Goal: Task Accomplishment & Management: Manage account settings

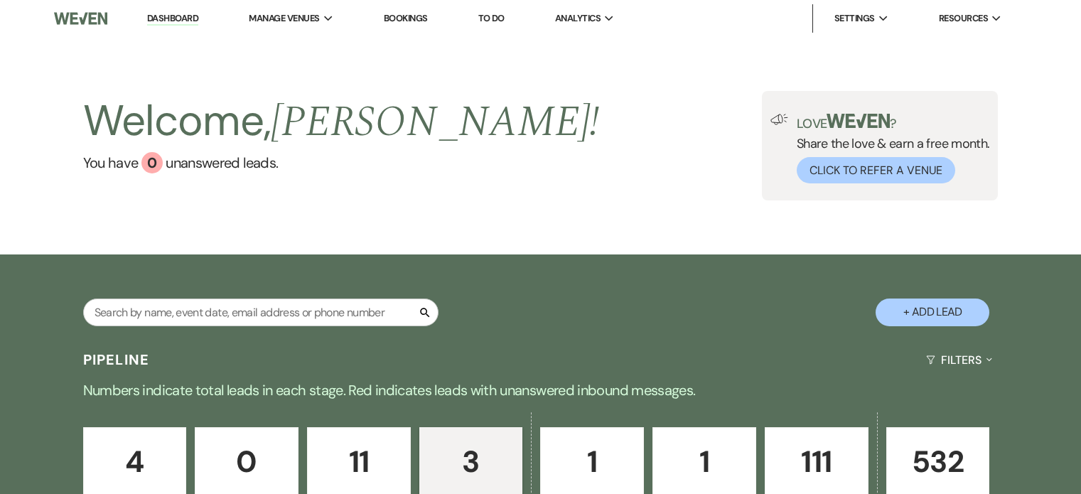
select select "4"
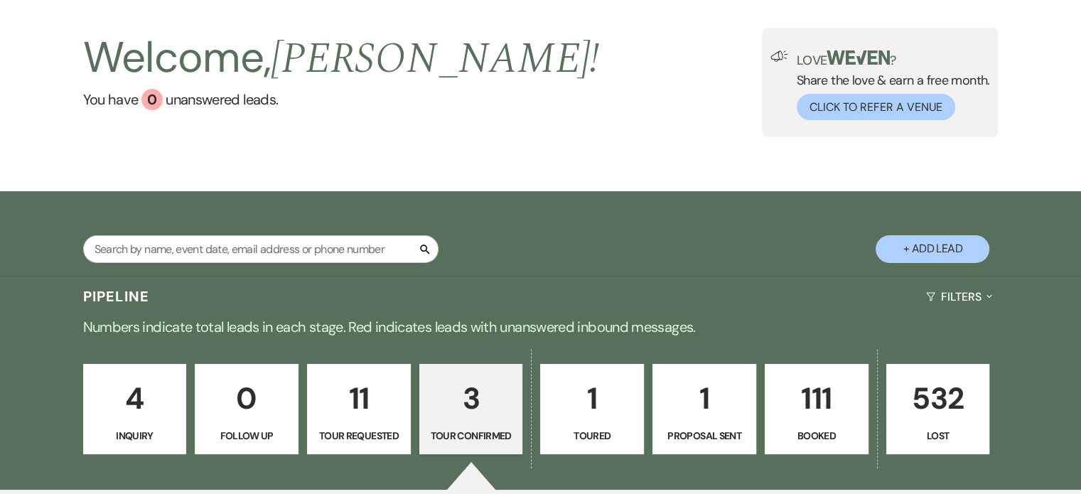
scroll to position [277, 0]
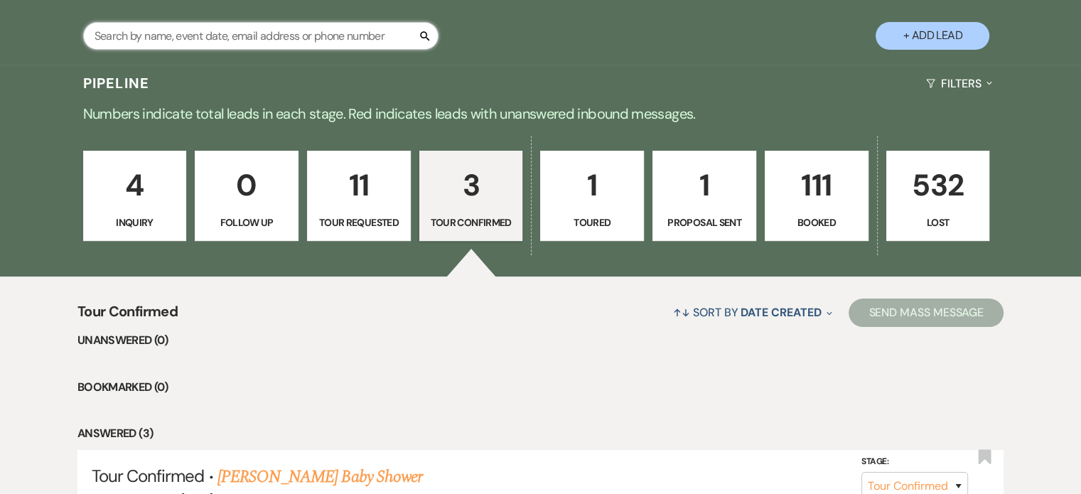
click at [193, 41] on input "text" at bounding box center [260, 36] width 355 height 28
paste input "[PERSON_NAME]"
type input "[PERSON_NAME]"
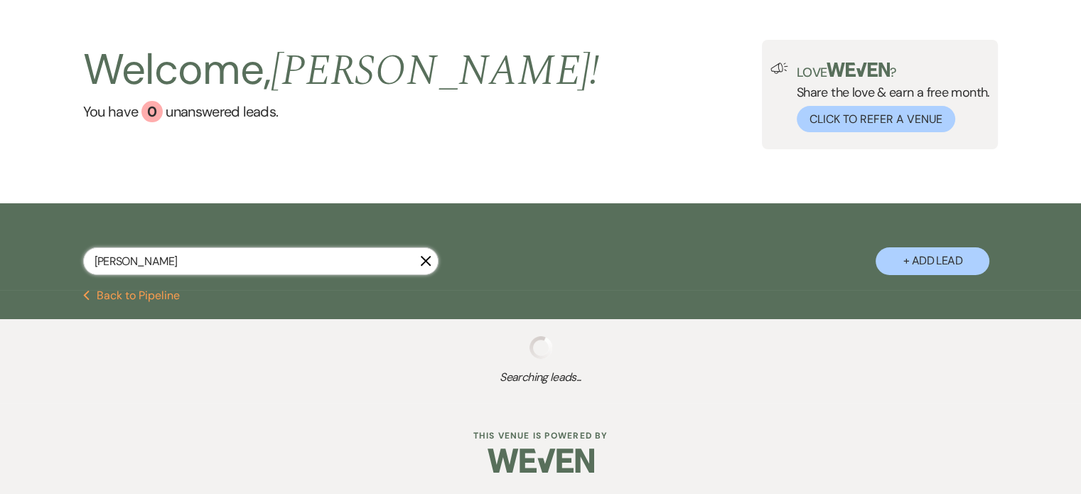
scroll to position [277, 0]
select select "5"
select select "8"
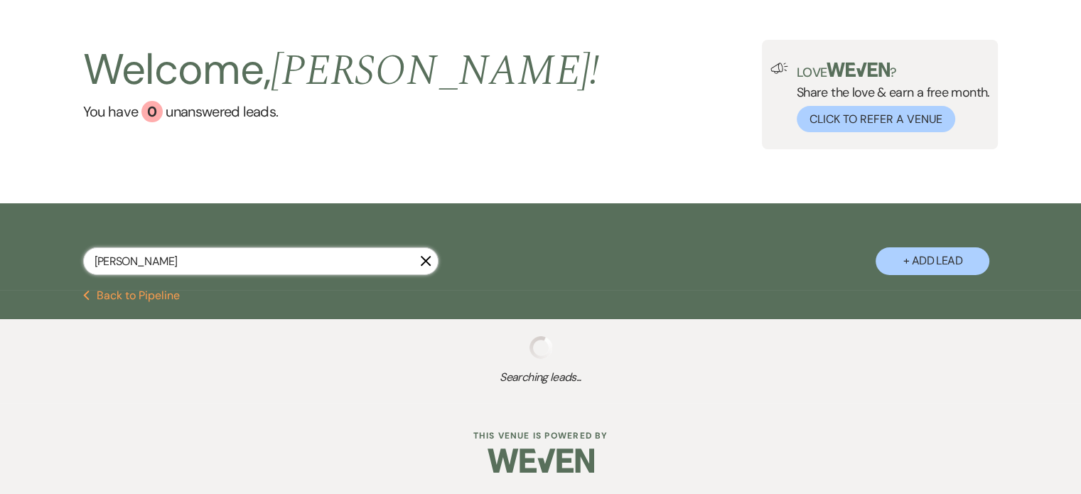
select select "8"
select select "5"
select select "8"
select select "5"
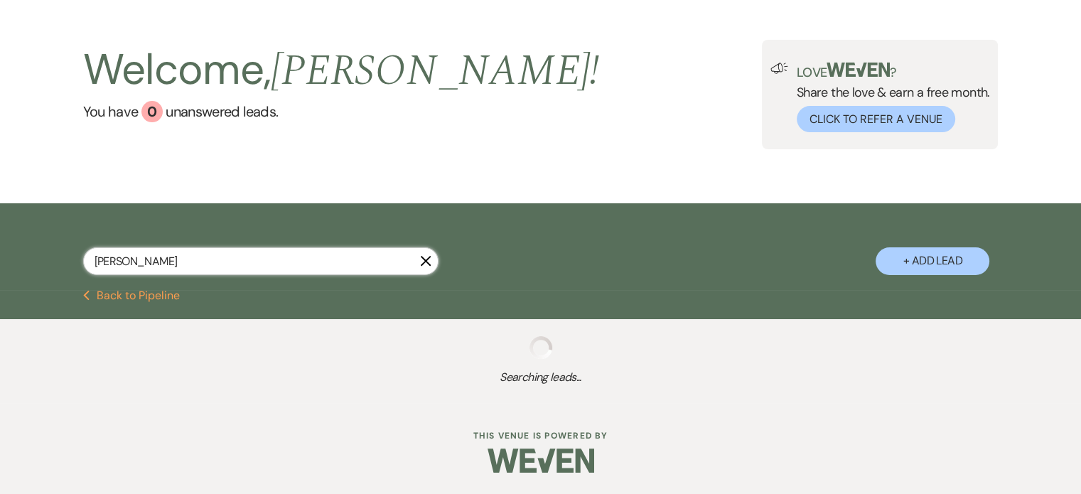
select select "8"
select select "7"
select select "8"
select select "5"
select select "8"
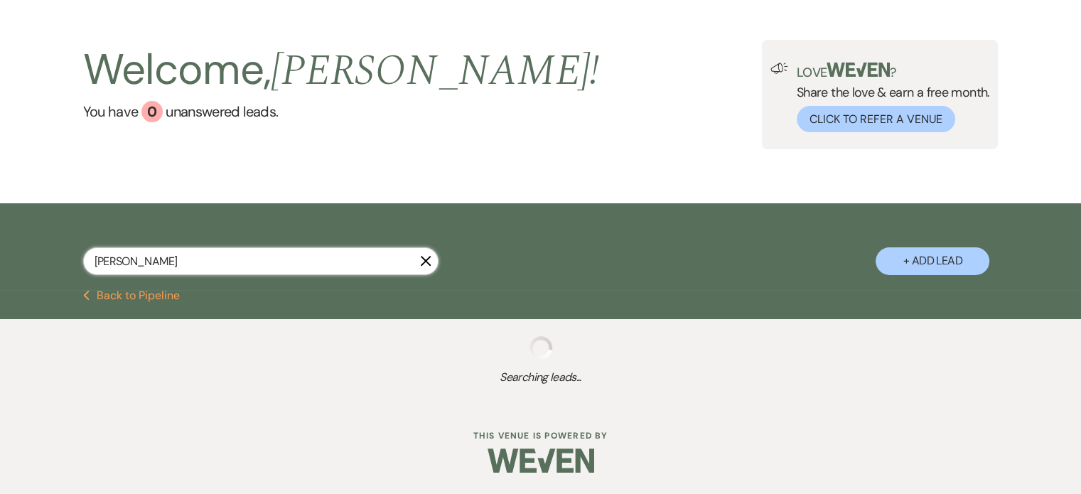
select select "8"
select select "4"
select select "8"
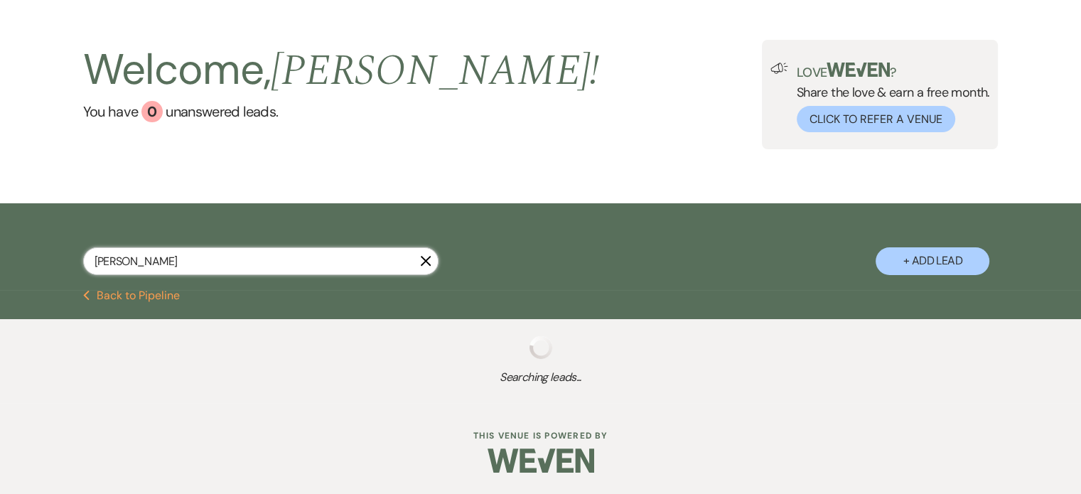
select select "8"
select select "5"
select select "8"
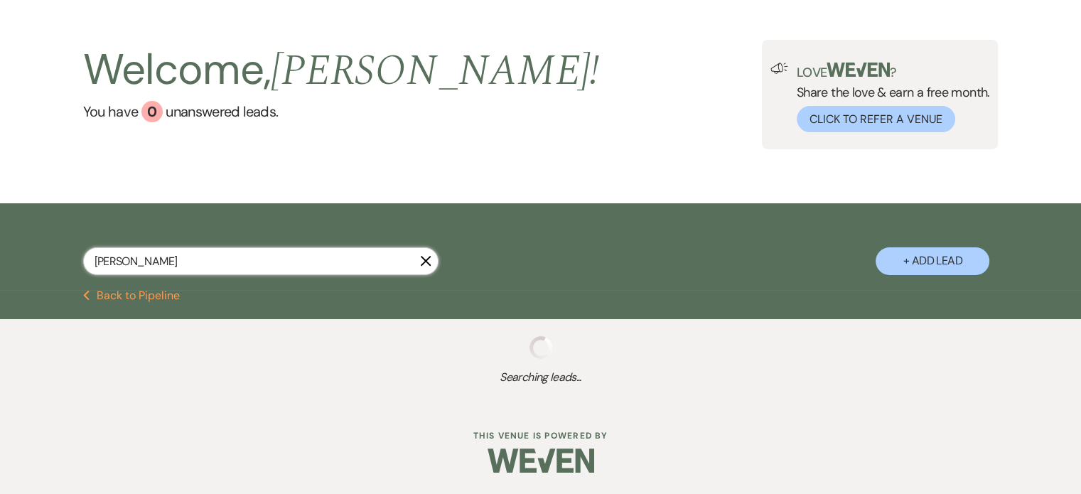
select select "1"
select select "8"
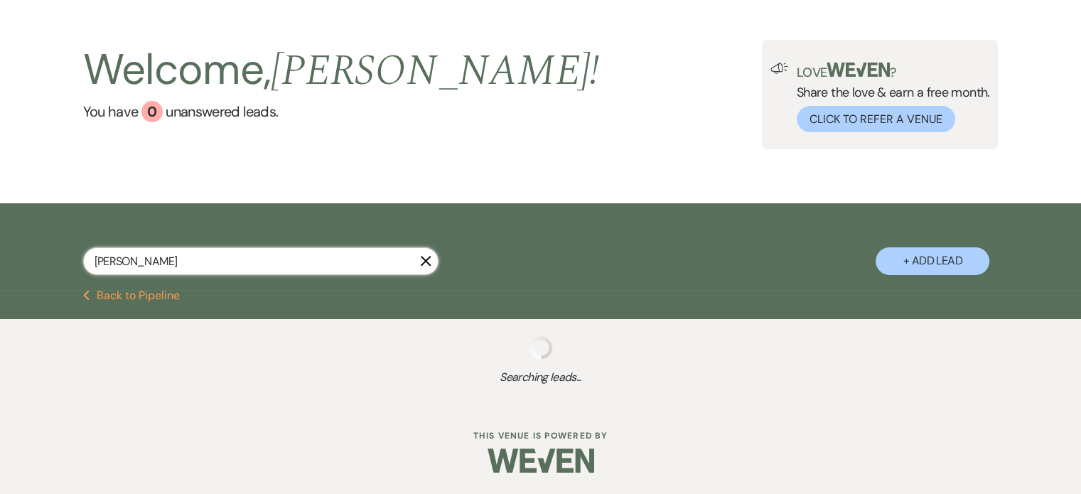
select select "8"
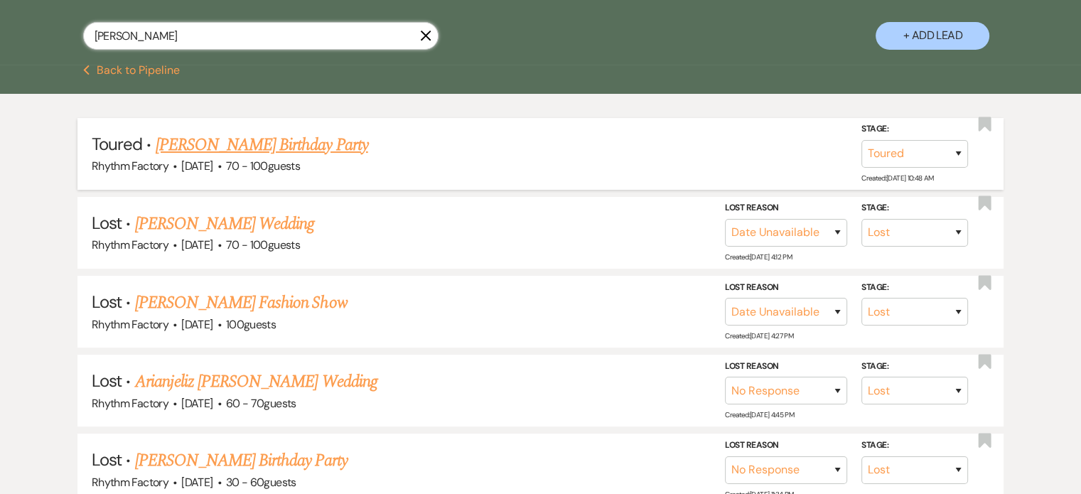
type input "[PERSON_NAME]"
click at [233, 146] on link "[PERSON_NAME] Birthday Party" at bounding box center [262, 145] width 213 height 26
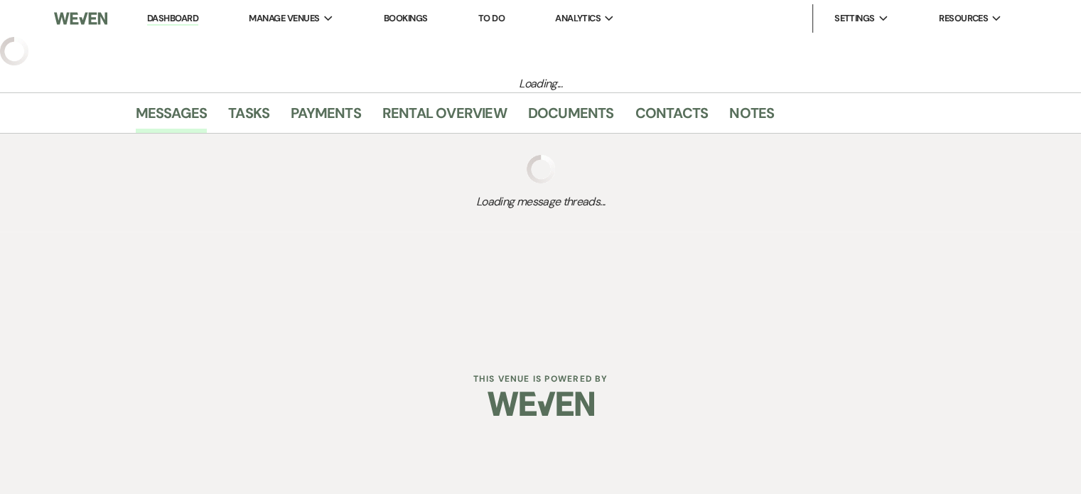
select select "5"
select select "4"
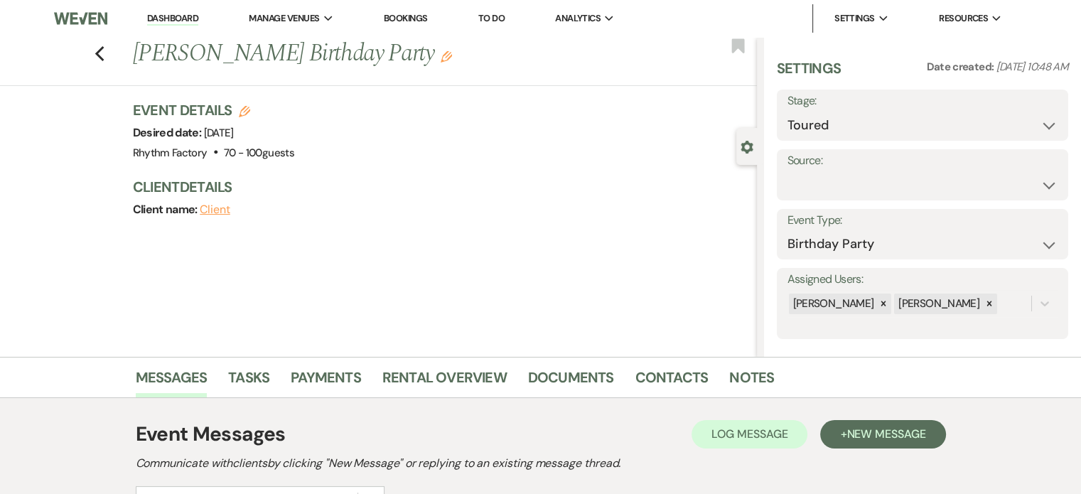
scroll to position [198, 0]
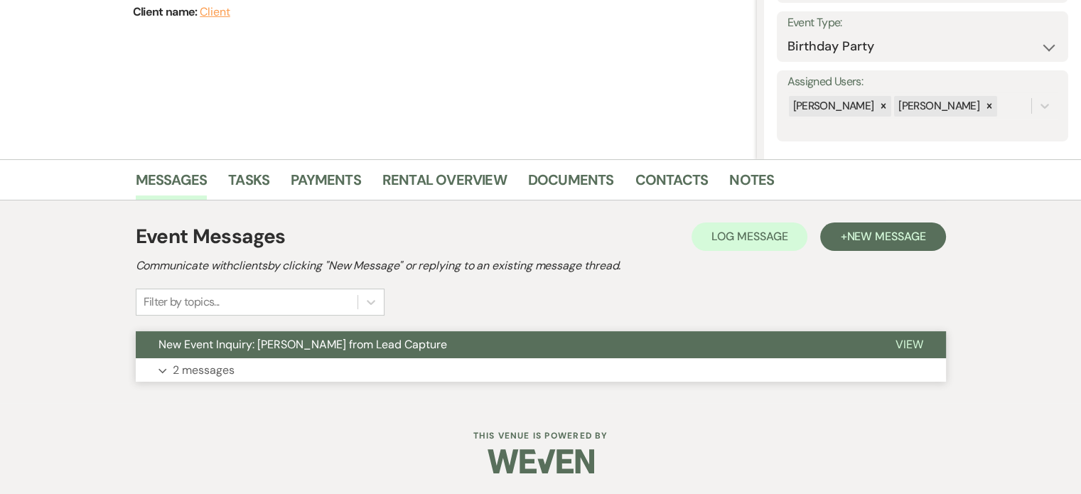
click at [910, 347] on span "View" at bounding box center [910, 344] width 28 height 15
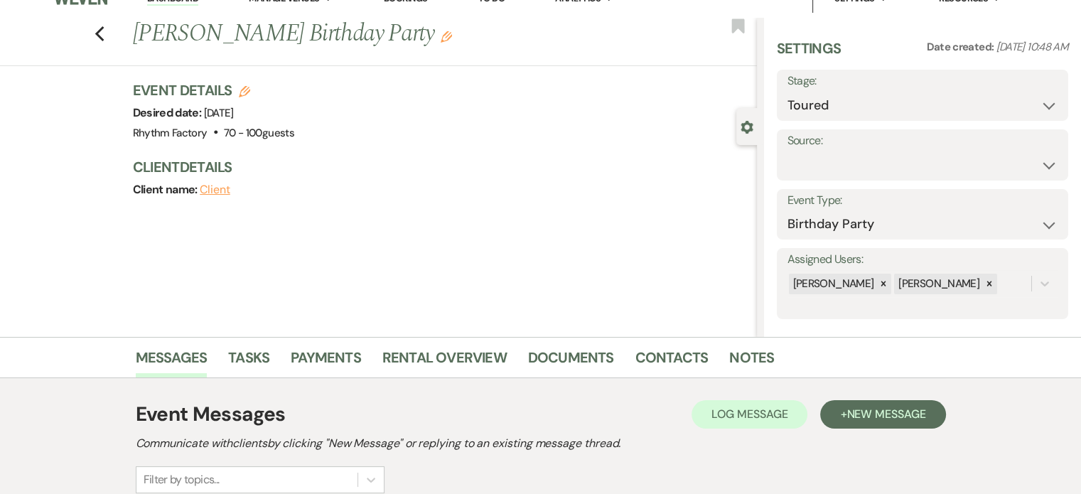
scroll to position [0, 0]
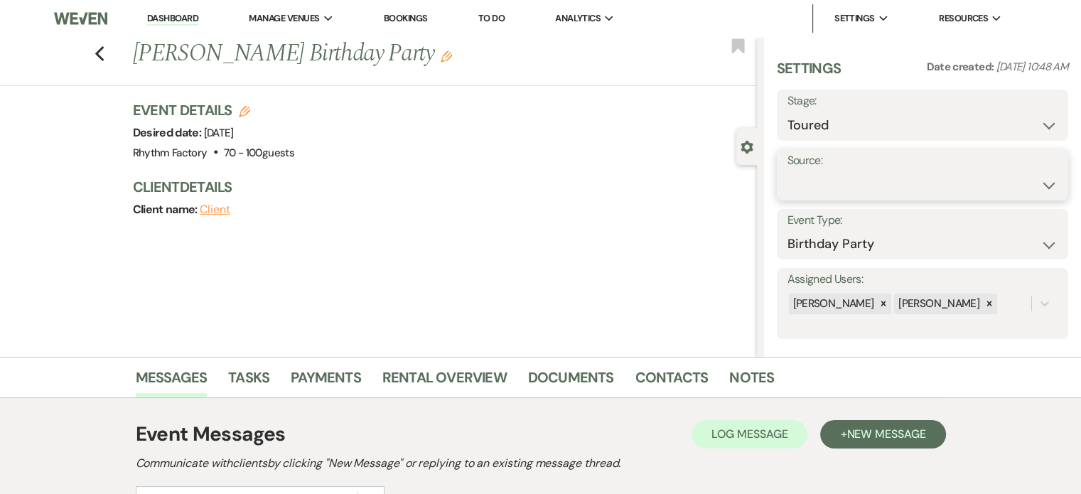
click at [1043, 186] on select "Weven Venue Website Instagram Facebook Pinterest Google The Knot Wedding Wire H…" at bounding box center [923, 185] width 270 height 28
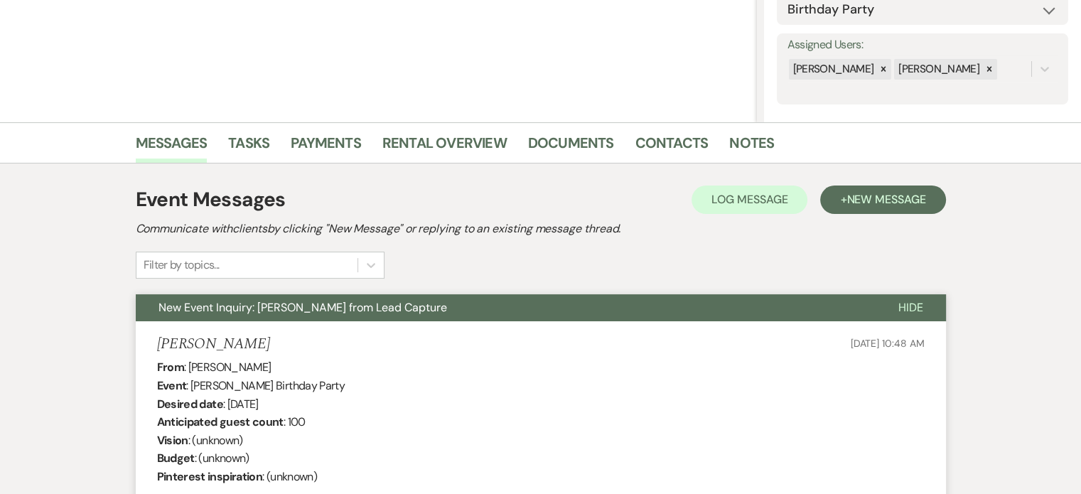
scroll to position [71, 0]
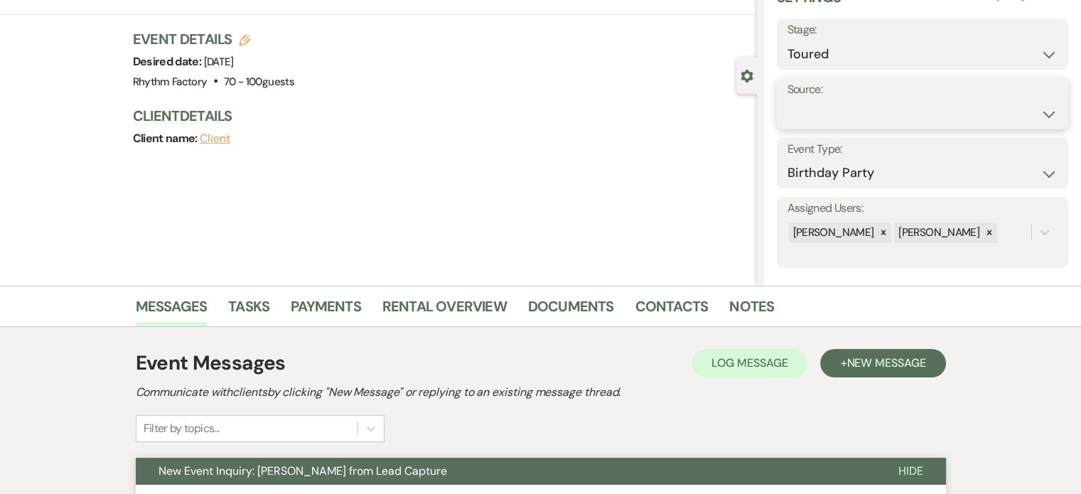
click at [1042, 117] on select "Weven Venue Website Instagram Facebook Pinterest Google The Knot Wedding Wire H…" at bounding box center [923, 114] width 270 height 28
select select "12"
click at [788, 100] on select "Weven Venue Website Instagram Facebook Pinterest Google The Knot Wedding Wire H…" at bounding box center [923, 114] width 270 height 28
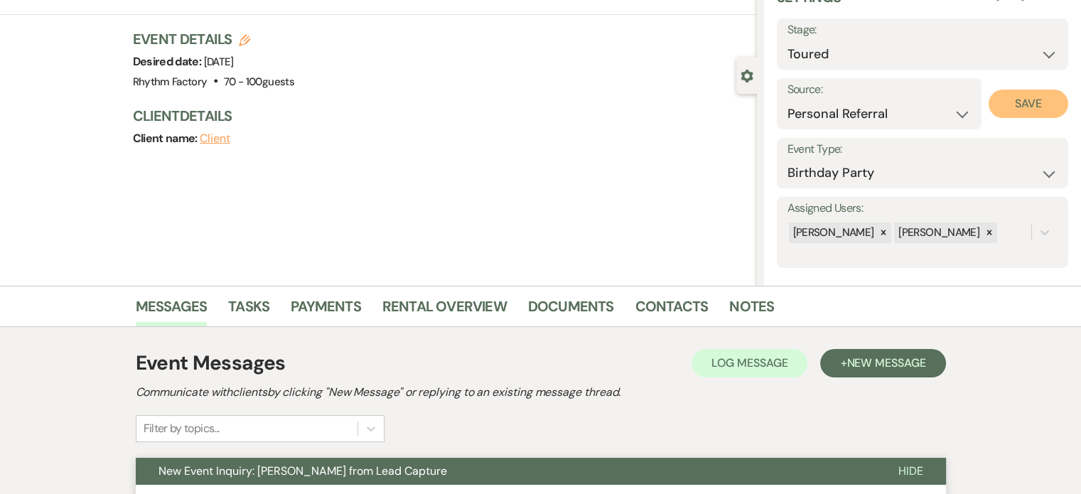
click at [1022, 107] on button "Save" at bounding box center [1029, 104] width 80 height 28
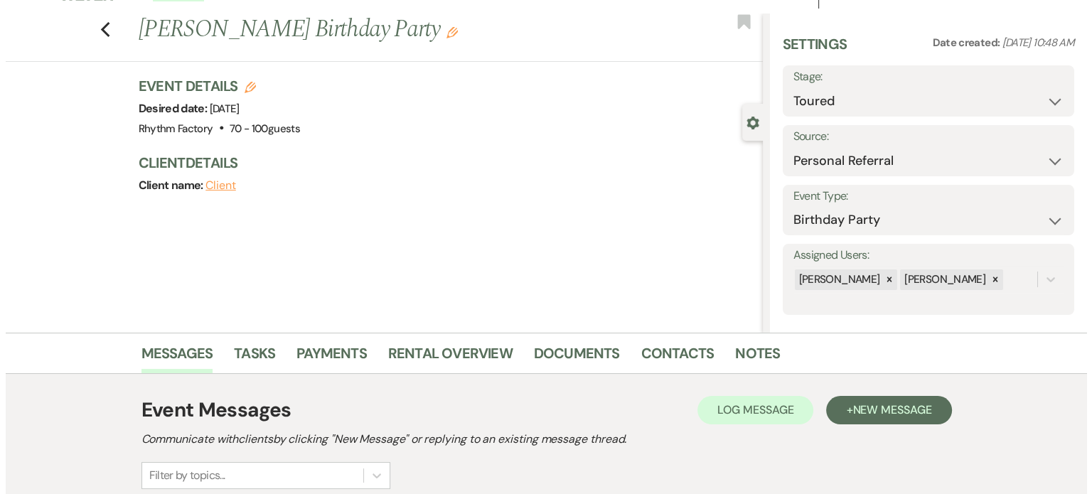
scroll to position [0, 0]
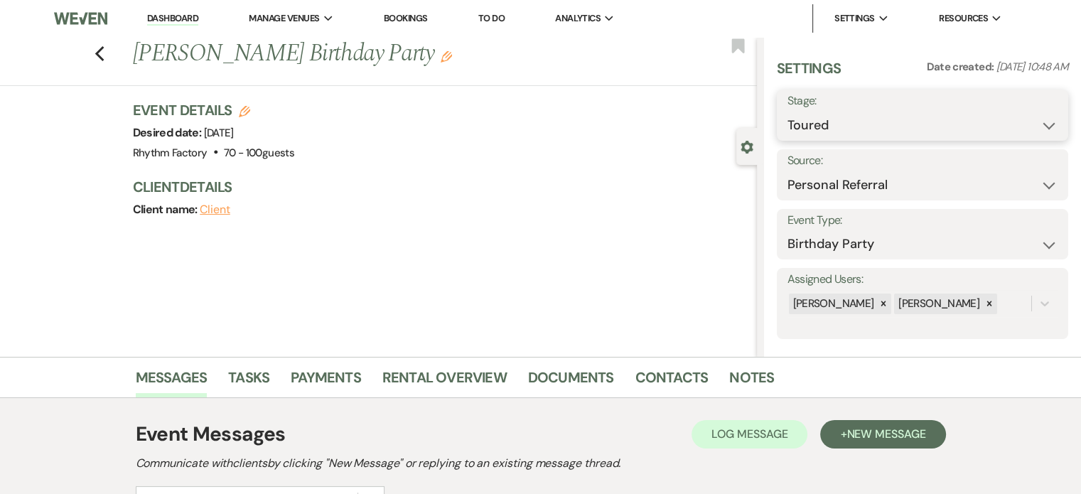
click at [1041, 127] on select "Inquiry Follow Up Tour Requested Tour Confirmed Toured Proposal Sent Booked Lost" at bounding box center [923, 126] width 270 height 28
select select "7"
click at [788, 112] on select "Inquiry Follow Up Tour Requested Tour Confirmed Toured Proposal Sent Booked Lost" at bounding box center [923, 126] width 270 height 28
click at [1028, 122] on button "Save" at bounding box center [1038, 115] width 60 height 28
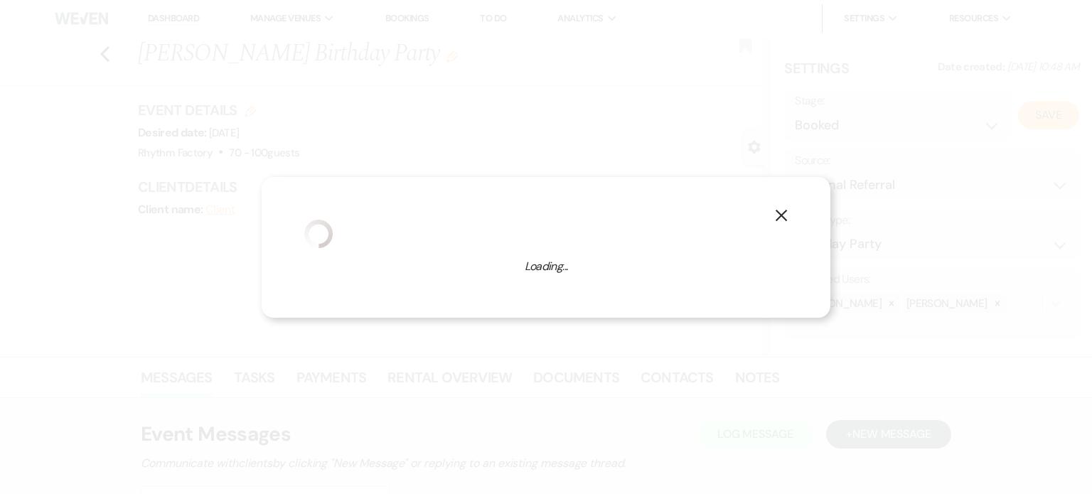
select select "4"
select select "789"
select select "false"
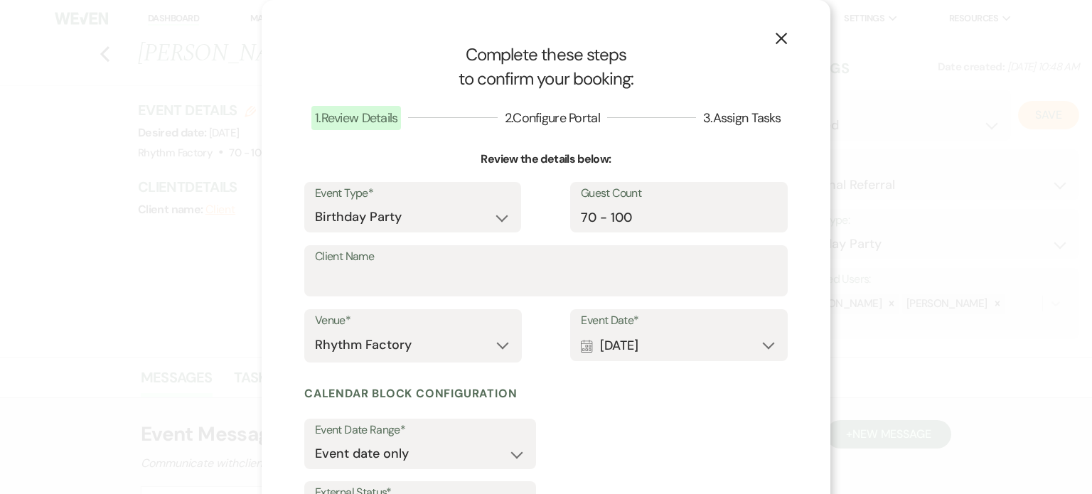
scroll to position [133, 0]
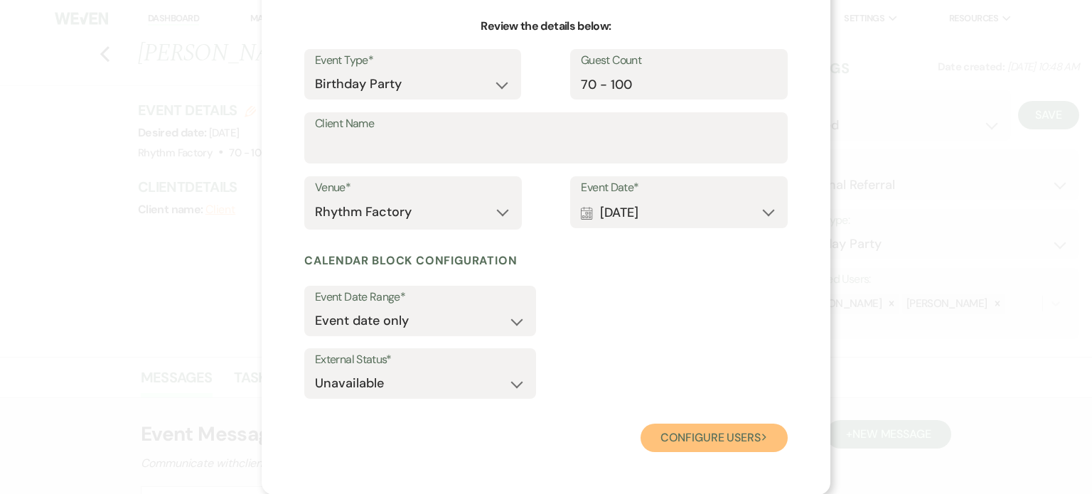
click at [711, 434] on button "Configure users Next" at bounding box center [714, 438] width 147 height 28
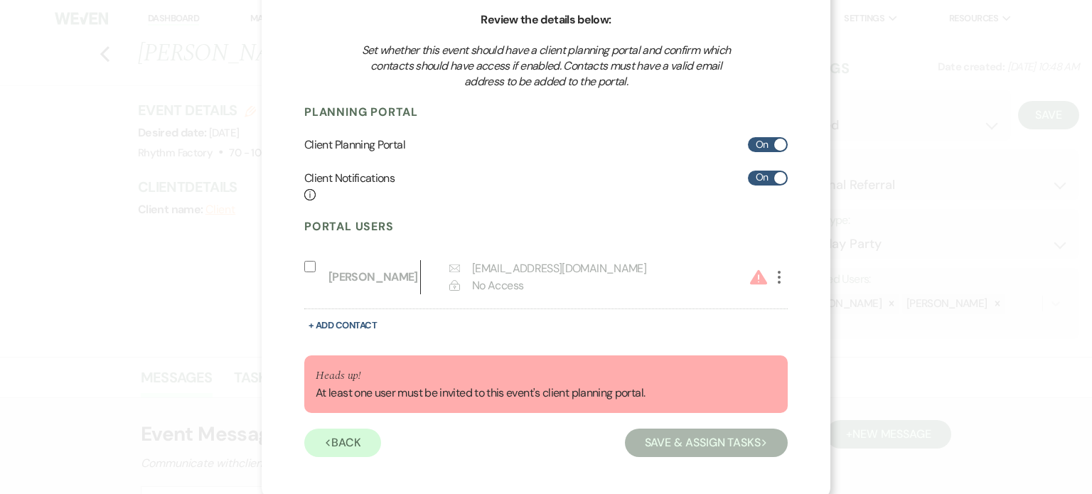
scroll to position [146, 0]
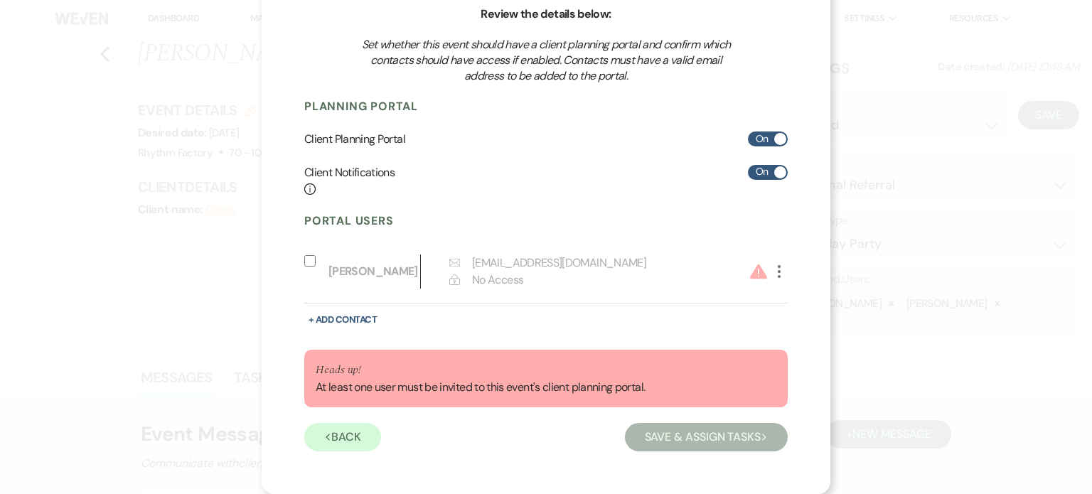
click at [306, 258] on input "Include on Planning Portal" at bounding box center [309, 260] width 11 height 11
select select "6"
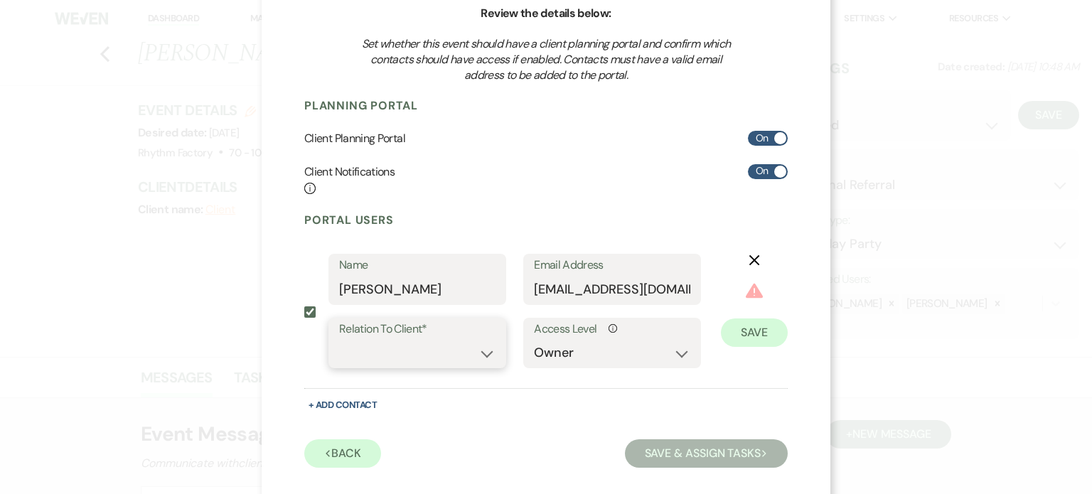
click at [485, 355] on select "Client Event Planner Parent of Client Family Member Friend Other" at bounding box center [417, 353] width 156 height 28
select select "1"
click at [339, 339] on select "Client Event Planner Parent of Client Family Member Friend Other" at bounding box center [417, 353] width 156 height 28
click at [756, 312] on button "Save" at bounding box center [754, 311] width 67 height 28
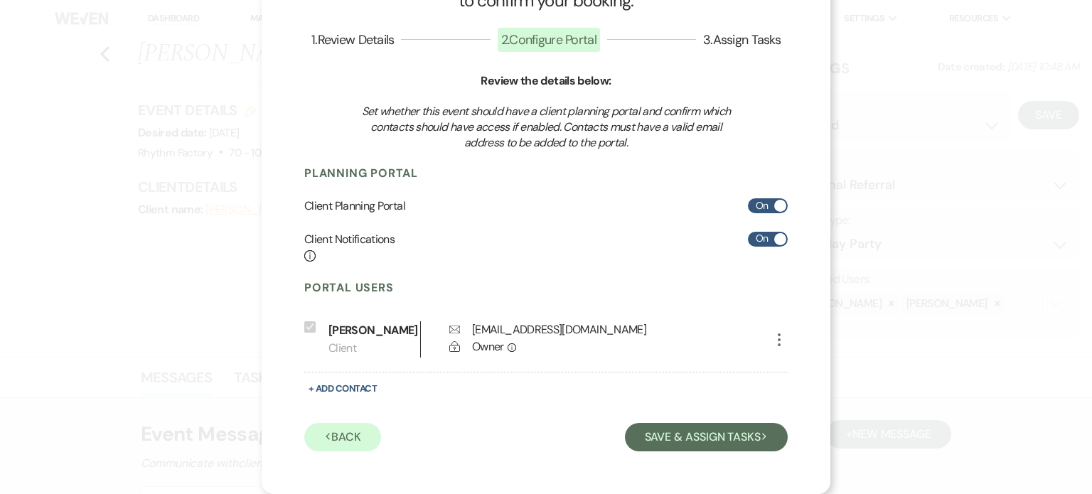
scroll to position [79, 0]
click at [721, 444] on button "Save & Assign Tasks Next" at bounding box center [706, 437] width 163 height 28
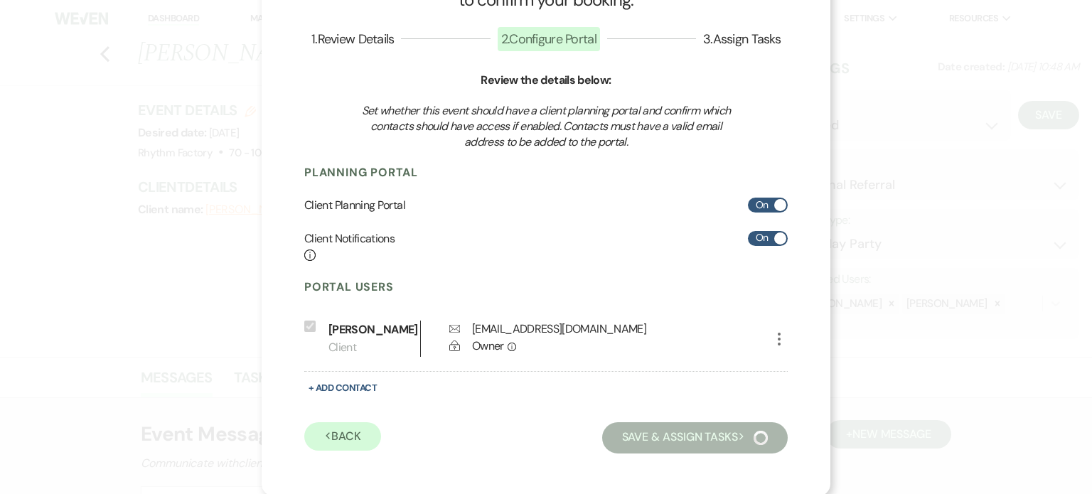
scroll to position [65, 0]
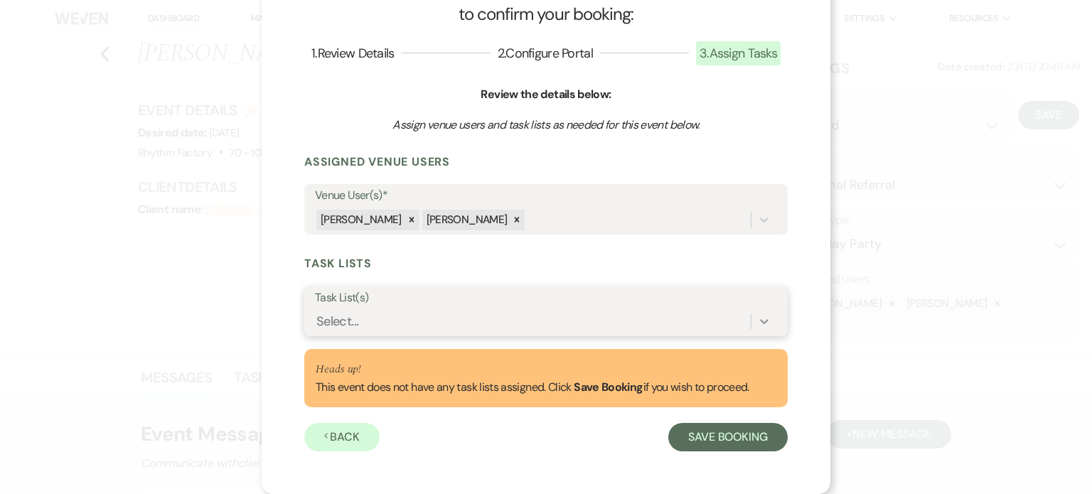
click at [760, 320] on icon at bounding box center [764, 321] width 14 height 14
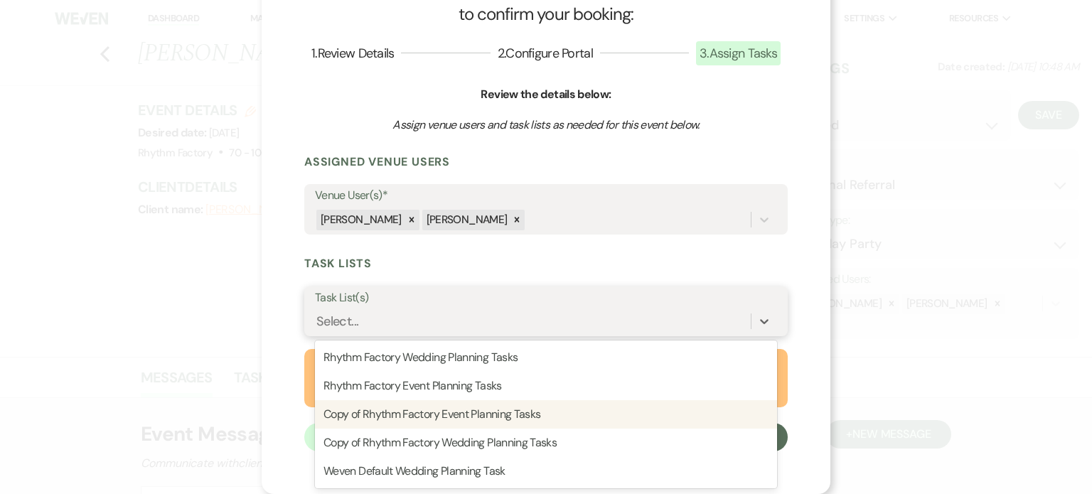
click at [544, 412] on div "Copy of Rhythm Factory Event Planning Tasks" at bounding box center [546, 414] width 462 height 28
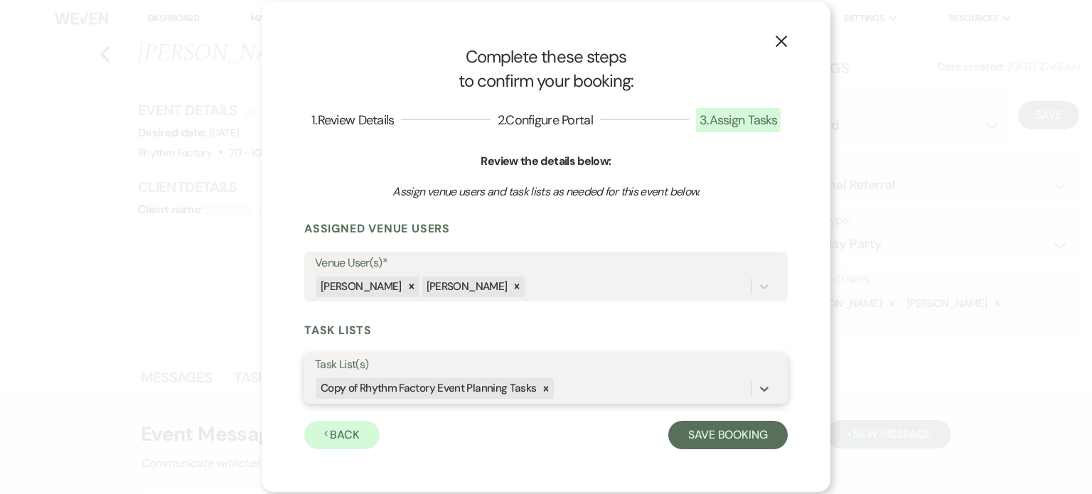
scroll to position [0, 0]
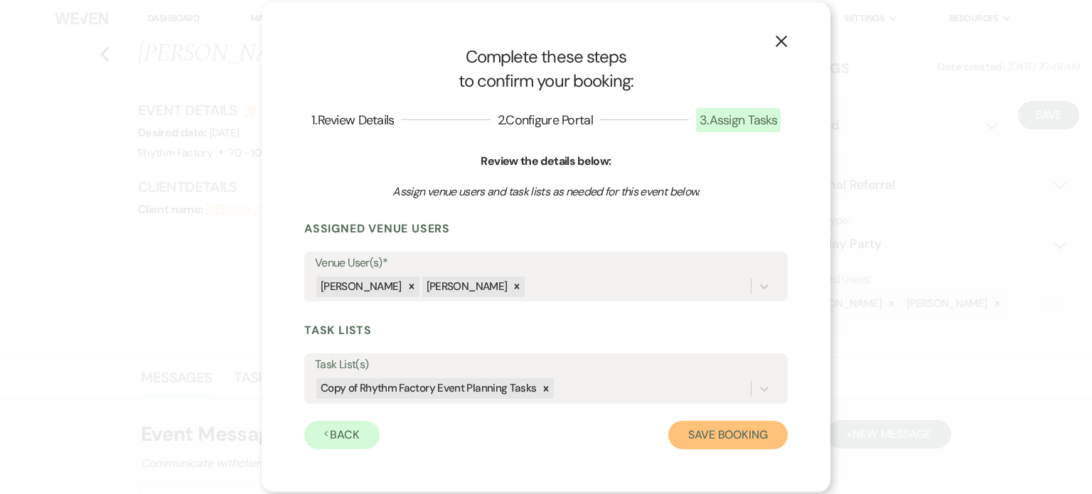
click at [720, 437] on button "Save Booking" at bounding box center [727, 435] width 119 height 28
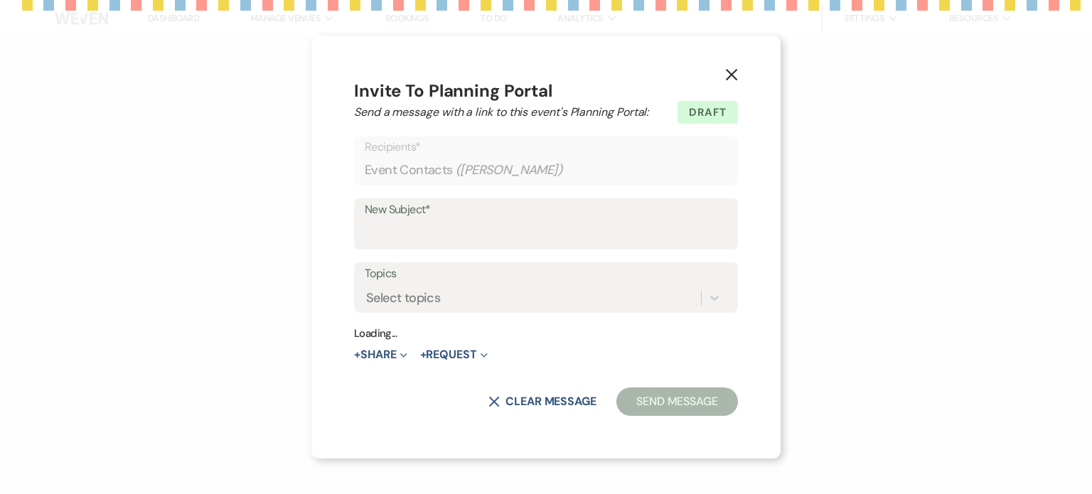
type input "Your New Rhythm Factory Planning Portal is Ready"
select select "4083"
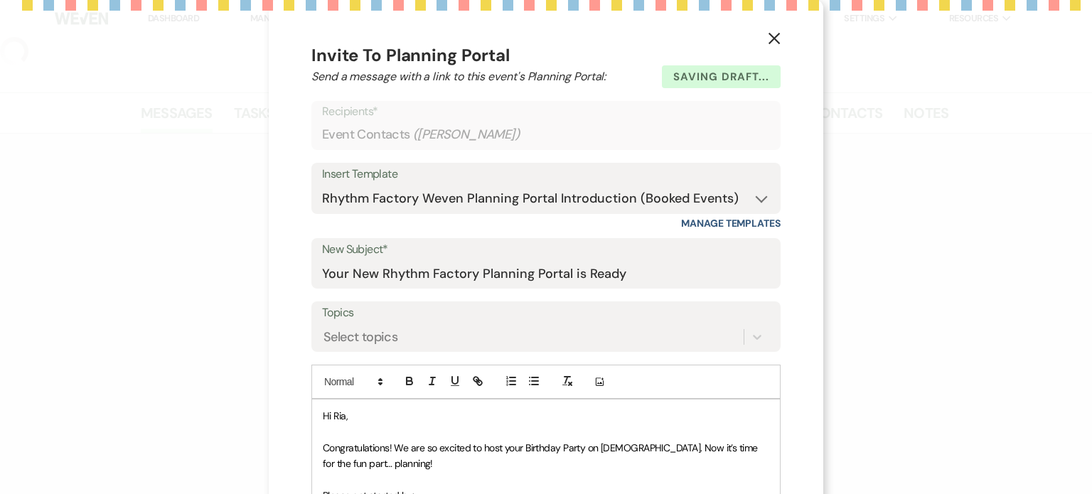
select select "12"
select select "4"
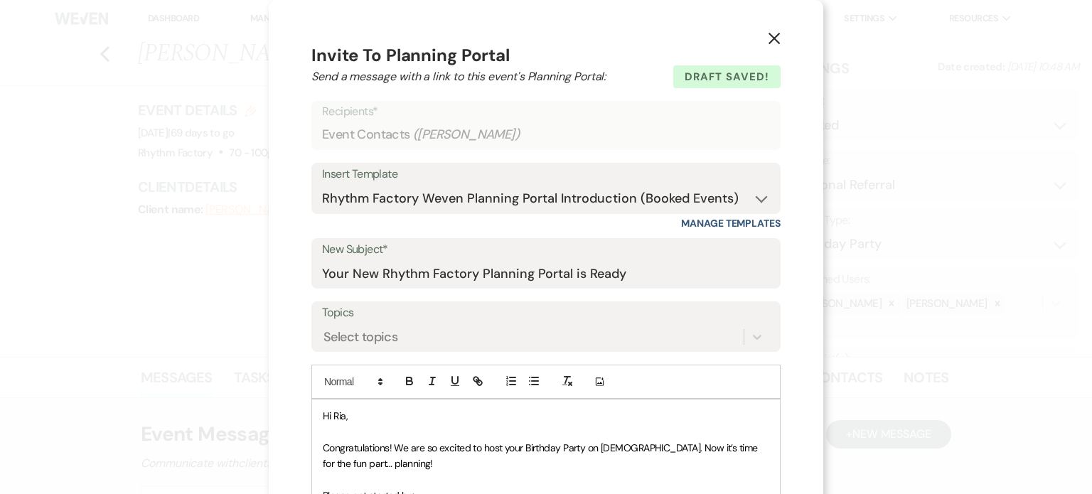
drag, startPoint x: 769, startPoint y: 38, endPoint x: 774, endPoint y: 50, distance: 13.7
click at [769, 38] on use "button" at bounding box center [774, 38] width 11 height 11
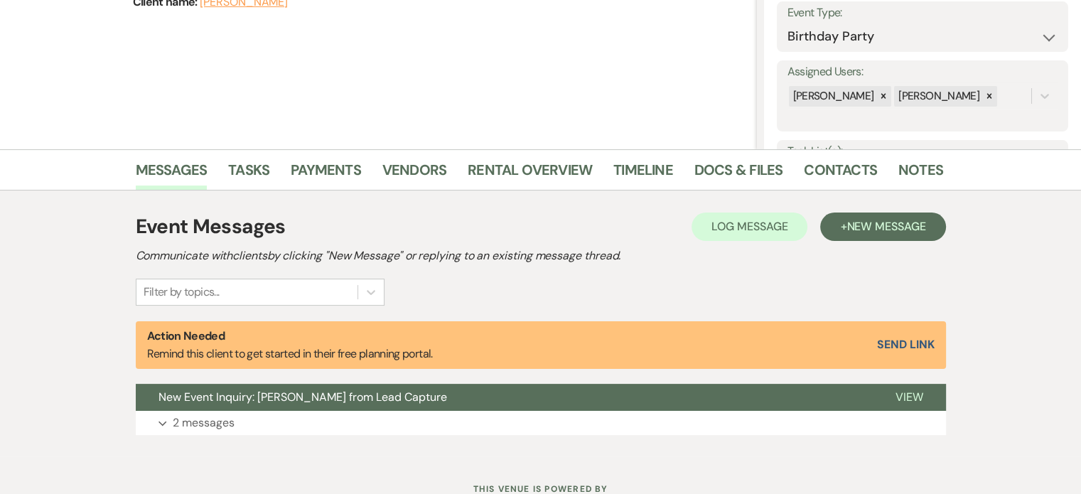
scroll to position [213, 0]
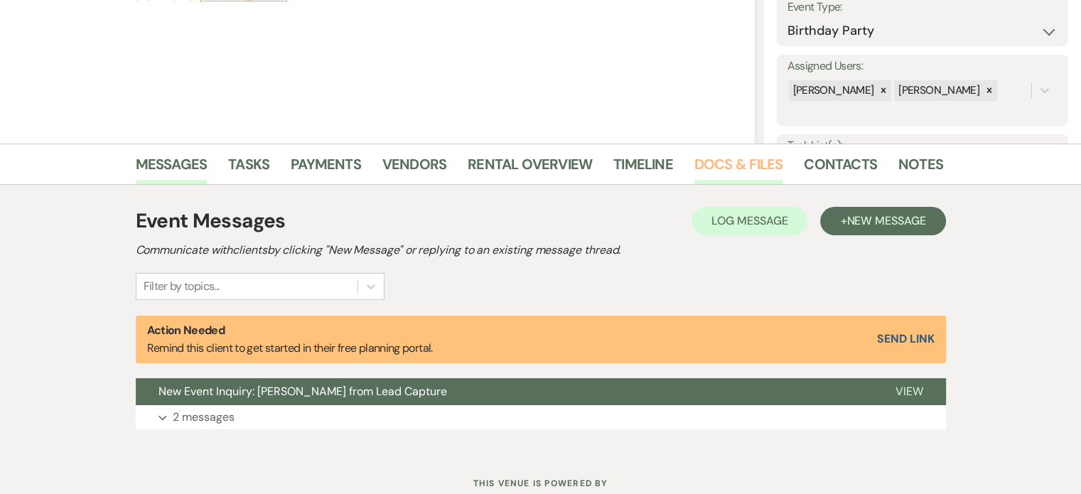
click at [749, 164] on link "Docs & Files" at bounding box center [739, 168] width 88 height 31
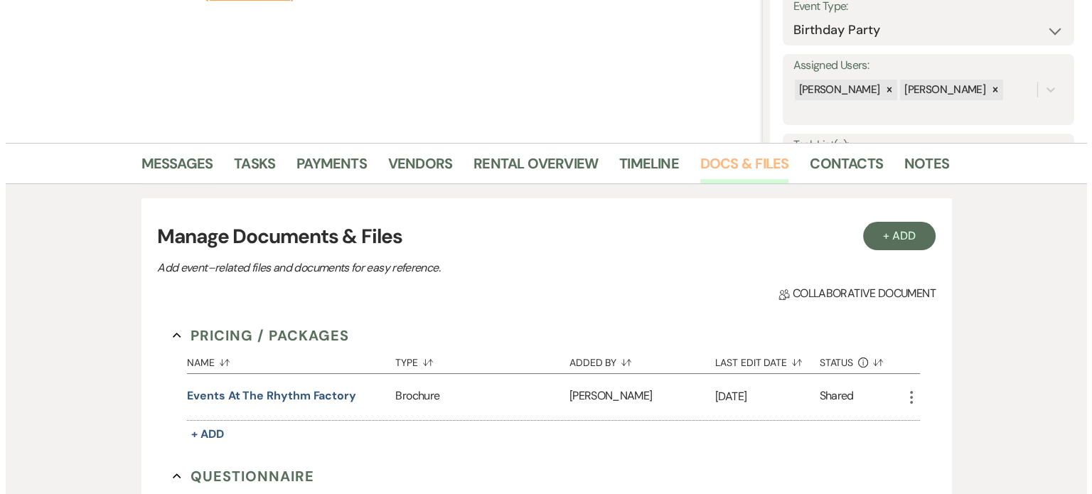
scroll to position [213, 0]
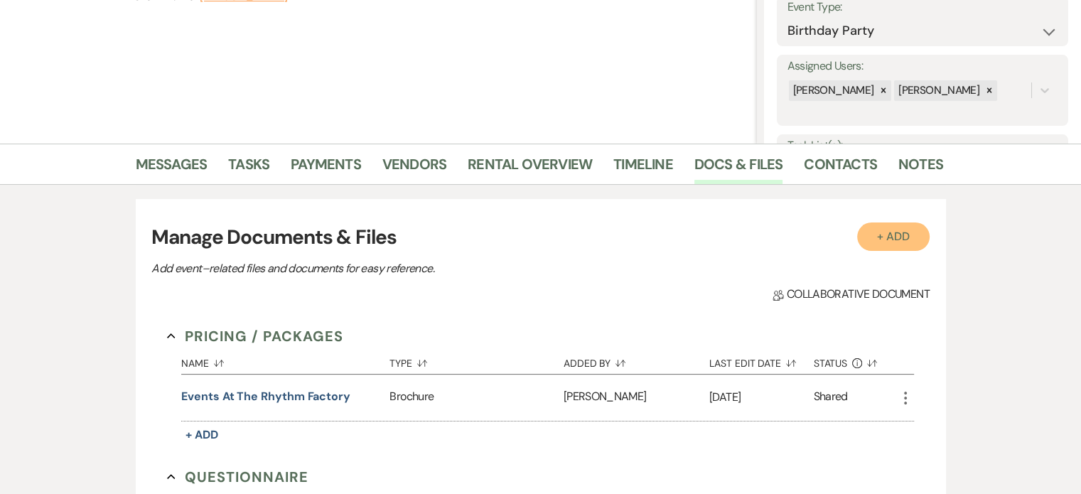
click at [887, 232] on button "+ Add" at bounding box center [893, 237] width 73 height 28
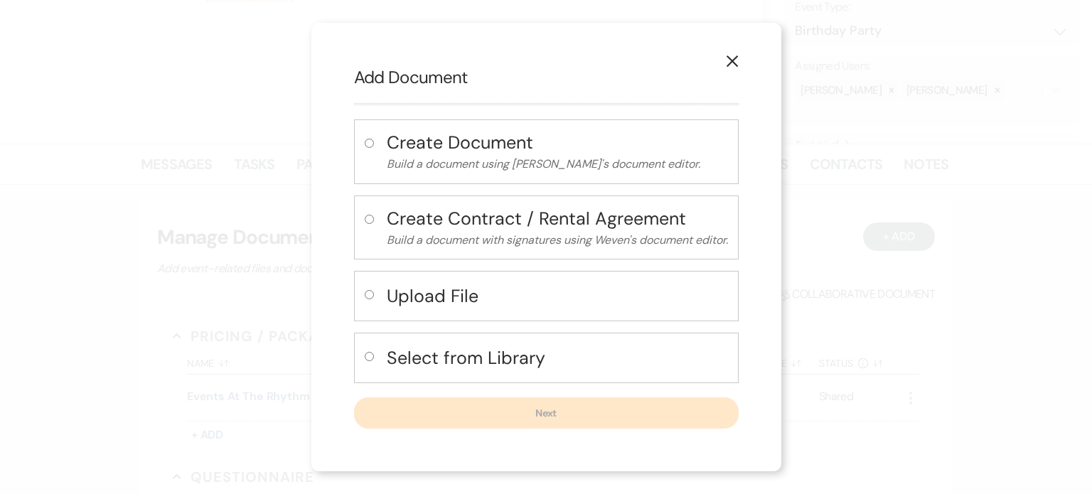
click at [367, 287] on label at bounding box center [372, 298] width 15 height 23
click at [367, 290] on input "radio" at bounding box center [369, 294] width 9 height 9
radio input "true"
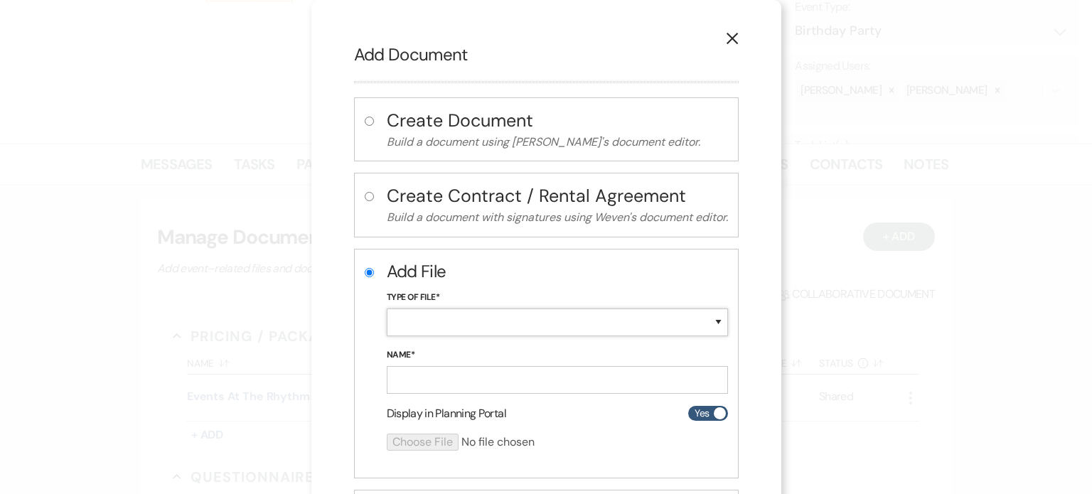
click at [711, 317] on select "Special Event Insurance Vendor Certificate of Insurance Contracts / Rental Agre…" at bounding box center [557, 323] width 341 height 28
select select "10"
click at [387, 309] on select "Special Event Insurance Vendor Certificate of Insurance Contracts / Rental Agre…" at bounding box center [557, 323] width 341 height 28
click at [400, 372] on input "Name*" at bounding box center [557, 380] width 341 height 28
type input "Contract"
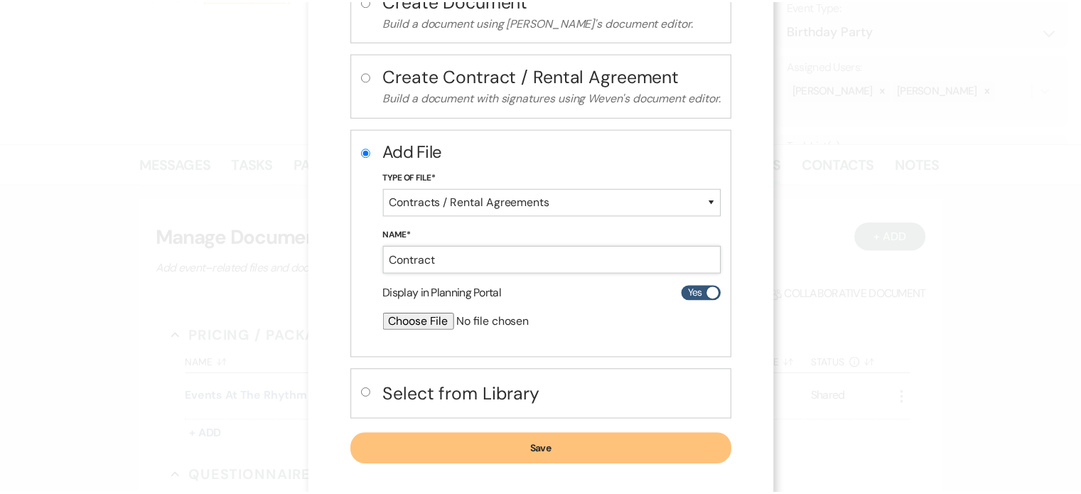
scroll to position [132, 0]
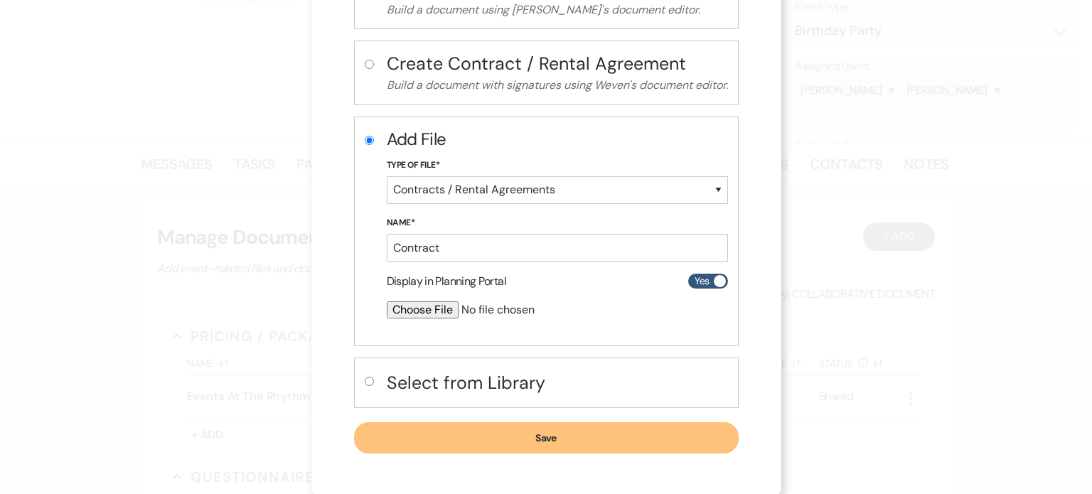
click at [434, 310] on input "file" at bounding box center [520, 309] width 266 height 17
type input "C:\fakepath\Brown Felix_Ria_TENOR EVENT_Rhythm Factory Contract and Rental Agre…"
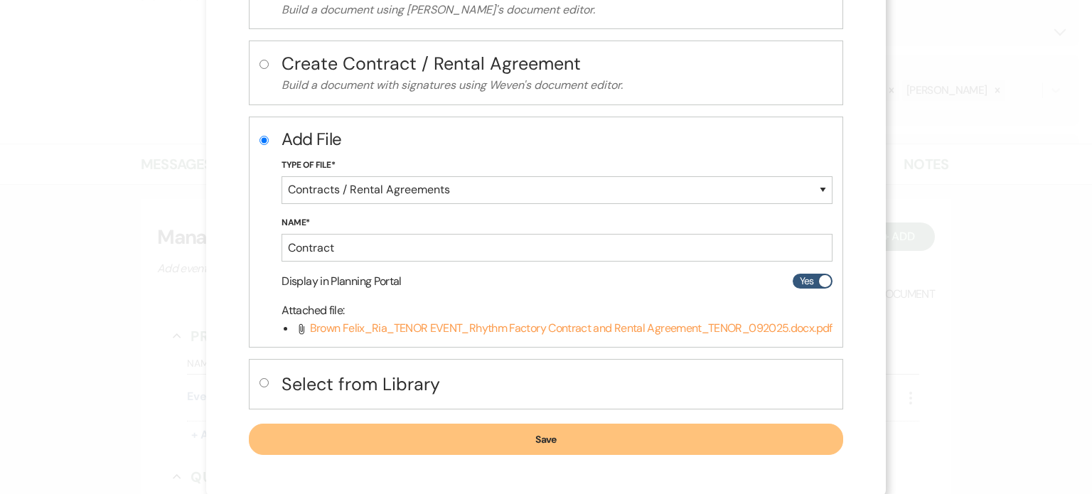
click at [549, 443] on button "Save" at bounding box center [546, 439] width 594 height 31
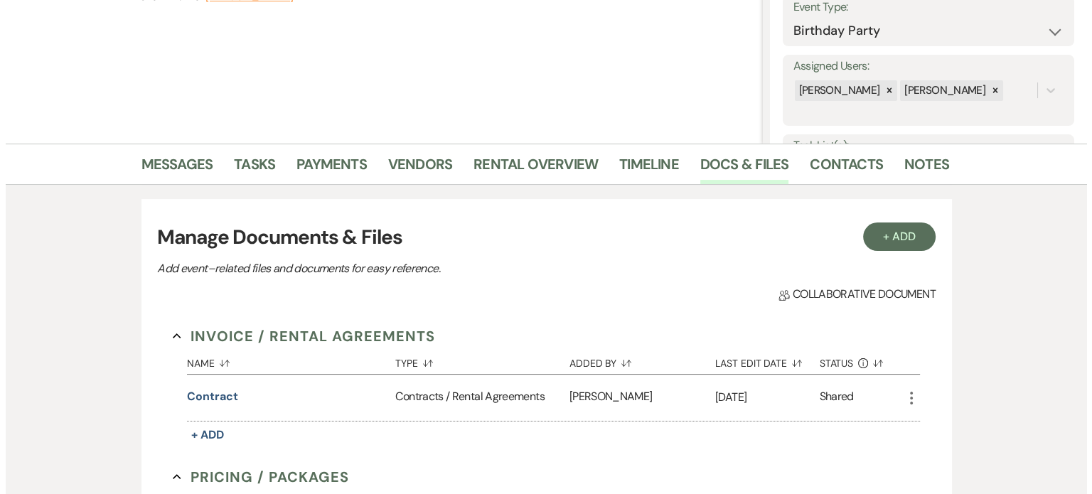
scroll to position [0, 0]
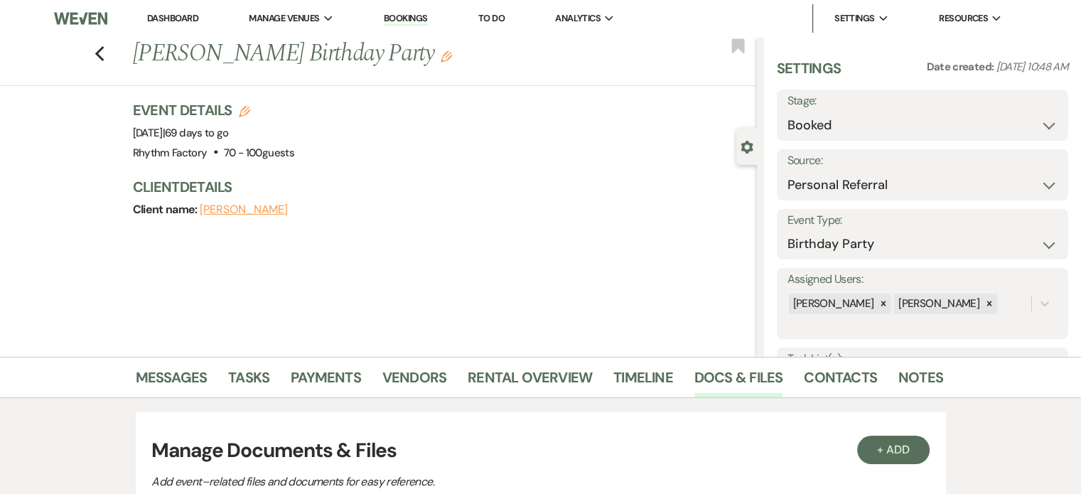
click at [250, 110] on use "button" at bounding box center [244, 111] width 11 height 11
select select "789"
select select "false"
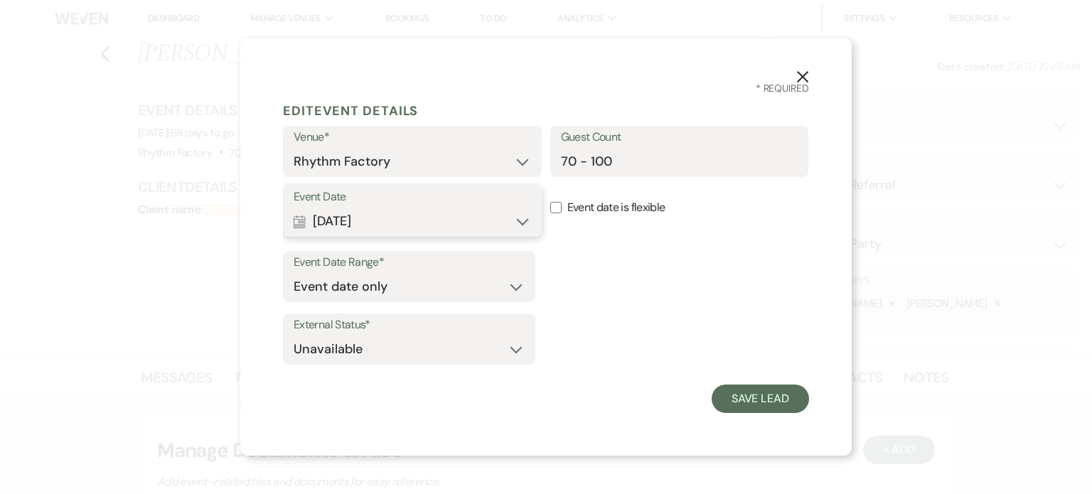
click at [520, 218] on button "Calendar [DATE] Expand" at bounding box center [412, 221] width 237 height 28
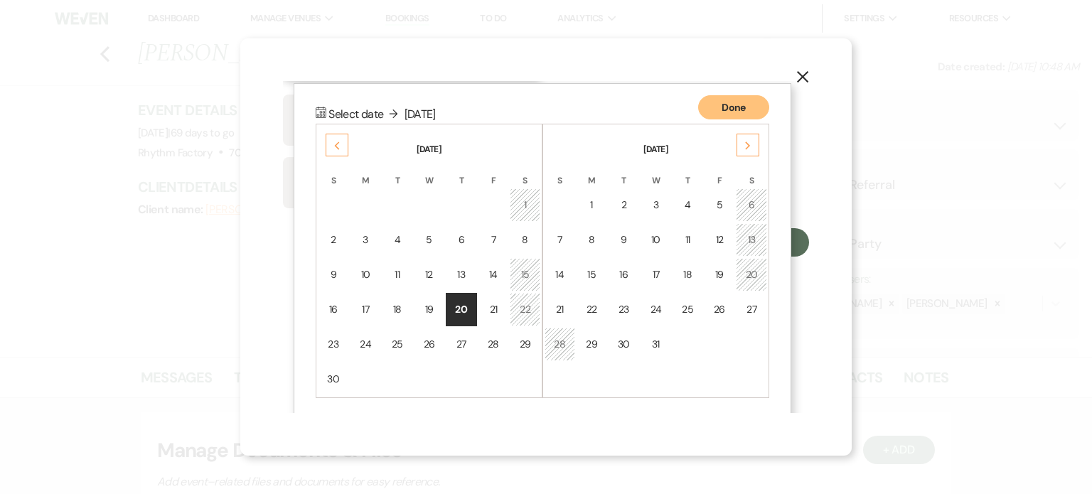
scroll to position [158, 0]
click at [333, 143] on icon "Previous" at bounding box center [336, 144] width 7 height 9
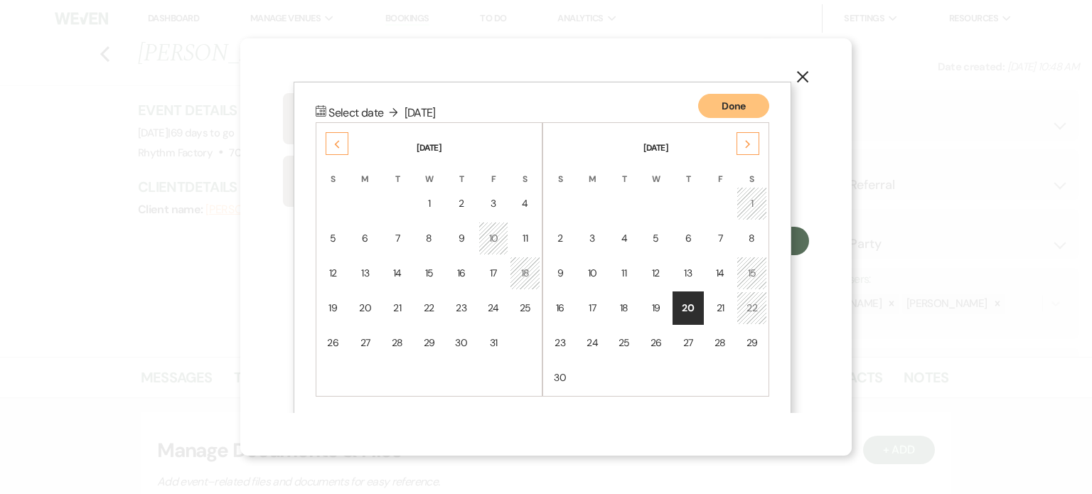
click at [333, 143] on icon "Previous" at bounding box center [336, 144] width 7 height 9
click at [527, 269] on div "20" at bounding box center [524, 273] width 13 height 15
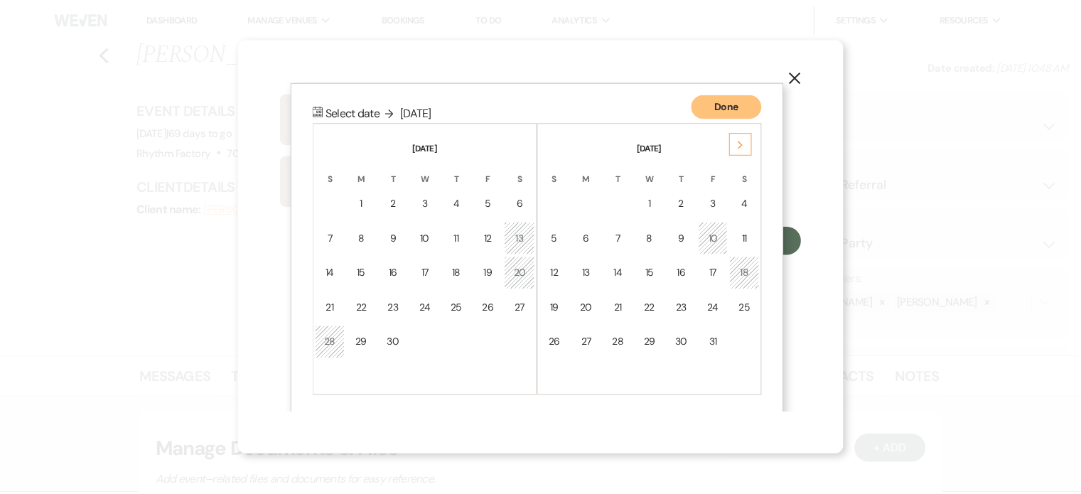
scroll to position [124, 0]
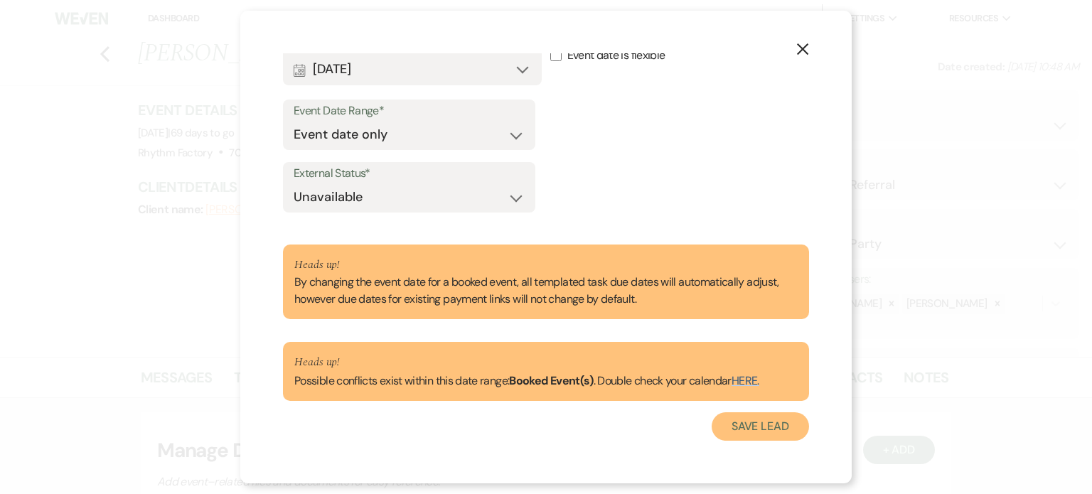
click at [769, 426] on button "Save Lead" at bounding box center [760, 426] width 97 height 28
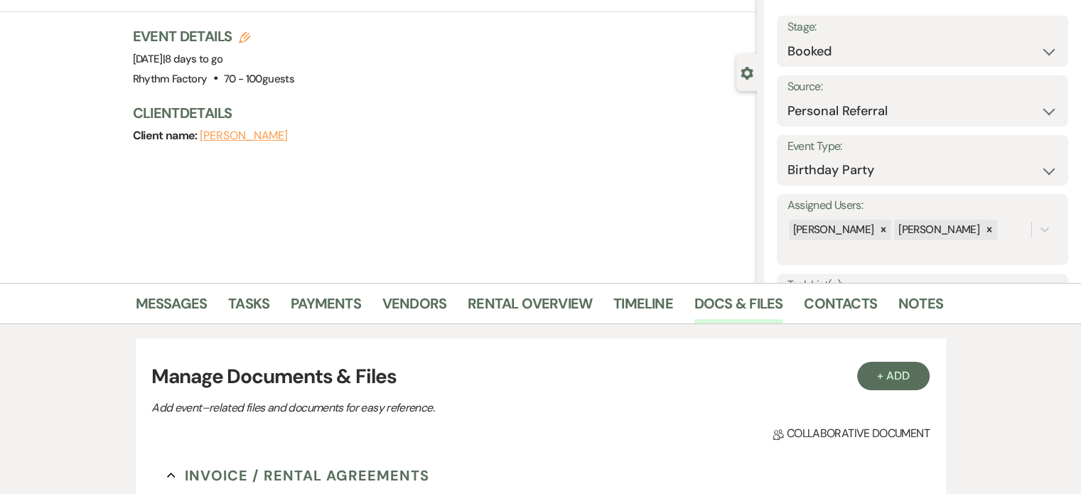
scroll to position [0, 0]
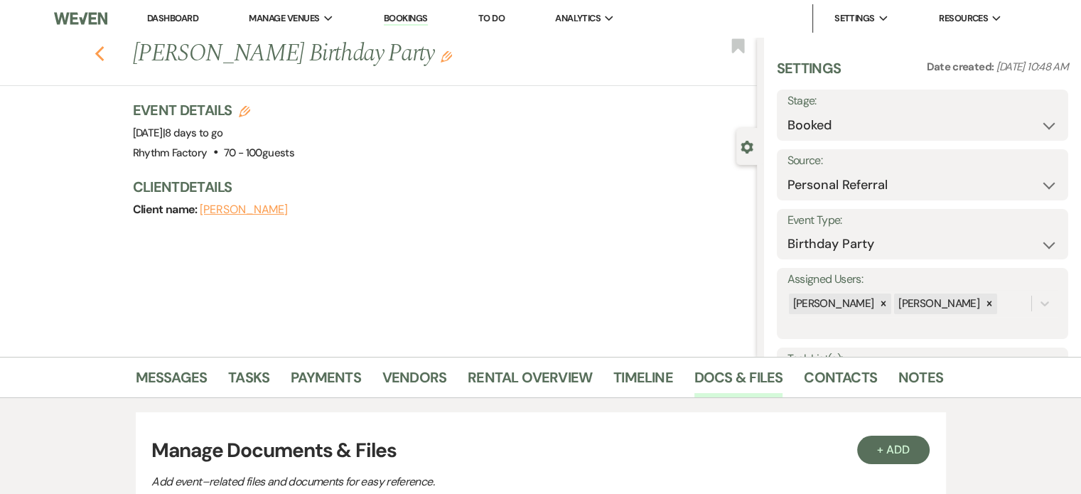
click at [105, 56] on icon "Previous" at bounding box center [100, 54] width 11 height 17
select select "8"
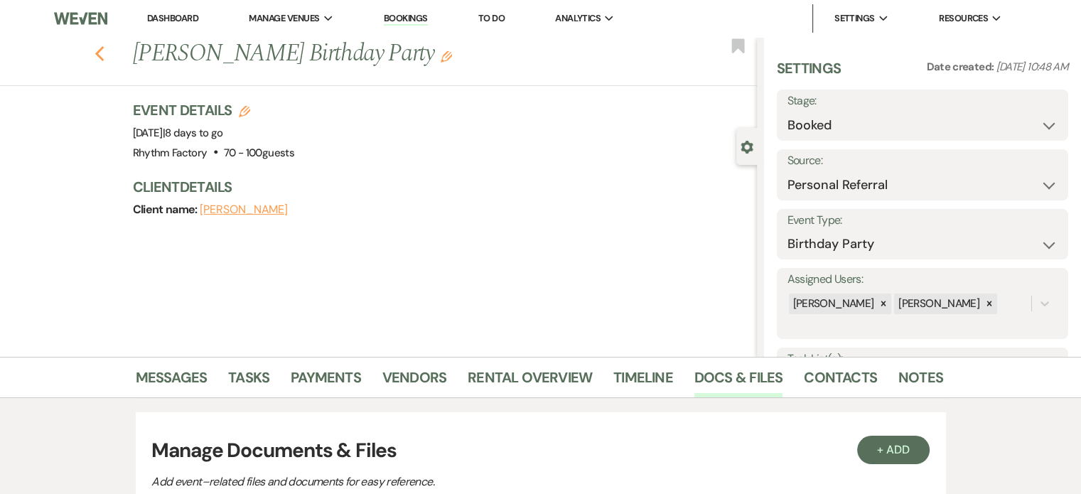
select select "8"
select select "5"
select select "8"
select select "5"
select select "8"
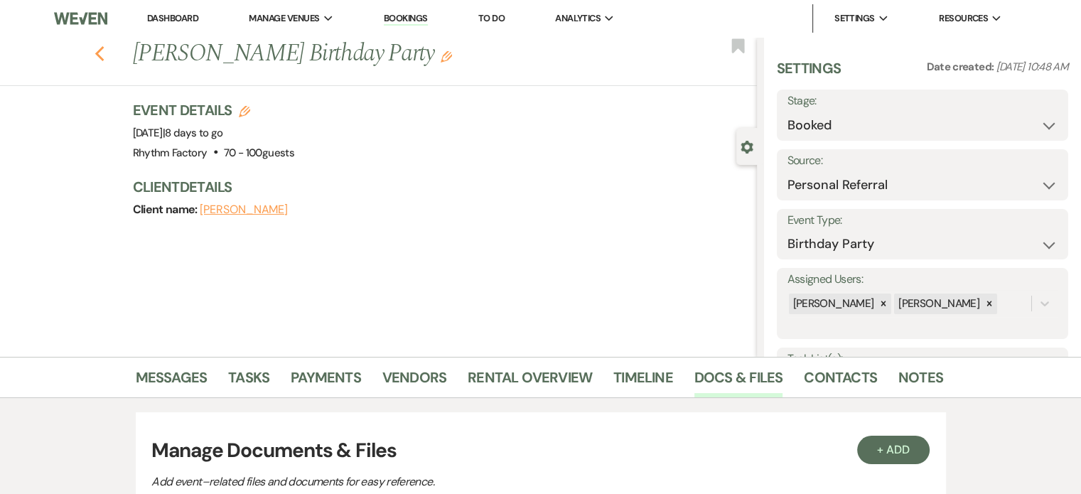
select select "7"
select select "8"
select select "5"
select select "8"
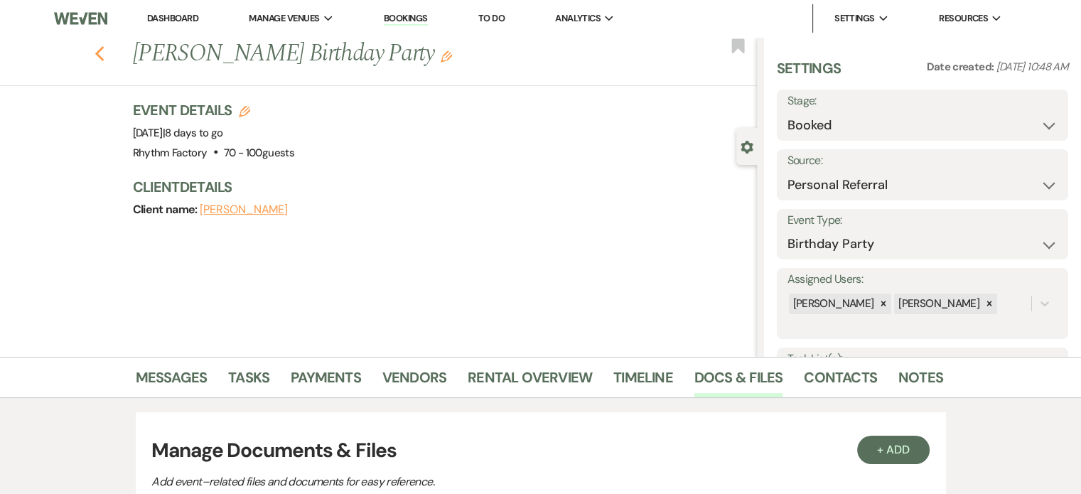
select select "8"
select select "4"
select select "8"
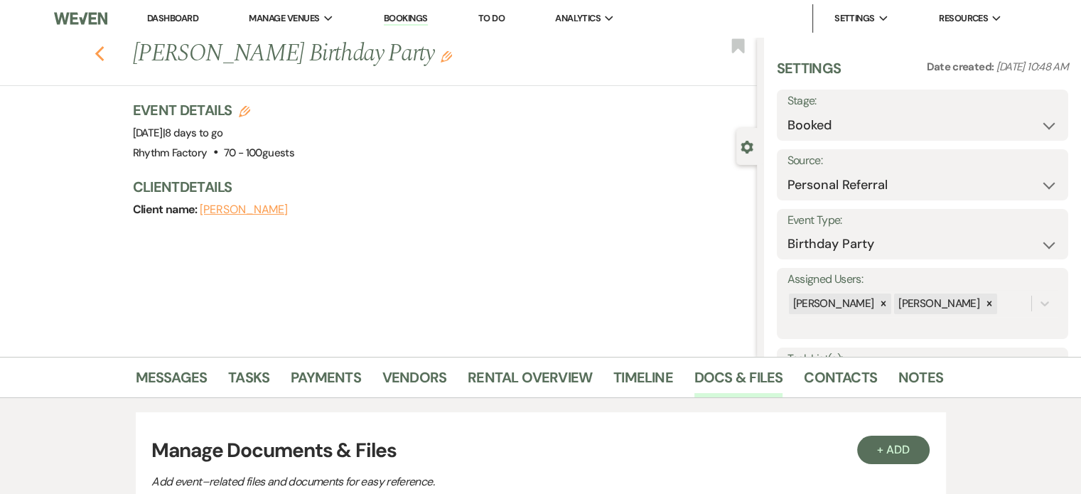
select select "5"
select select "8"
select select "1"
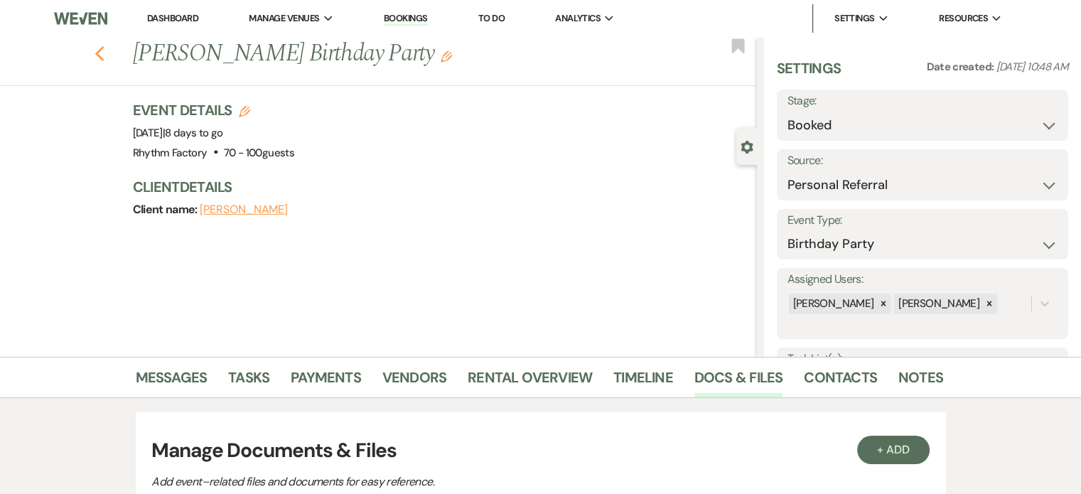
select select "8"
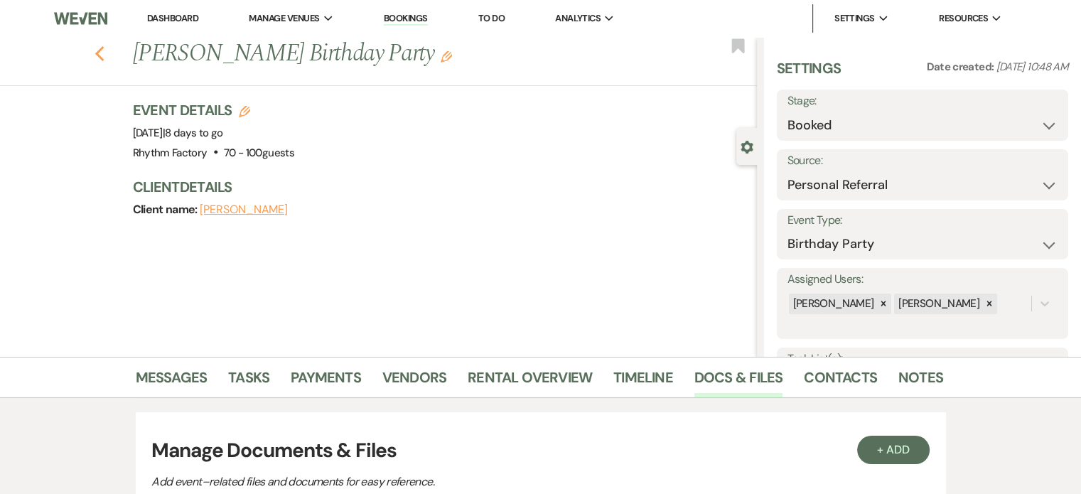
select select "8"
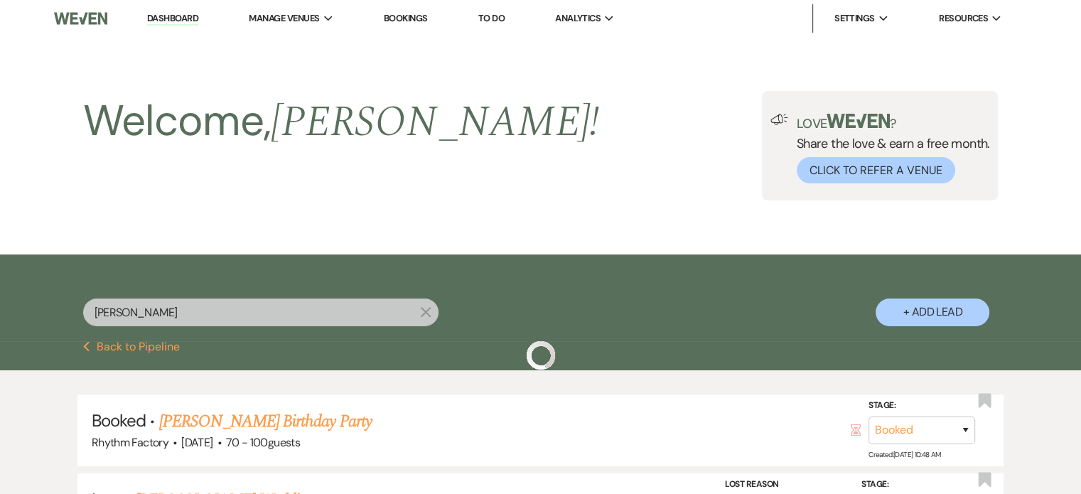
scroll to position [277, 0]
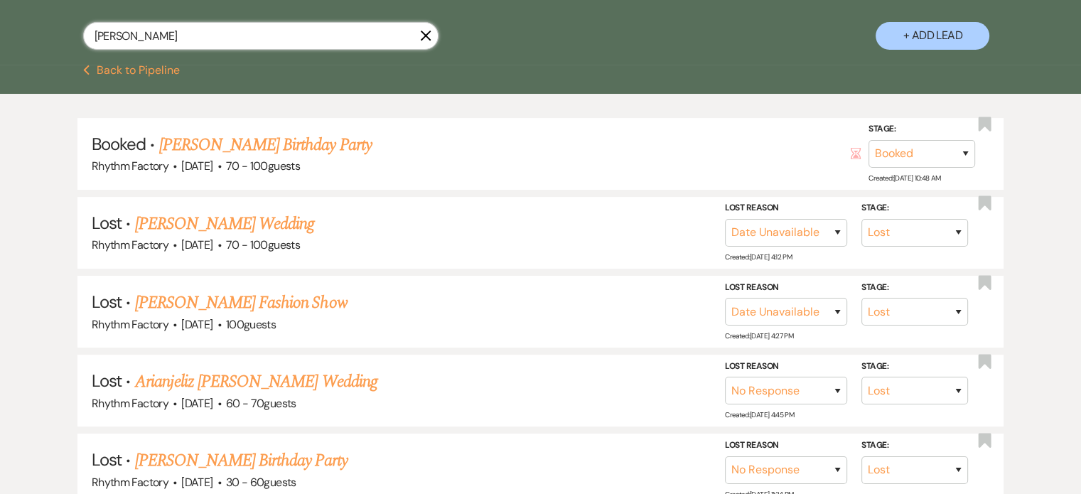
drag, startPoint x: 207, startPoint y: 37, endPoint x: 48, endPoint y: 27, distance: 158.9
click at [48, 26] on div "[PERSON_NAME] X + Add Lead" at bounding box center [541, 23] width 1024 height 76
paste input "Sequoia"
type input "Sequoia"
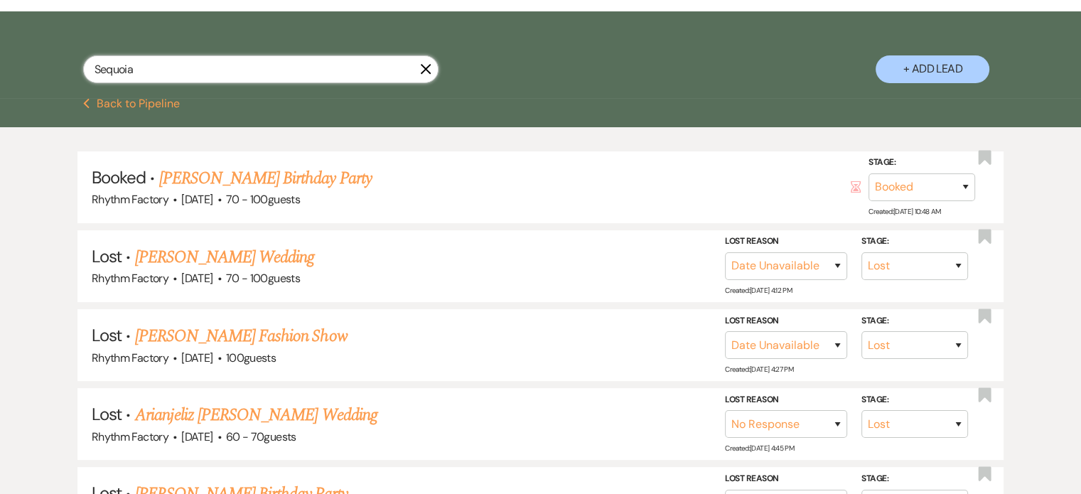
select select "8"
select select "5"
select select "8"
select select "1"
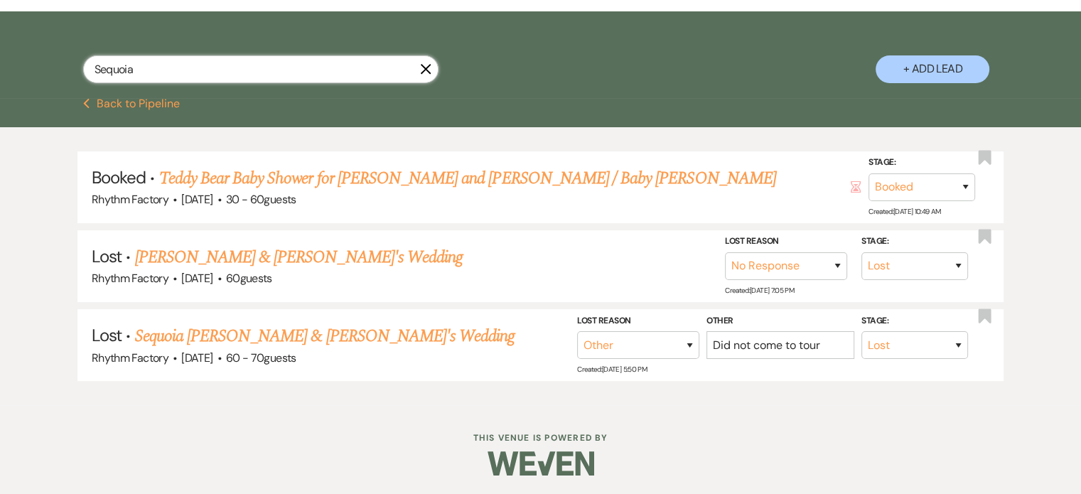
type input "Sequoia"
click at [424, 66] on icon "X" at bounding box center [425, 68] width 11 height 11
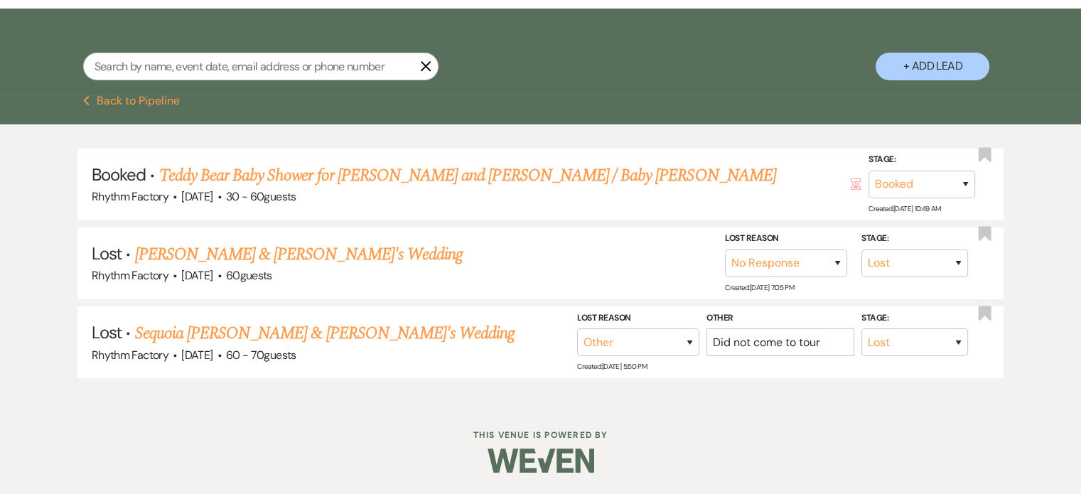
select select "4"
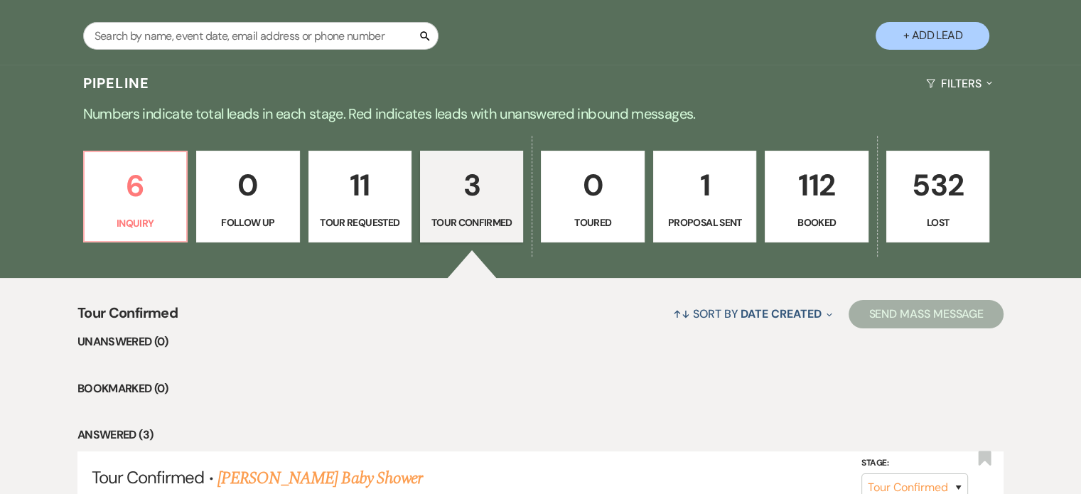
click at [810, 190] on p "112" at bounding box center [816, 185] width 85 height 48
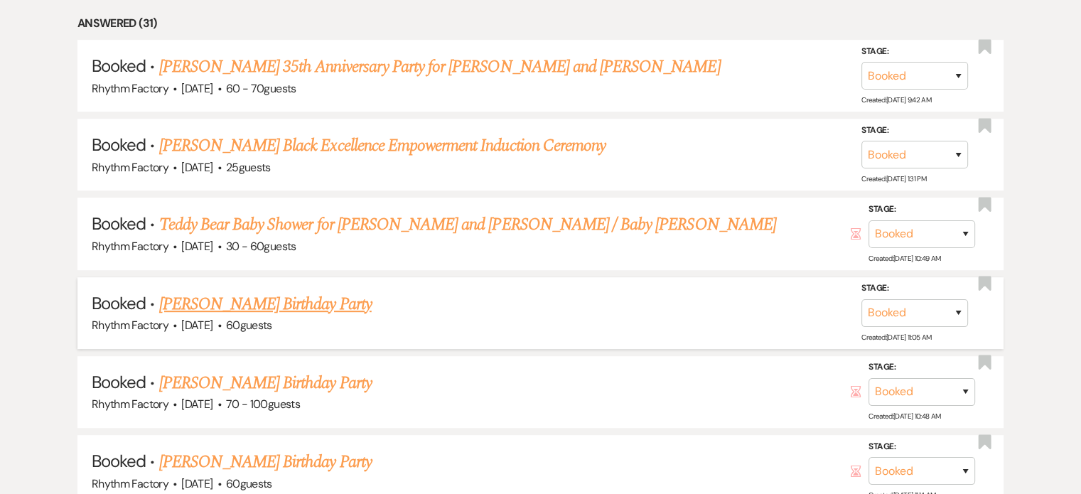
scroll to position [703, 0]
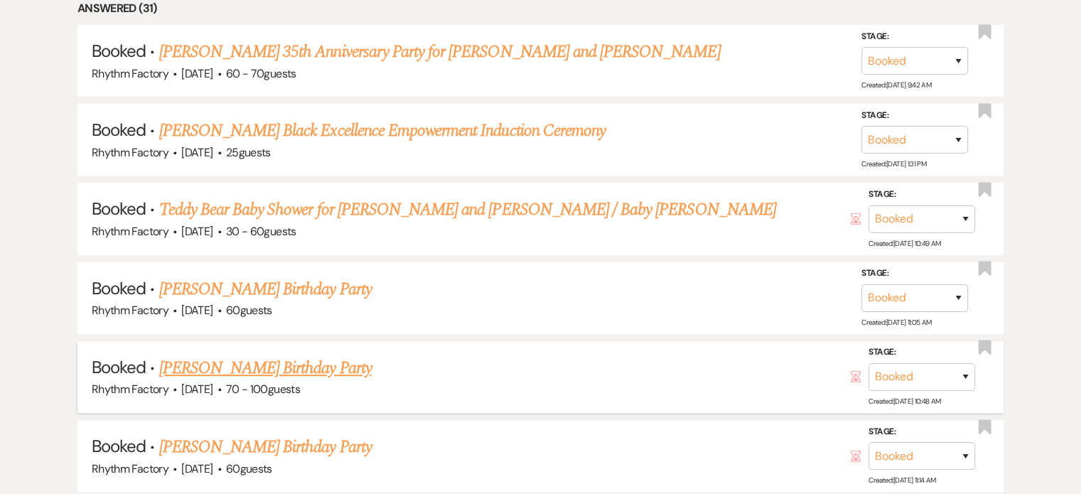
click at [264, 360] on link "[PERSON_NAME] Birthday Party" at bounding box center [265, 368] width 213 height 26
select select "12"
select select "4"
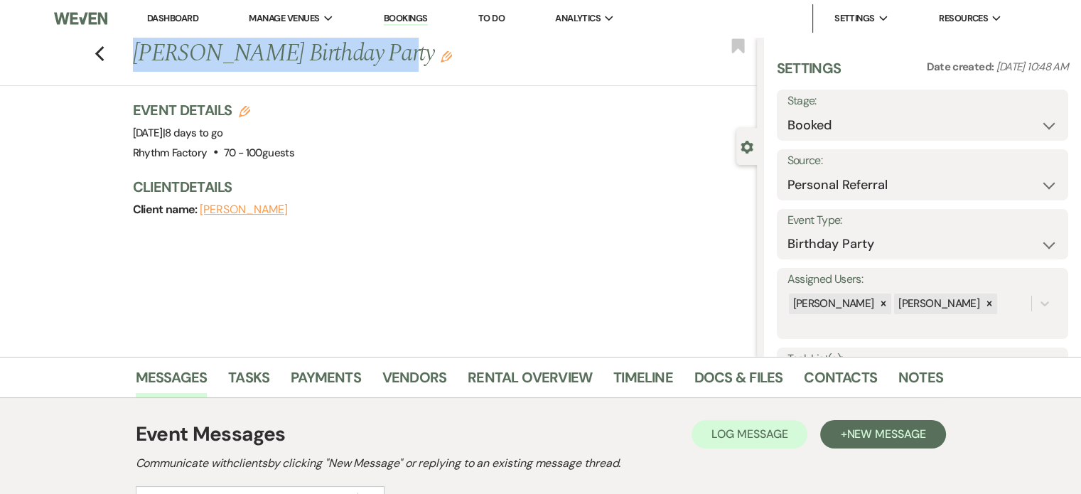
drag, startPoint x: 141, startPoint y: 50, endPoint x: 355, endPoint y: 65, distance: 213.9
click at [355, 65] on h1 "[PERSON_NAME] Birthday Party Edit" at bounding box center [380, 54] width 494 height 34
copy h1 "[PERSON_NAME] Birthday Party"
click at [105, 55] on icon "Previous" at bounding box center [100, 54] width 11 height 17
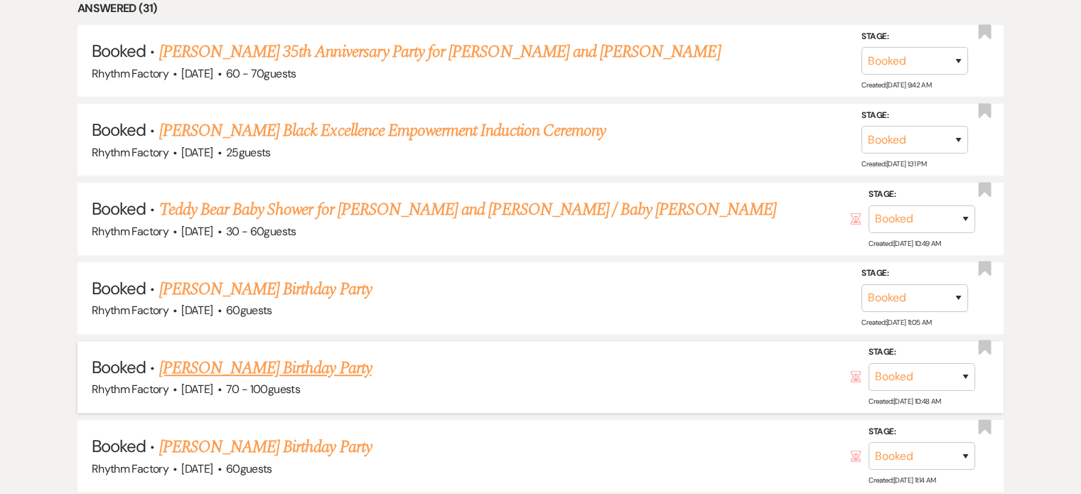
scroll to position [845, 0]
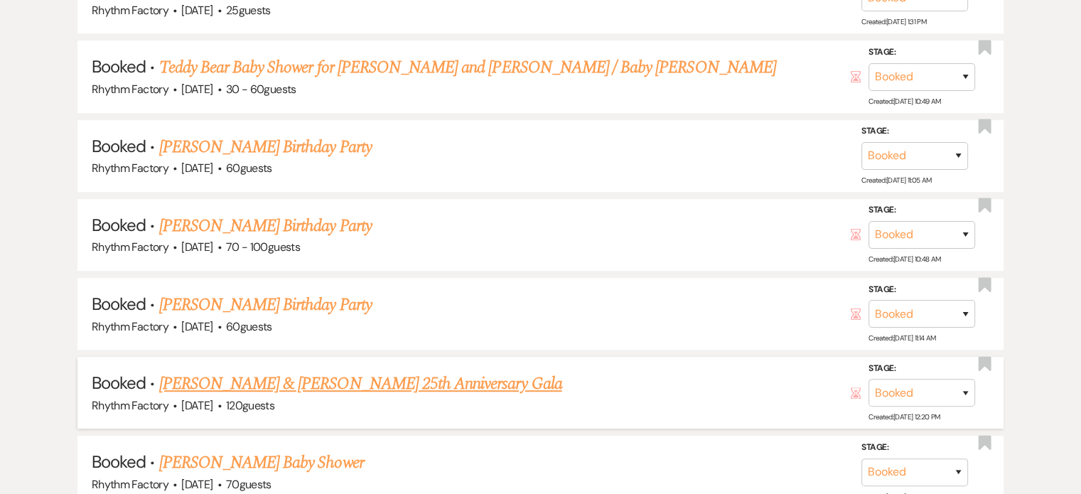
click at [284, 379] on link "[PERSON_NAME] & [PERSON_NAME] 25th Anniversary Gala" at bounding box center [360, 384] width 403 height 26
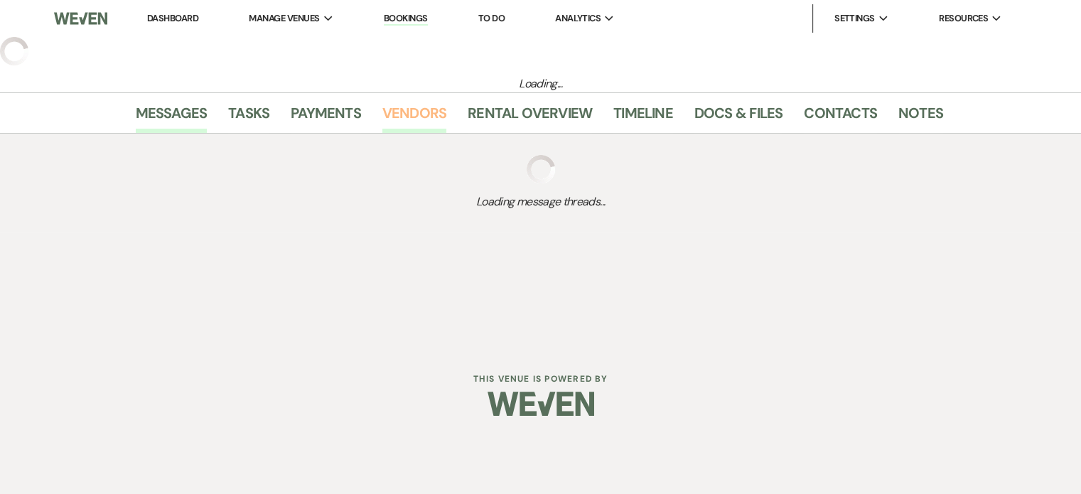
select select "5"
select select "13"
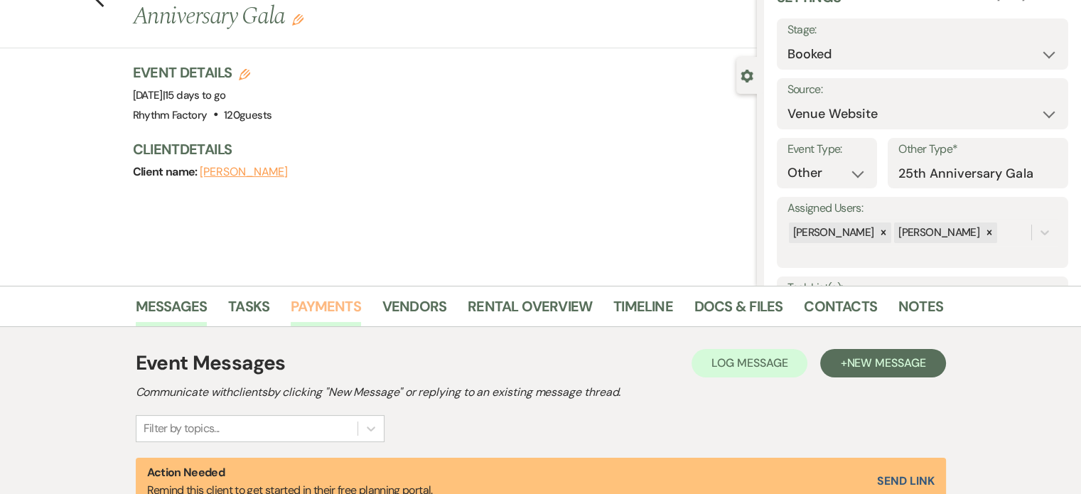
click at [318, 309] on link "Payments" at bounding box center [326, 310] width 70 height 31
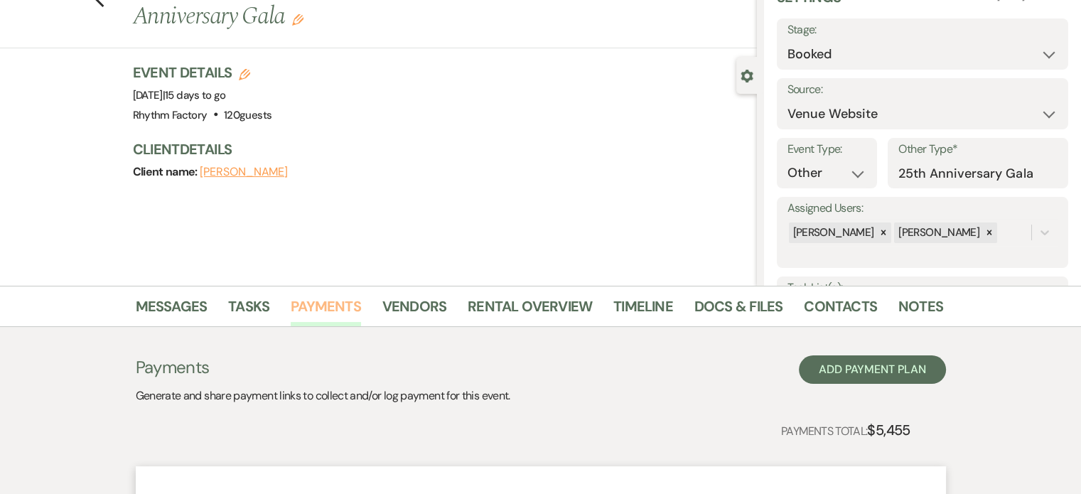
scroll to position [284, 0]
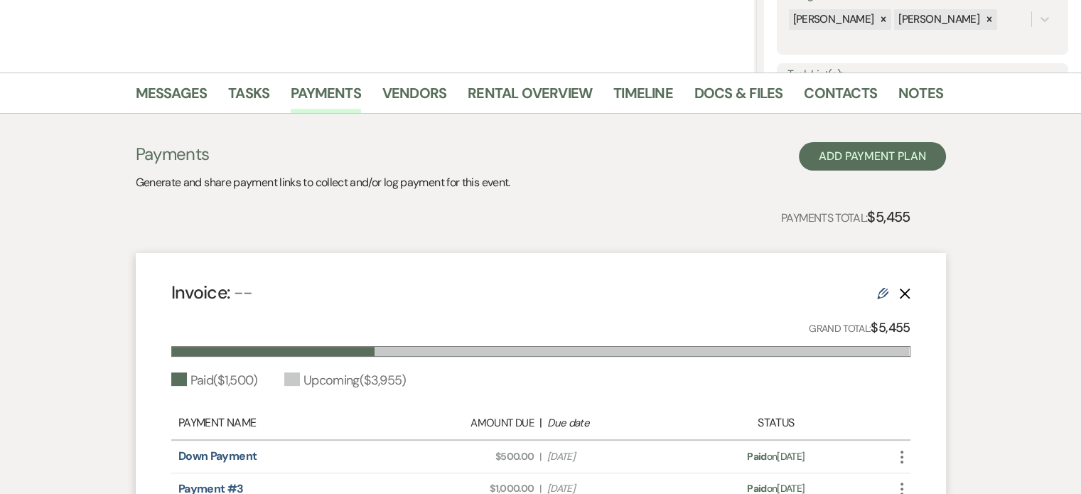
click at [882, 297] on use at bounding box center [882, 293] width 11 height 11
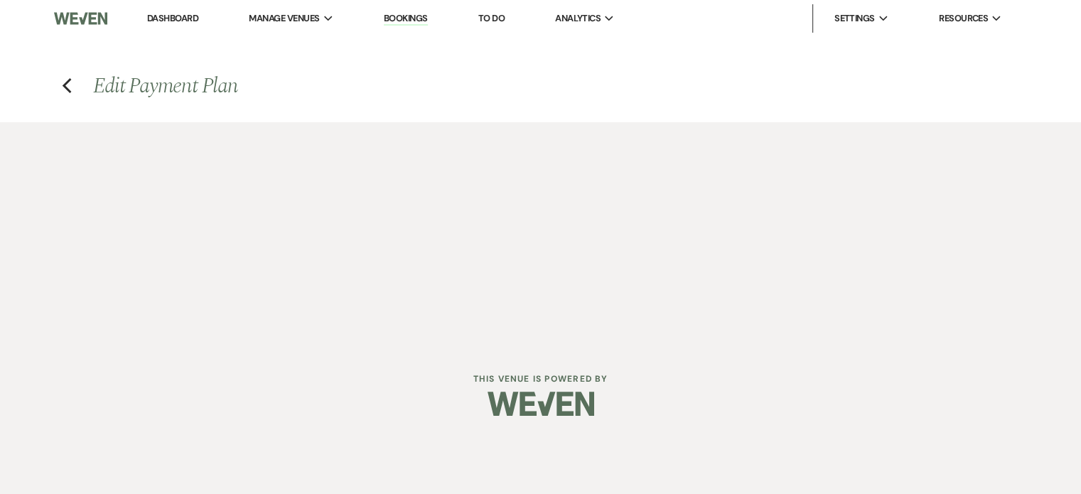
select select "1"
select select "true"
select select "1"
select select "true"
select select "2"
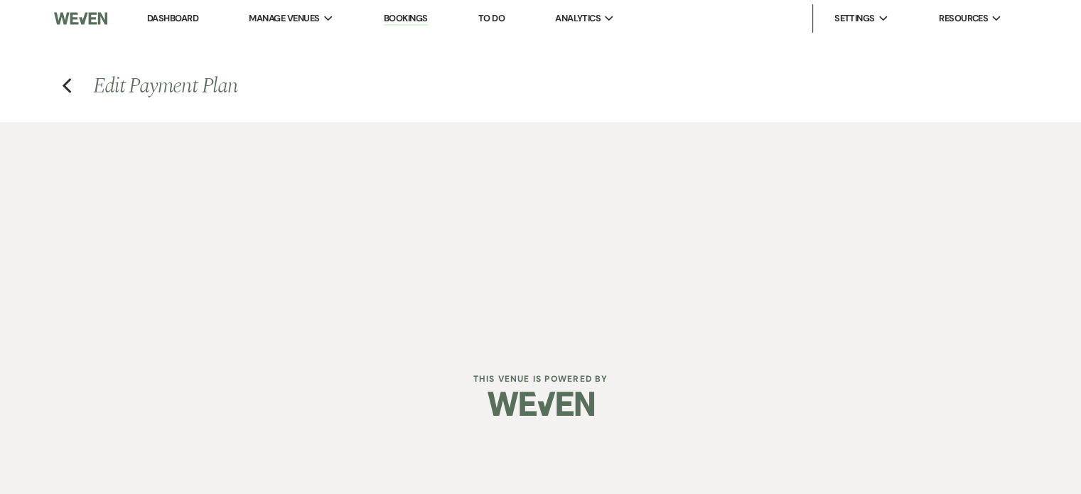
select select "flat"
select select "true"
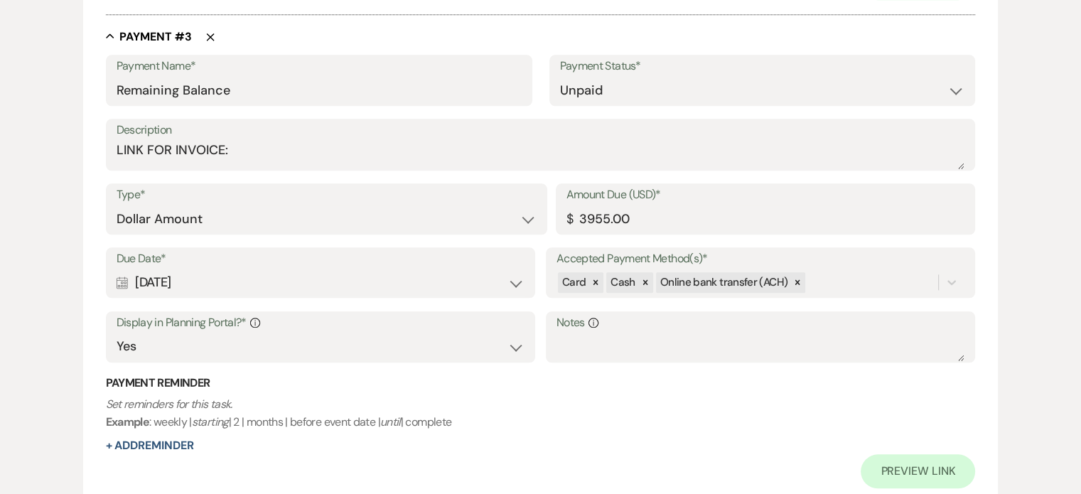
scroll to position [1382, 0]
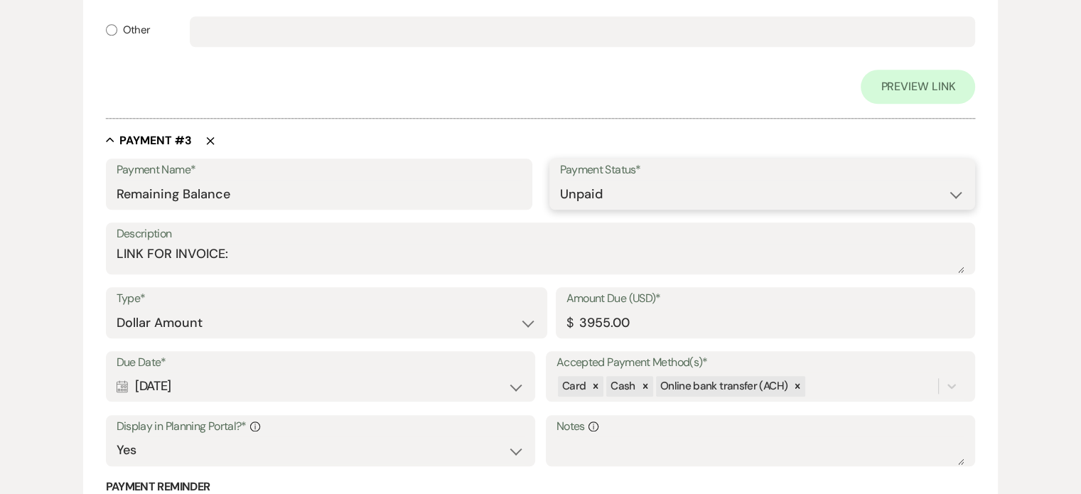
click at [957, 194] on select "Paid Unpaid" at bounding box center [762, 195] width 405 height 28
select select "1"
click at [560, 181] on select "Paid Unpaid" at bounding box center [762, 195] width 405 height 28
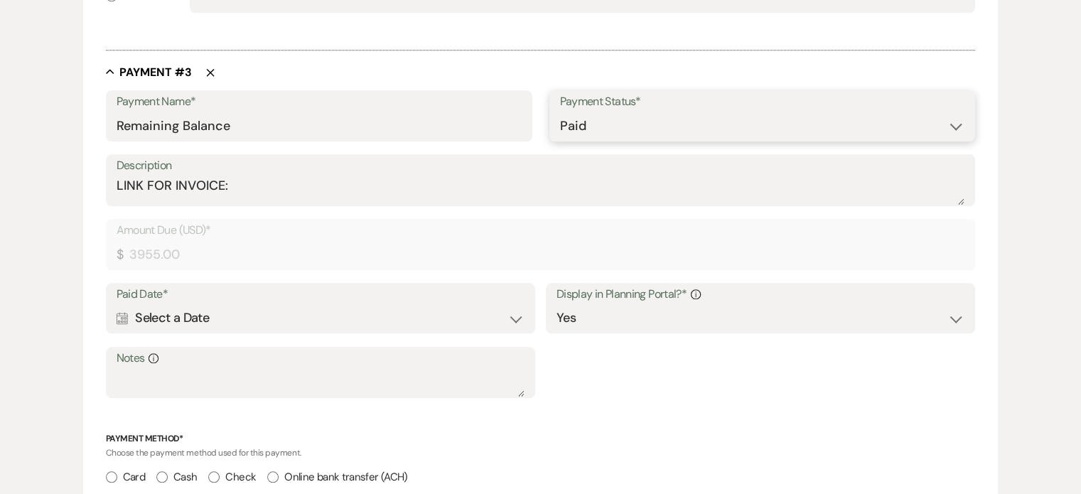
scroll to position [1348, 0]
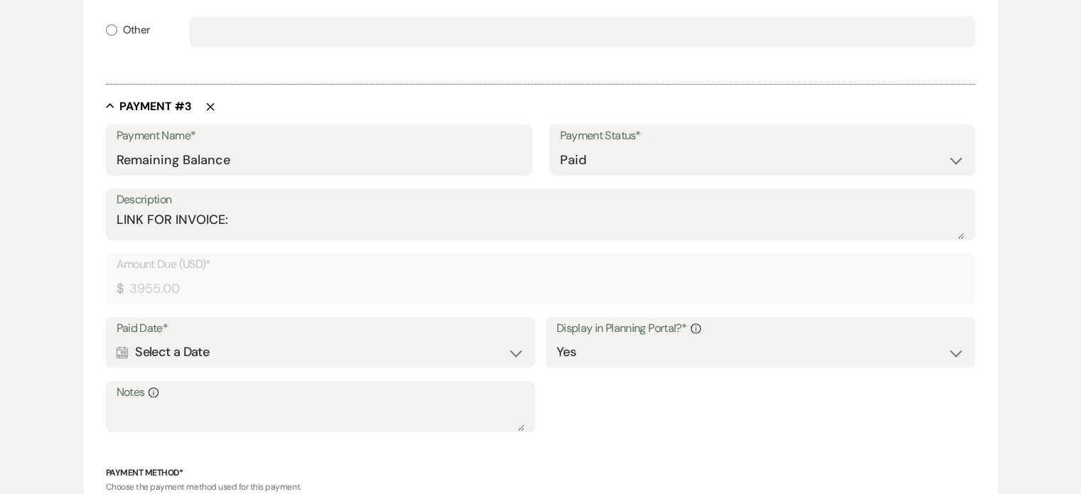
click at [229, 355] on div "Calendar Select a Date Expand" at bounding box center [321, 352] width 409 height 28
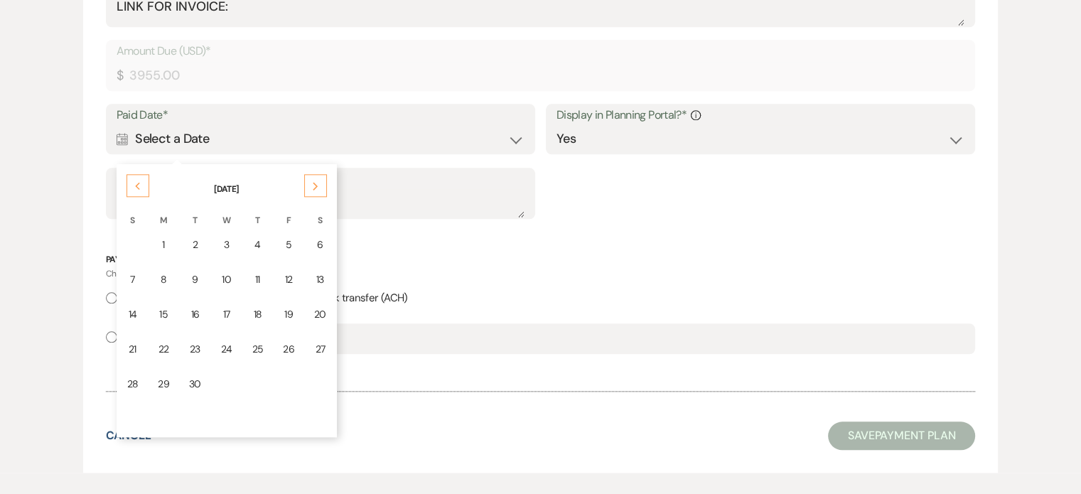
scroll to position [1561, 0]
click at [253, 274] on div "11" at bounding box center [257, 279] width 11 height 15
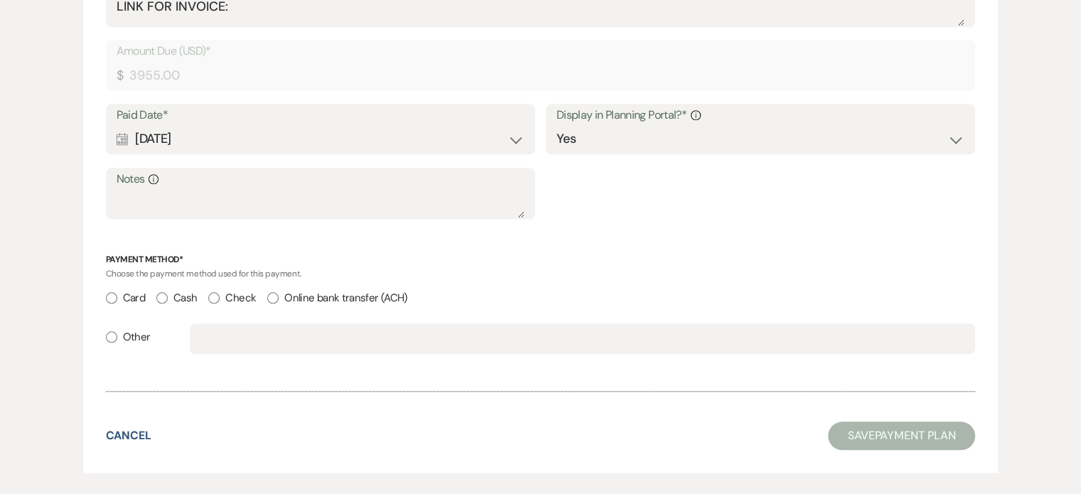
click at [116, 295] on input "Card" at bounding box center [111, 297] width 11 height 11
radio input "true"
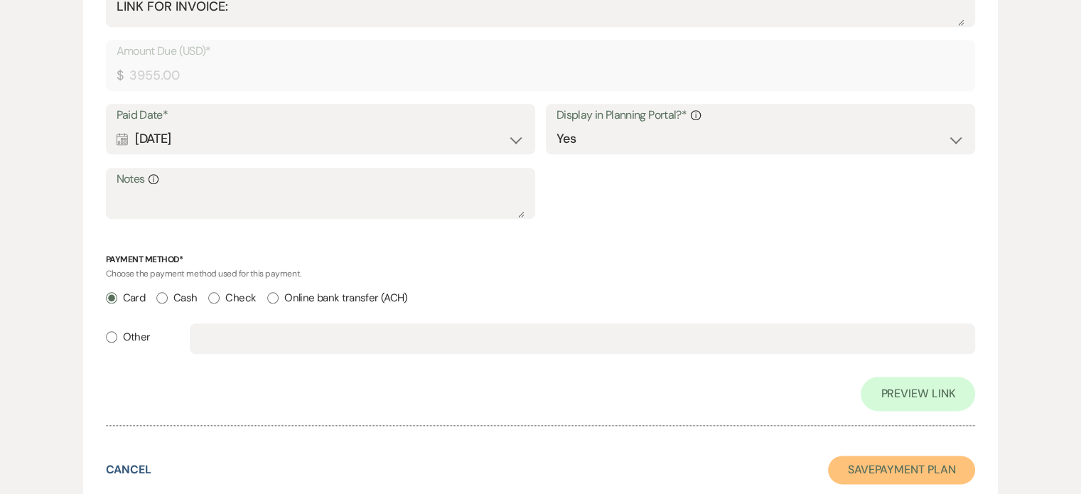
click at [913, 462] on button "Save Payment Plan" at bounding box center [902, 470] width 148 height 28
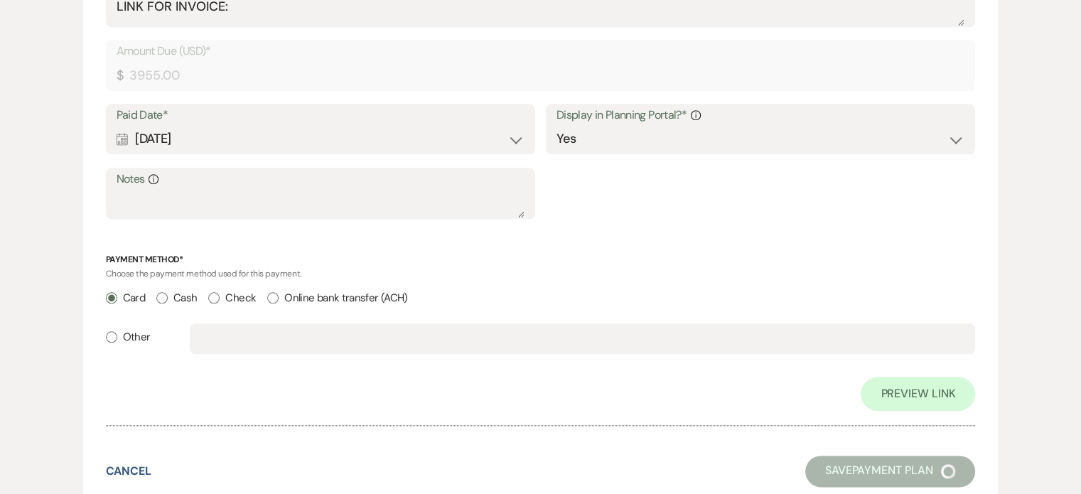
select select "5"
select select "13"
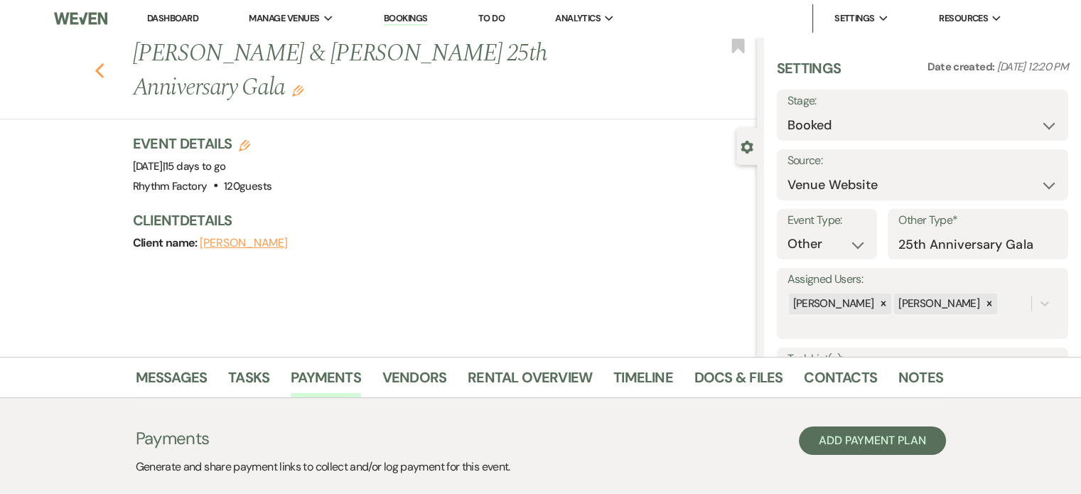
click at [105, 76] on icon "Previous" at bounding box center [100, 71] width 11 height 17
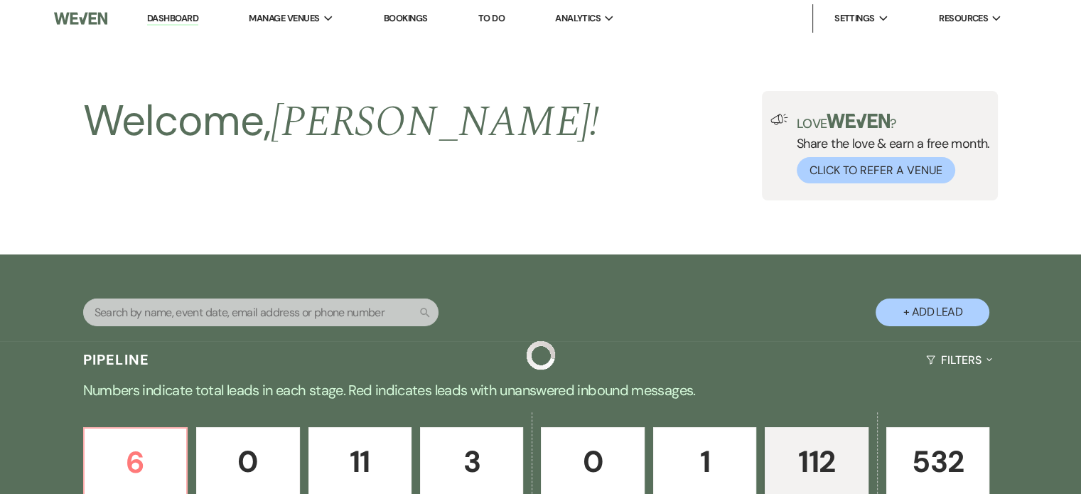
scroll to position [845, 0]
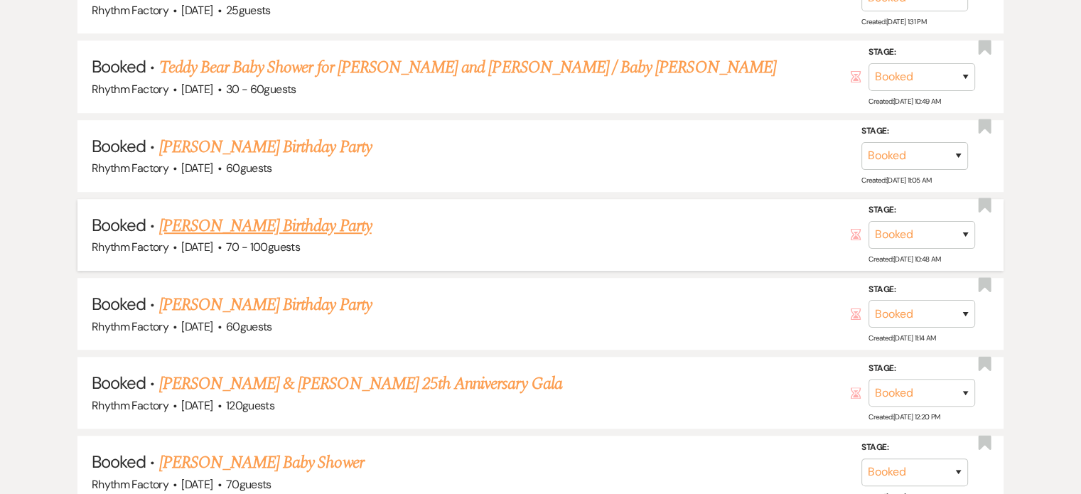
click at [269, 223] on link "[PERSON_NAME] Birthday Party" at bounding box center [265, 226] width 213 height 26
select select "12"
select select "4"
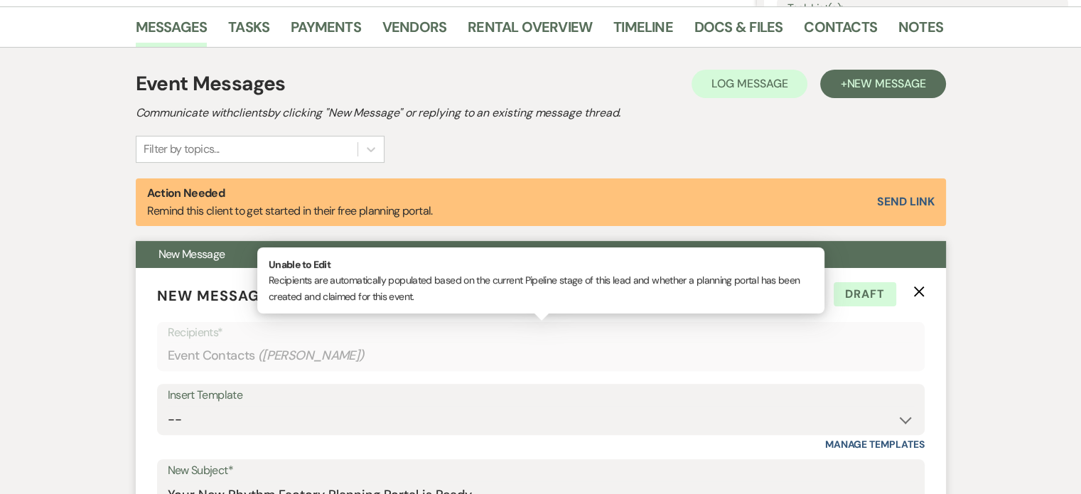
scroll to position [348, 0]
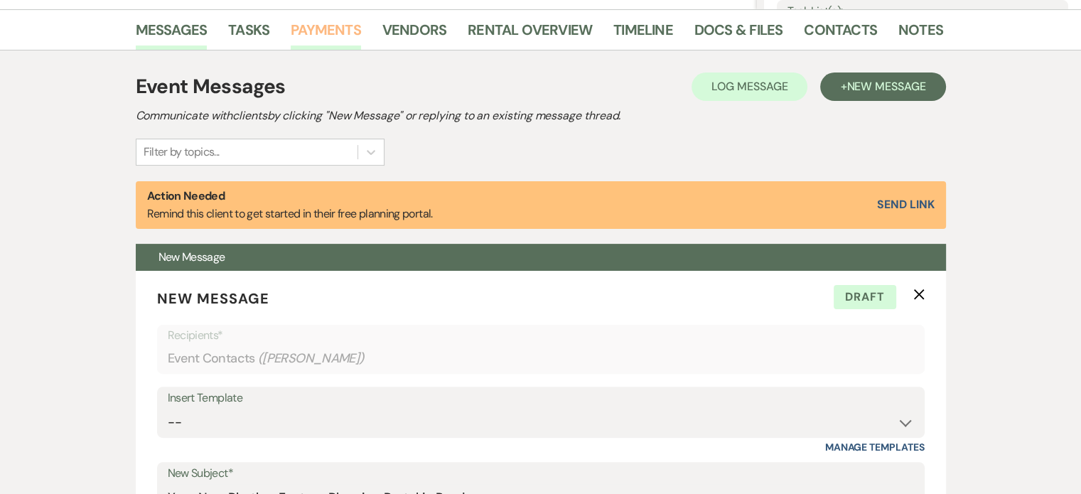
click at [307, 29] on link "Payments" at bounding box center [326, 33] width 70 height 31
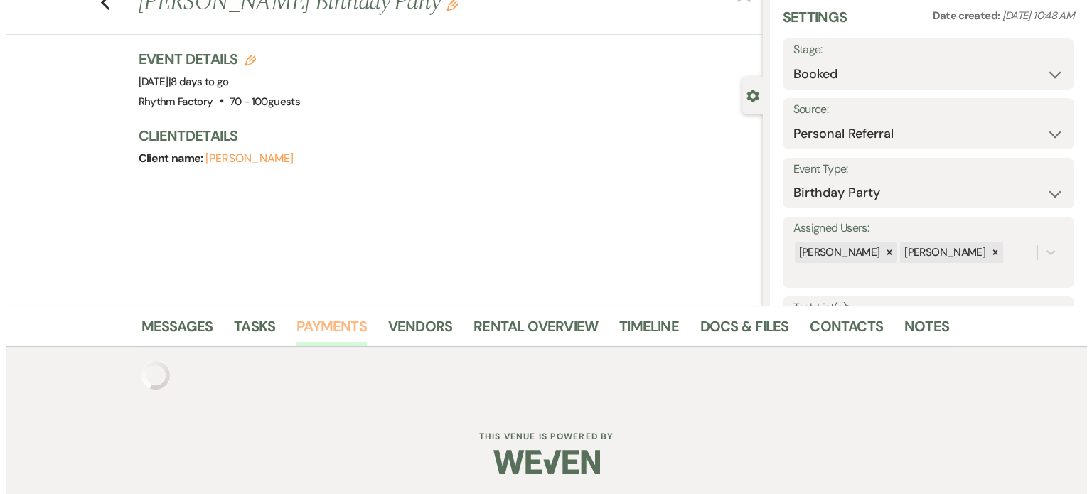
scroll to position [124, 0]
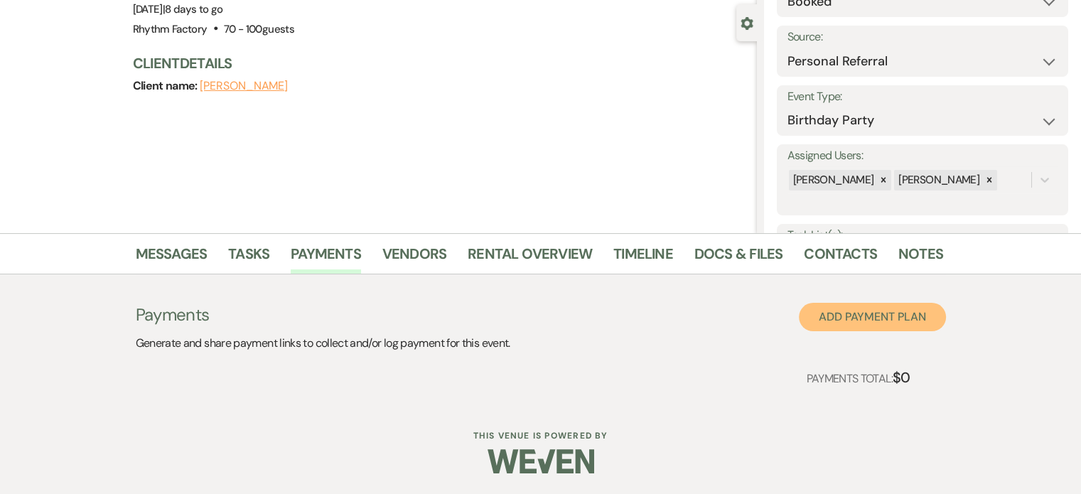
click at [907, 321] on button "Add Payment Plan" at bounding box center [872, 317] width 147 height 28
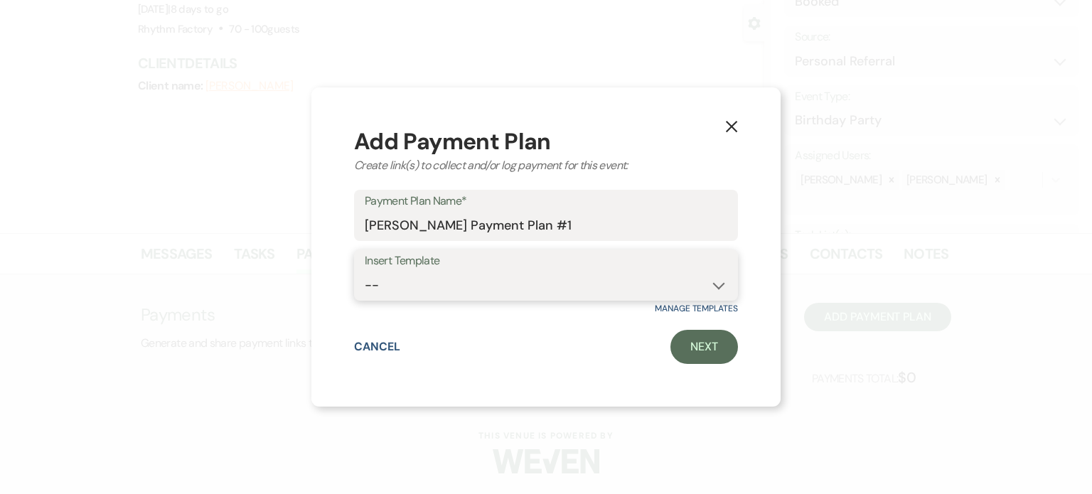
click at [726, 287] on select "-- WEDDING Payment Plan ALTO Payment Plan TENOR Payment Plan Quinceañera Paymen…" at bounding box center [546, 286] width 363 height 28
select select "140"
click at [365, 272] on select "-- WEDDING Payment Plan ALTO Payment Plan TENOR Payment Plan Quinceañera Paymen…" at bounding box center [546, 286] width 363 height 28
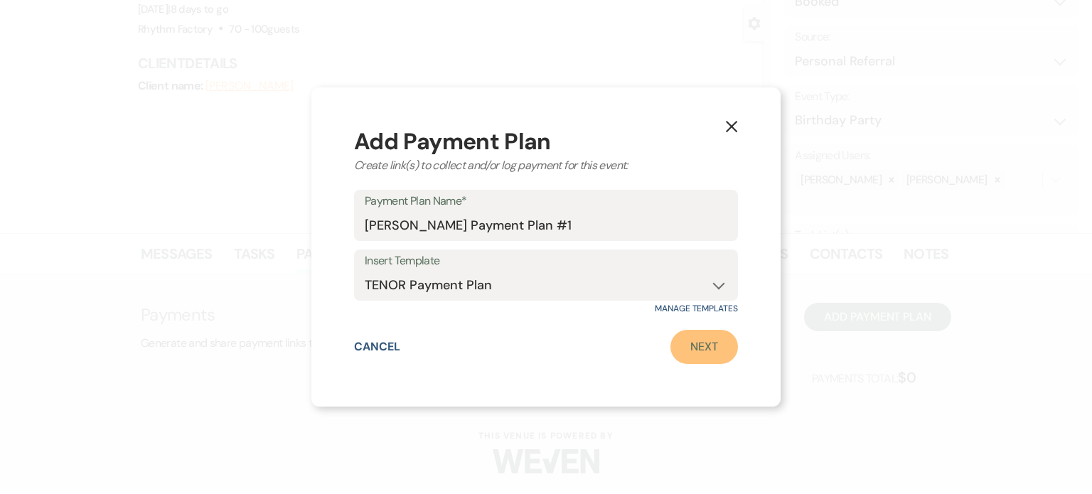
click at [698, 341] on link "Next" at bounding box center [704, 347] width 68 height 34
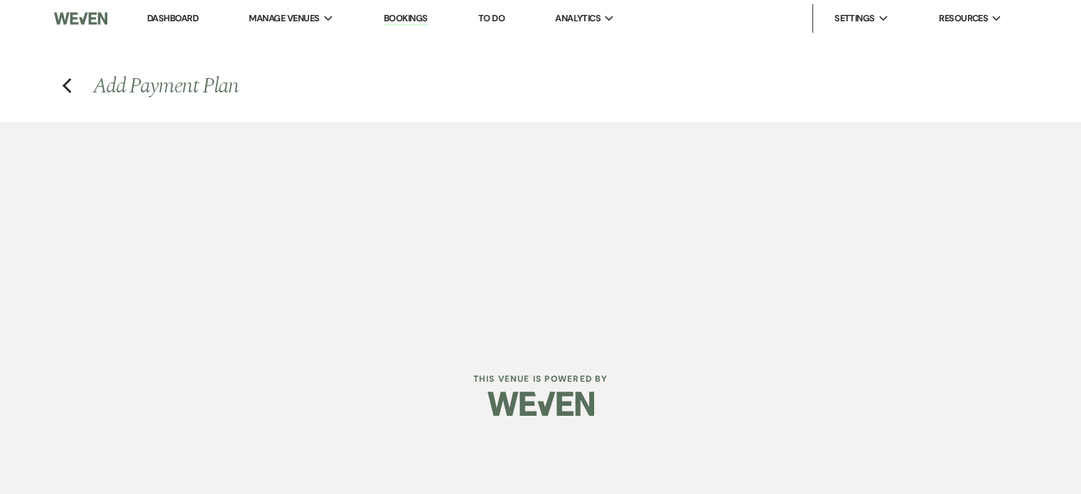
select select "2"
select select "flat"
select select "true"
select select "2"
select select "flat"
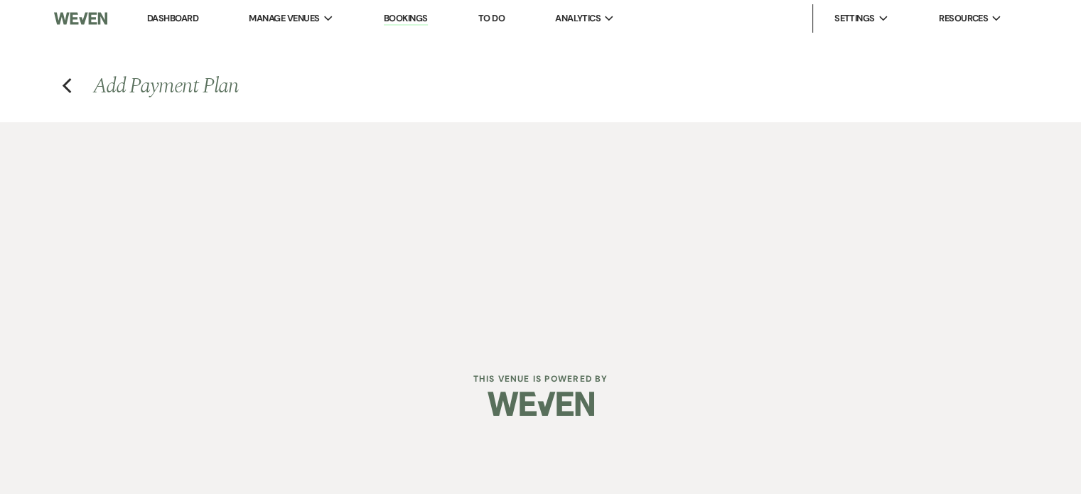
select select "true"
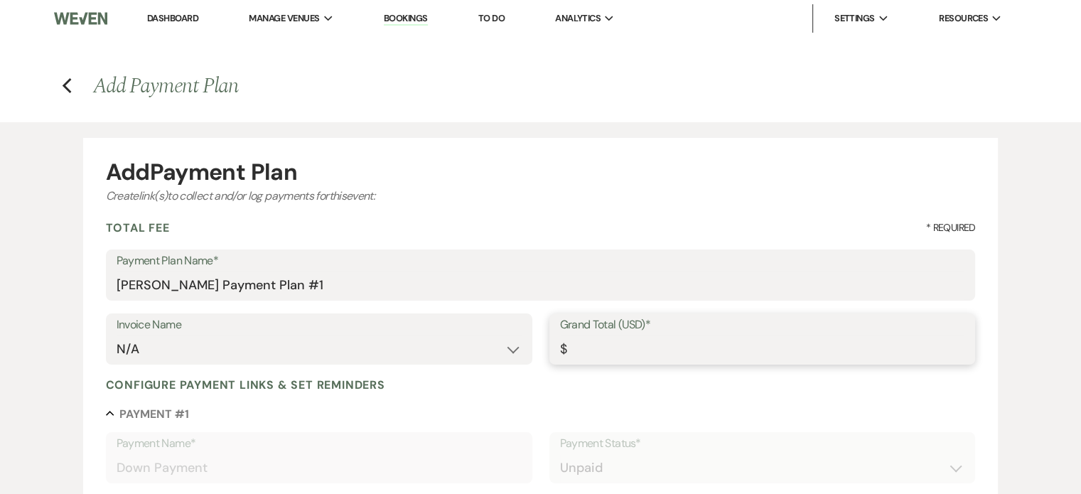
click at [631, 343] on input "Grand Total (USD)*" at bounding box center [762, 350] width 405 height 28
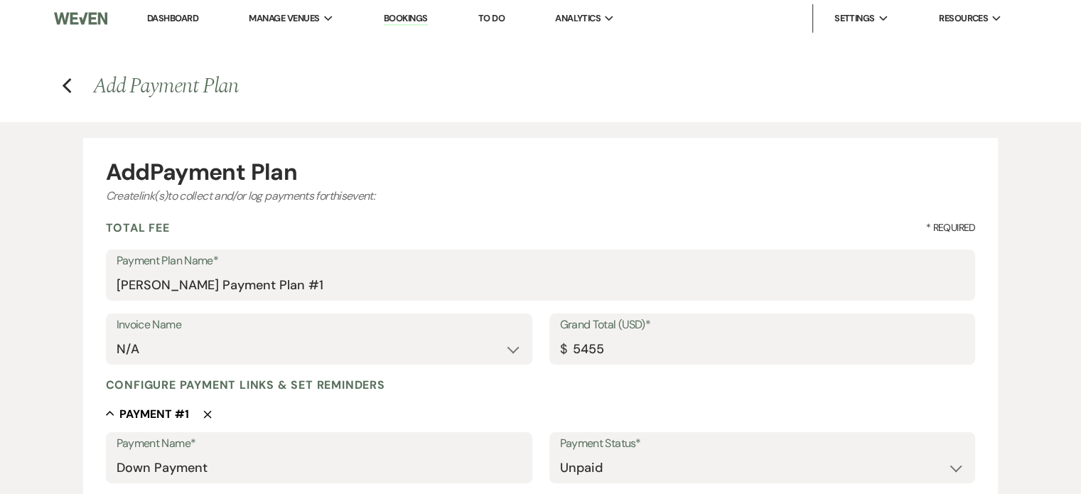
type input "5455.00"
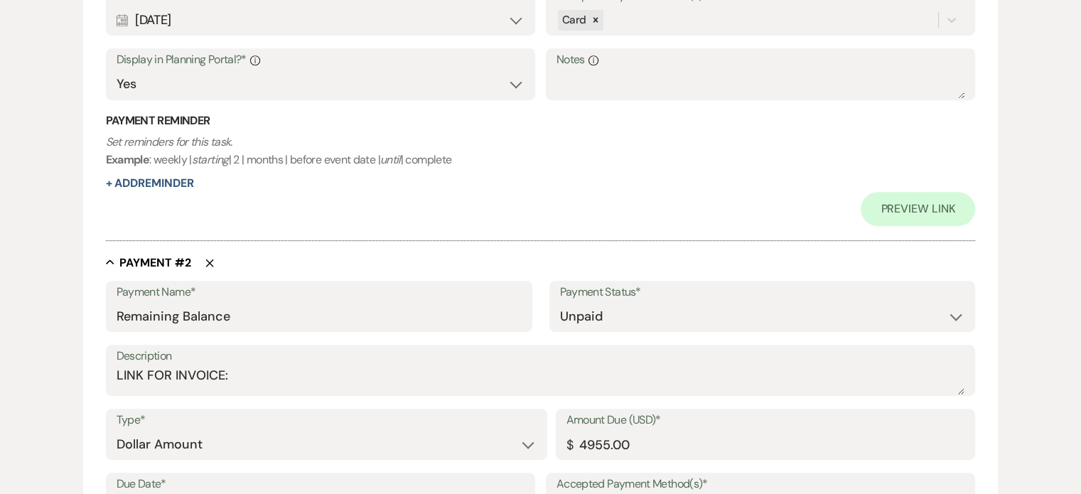
scroll to position [711, 0]
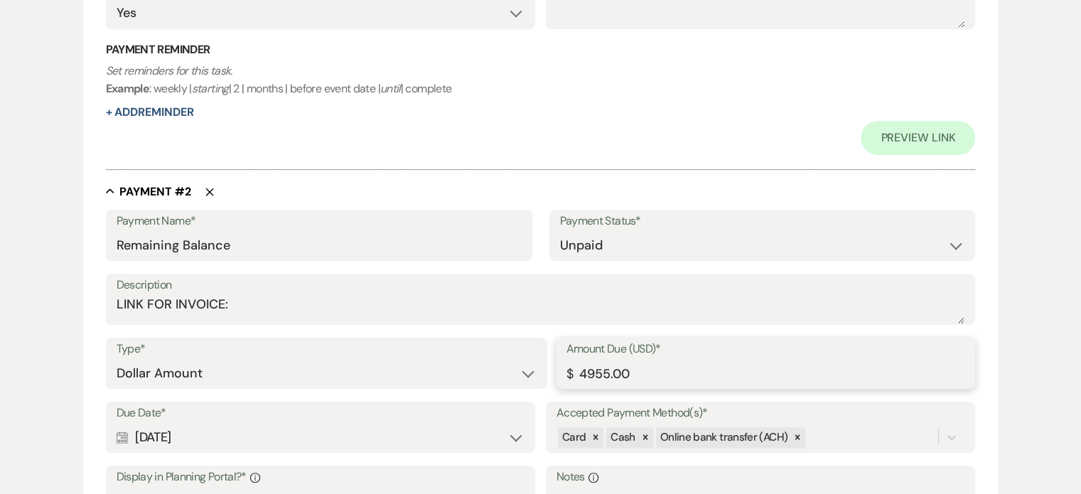
click at [580, 373] on input "4955.00" at bounding box center [766, 374] width 399 height 28
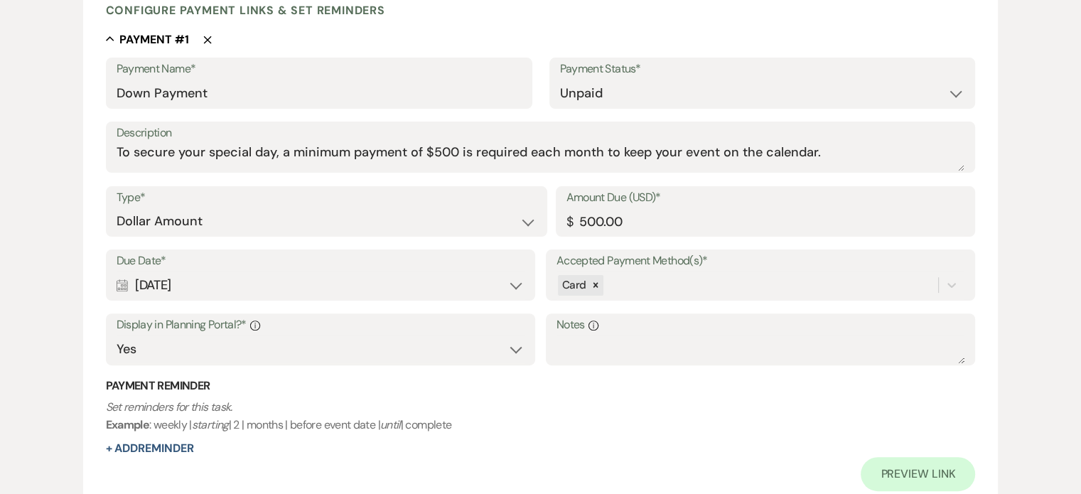
scroll to position [213, 0]
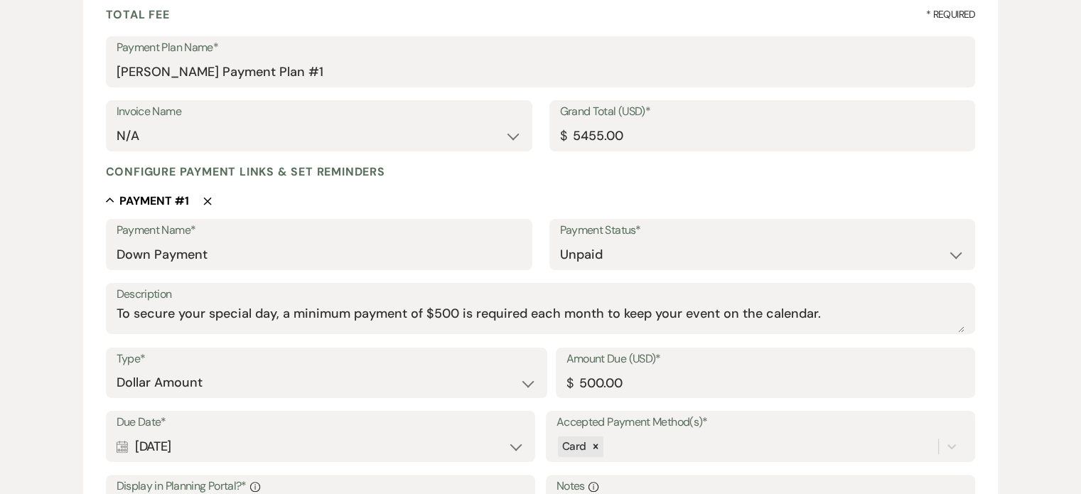
type input "3955.00"
click at [578, 384] on input "500.00" at bounding box center [766, 383] width 399 height 28
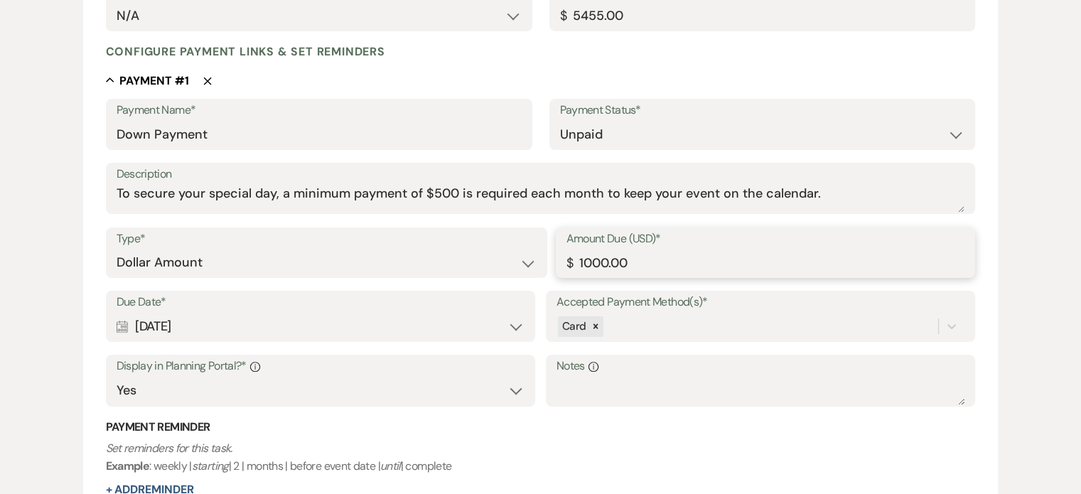
scroll to position [355, 0]
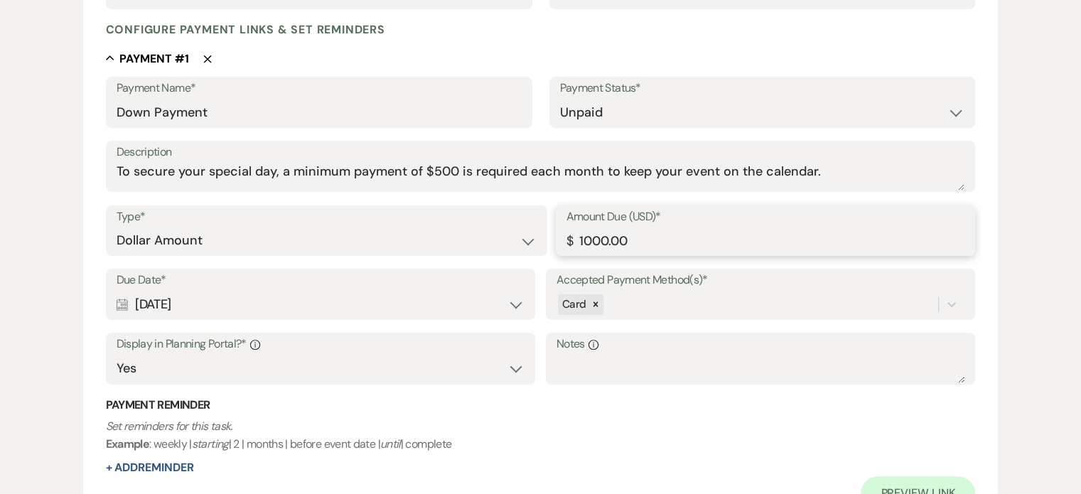
type input "1000.00"
click at [955, 117] on select "Paid Unpaid" at bounding box center [762, 113] width 405 height 28
select select "1"
click at [560, 99] on select "Paid Unpaid" at bounding box center [762, 113] width 405 height 28
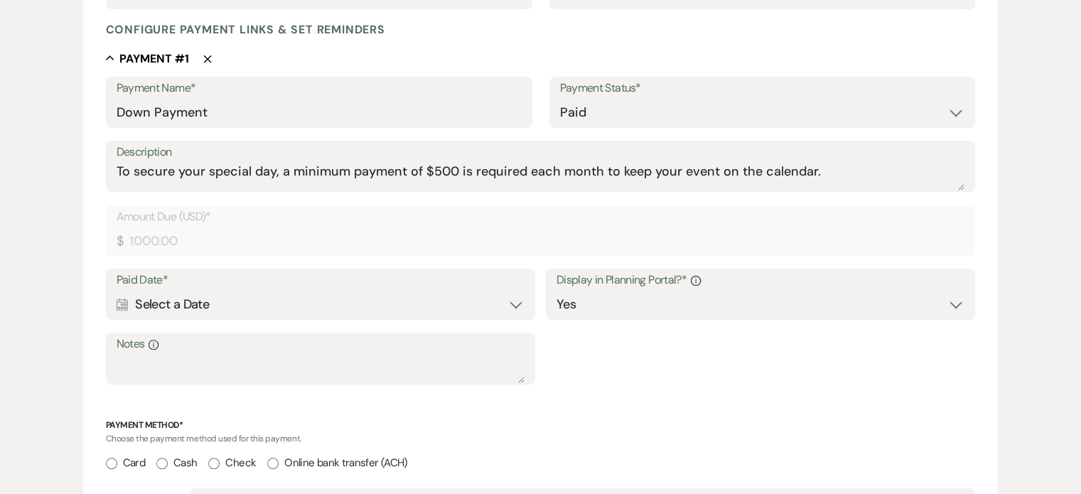
click at [208, 304] on div "Calendar Select a Date Expand" at bounding box center [321, 305] width 409 height 28
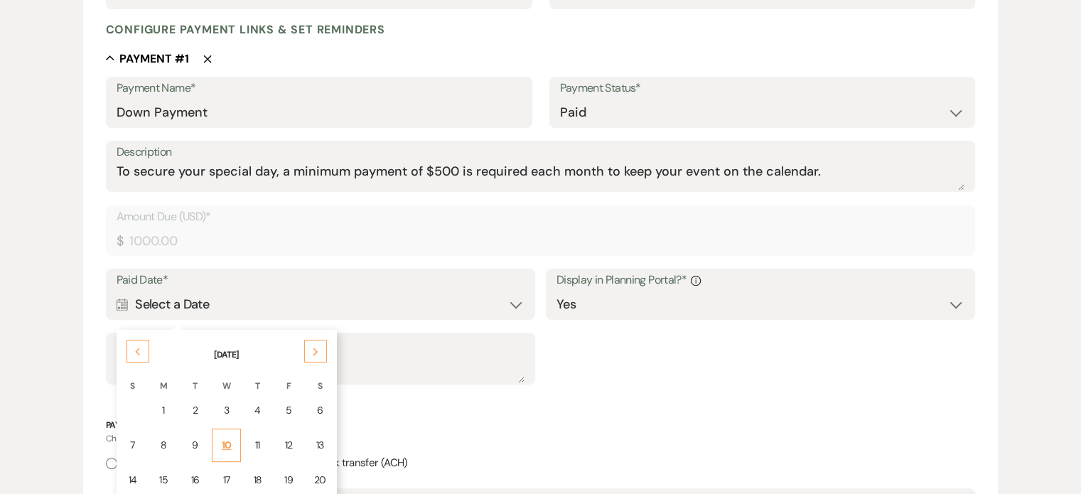
click at [223, 441] on div "10" at bounding box center [226, 445] width 11 height 15
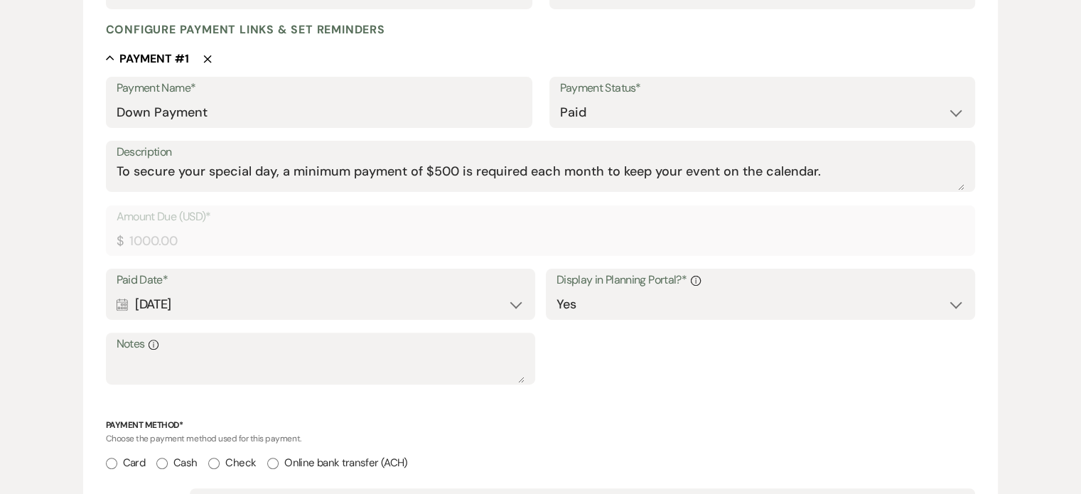
scroll to position [569, 0]
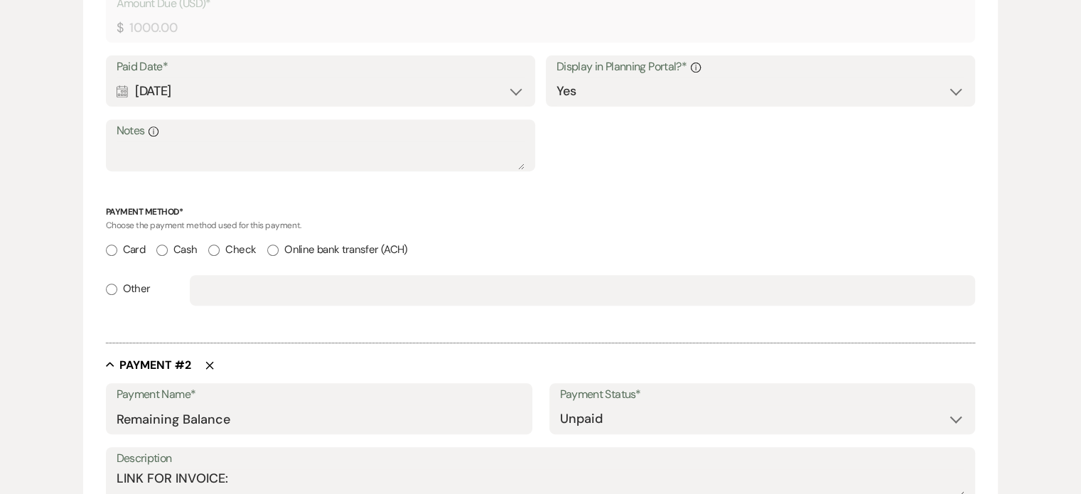
click at [112, 249] on input "Card" at bounding box center [111, 250] width 11 height 11
radio input "true"
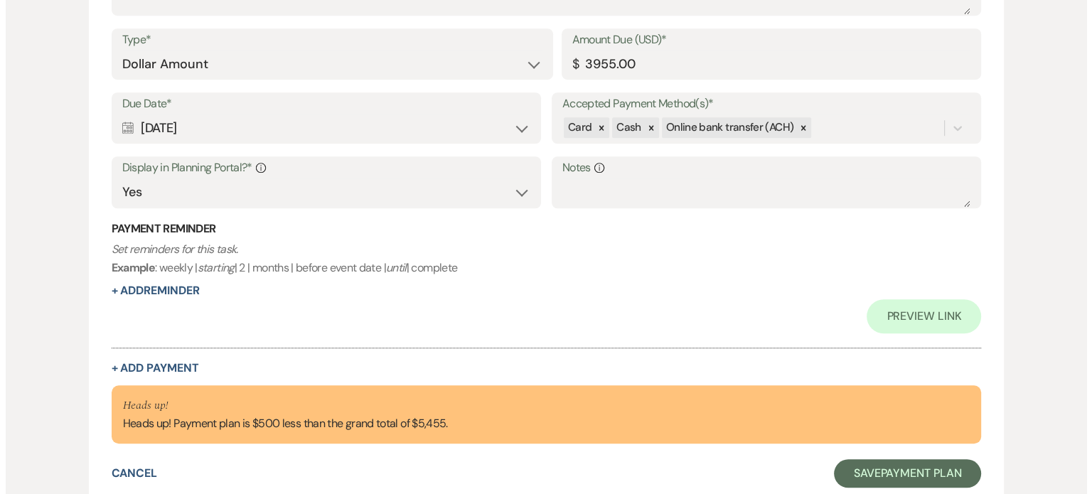
scroll to position [1194, 0]
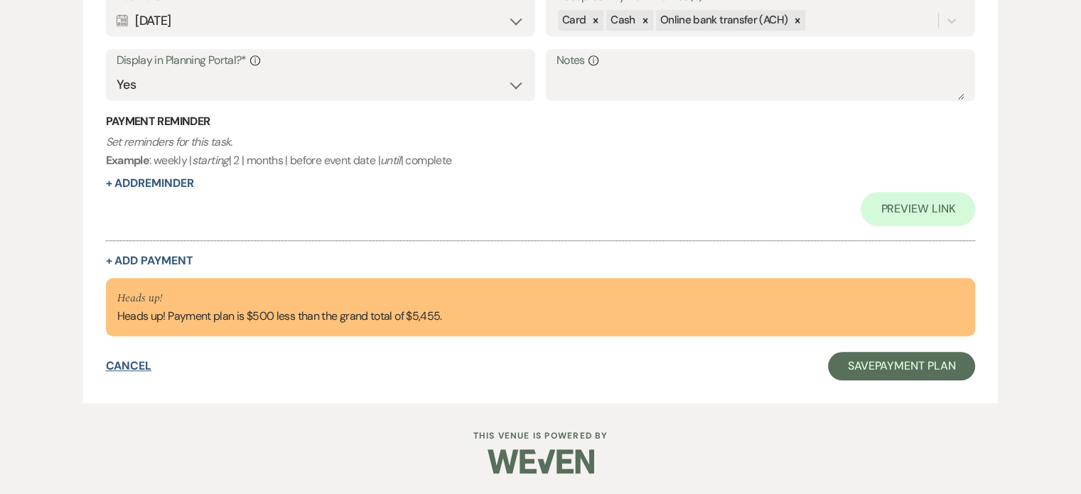
click at [134, 367] on button "Cancel" at bounding box center [129, 365] width 46 height 11
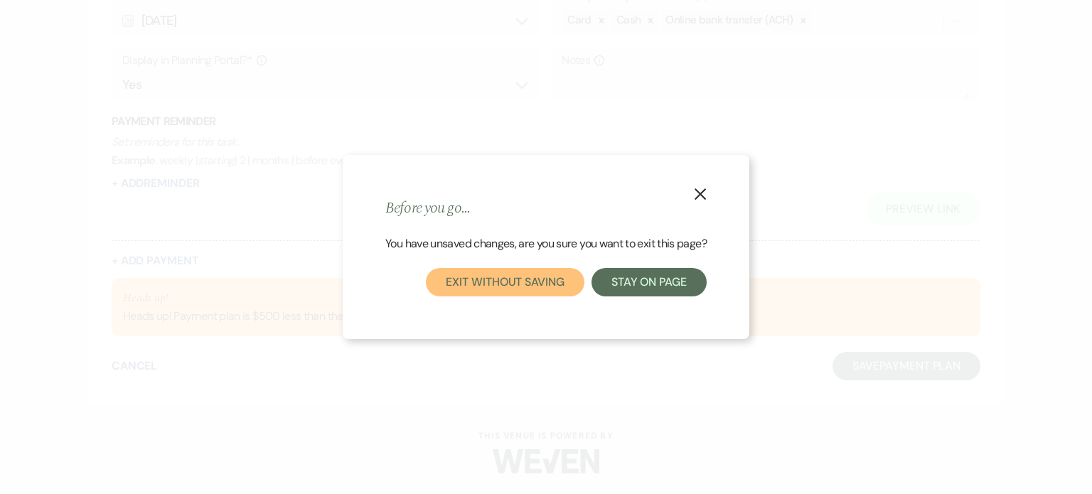
click at [513, 289] on button "Exit without saving" at bounding box center [505, 282] width 158 height 28
select select "12"
select select "4"
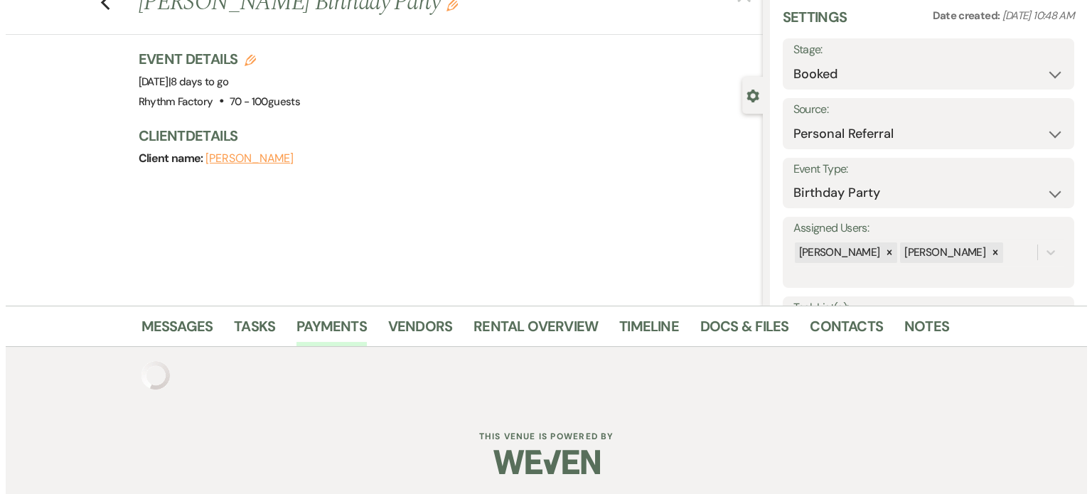
scroll to position [124, 0]
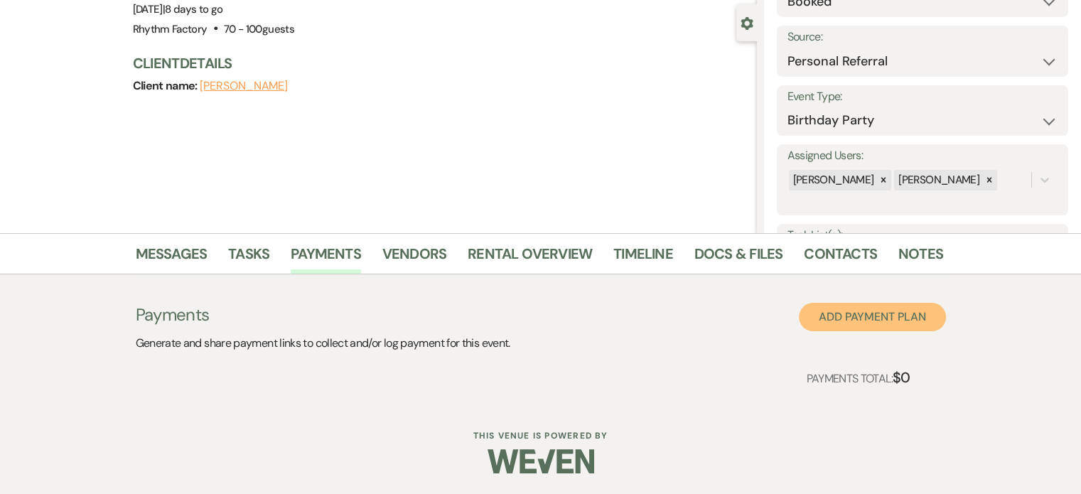
click at [880, 321] on button "Add Payment Plan" at bounding box center [872, 317] width 147 height 28
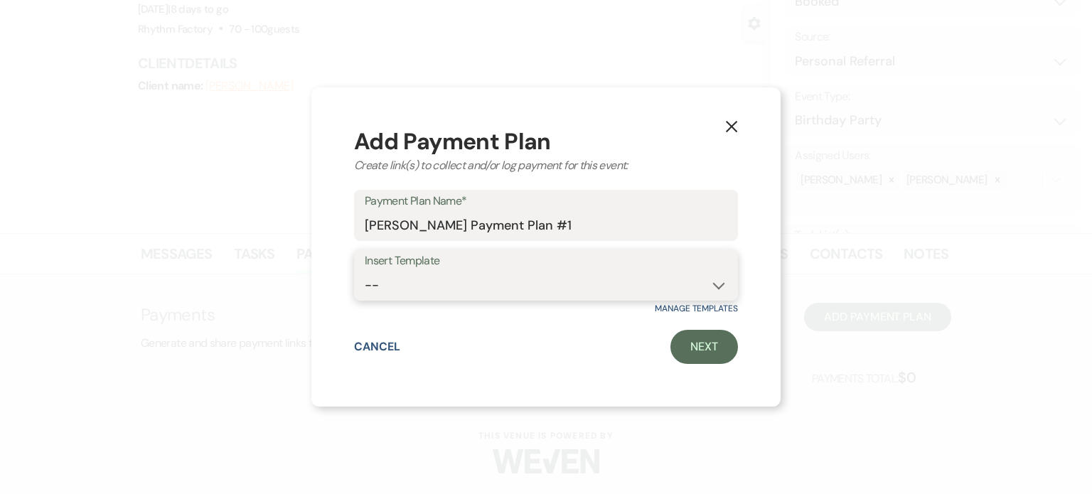
click at [717, 284] on select "-- WEDDING Payment Plan ALTO Payment Plan TENOR Payment Plan Quinceañera Paymen…" at bounding box center [546, 286] width 363 height 28
select select "140"
click at [365, 272] on select "-- WEDDING Payment Plan ALTO Payment Plan TENOR Payment Plan Quinceañera Paymen…" at bounding box center [546, 286] width 363 height 28
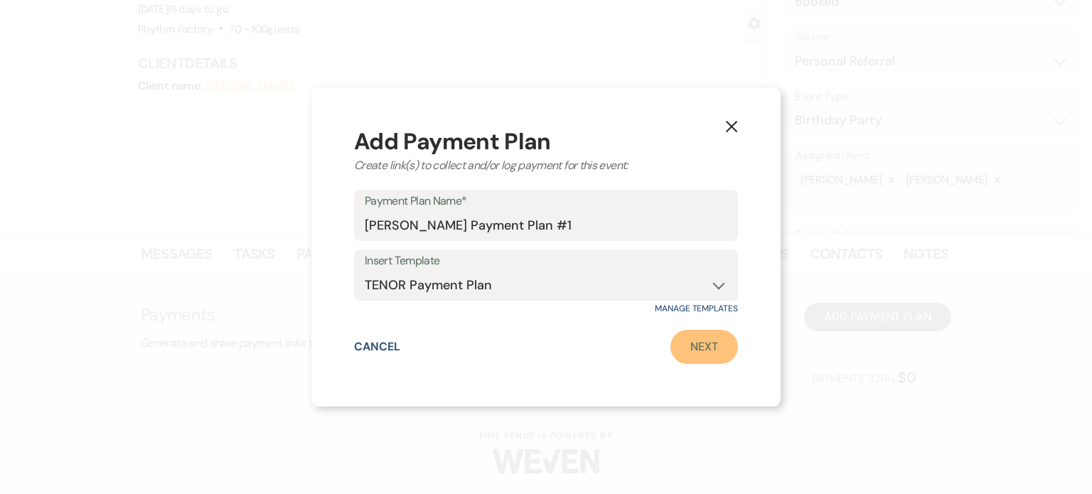
click at [706, 350] on link "Next" at bounding box center [704, 347] width 68 height 34
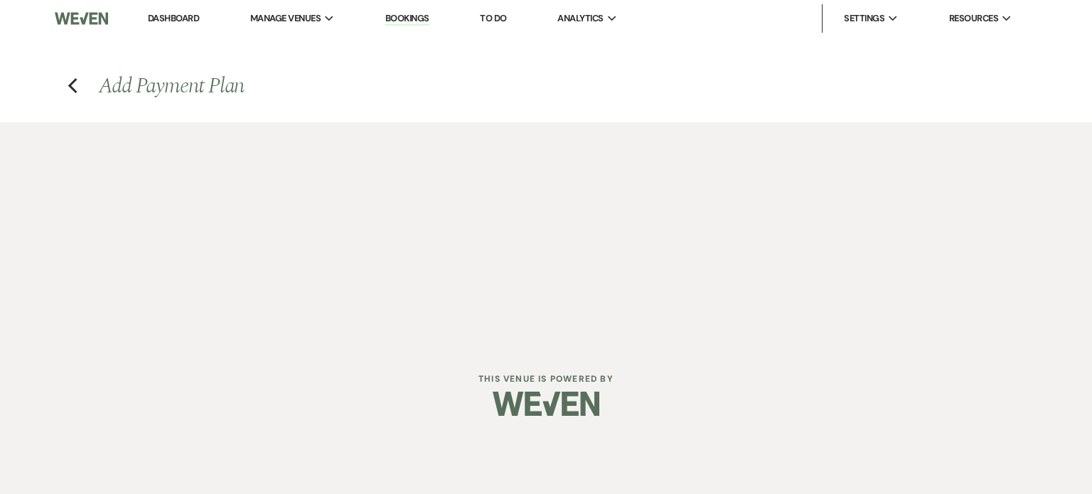
select select "2"
select select "flat"
select select "true"
select select "2"
select select "flat"
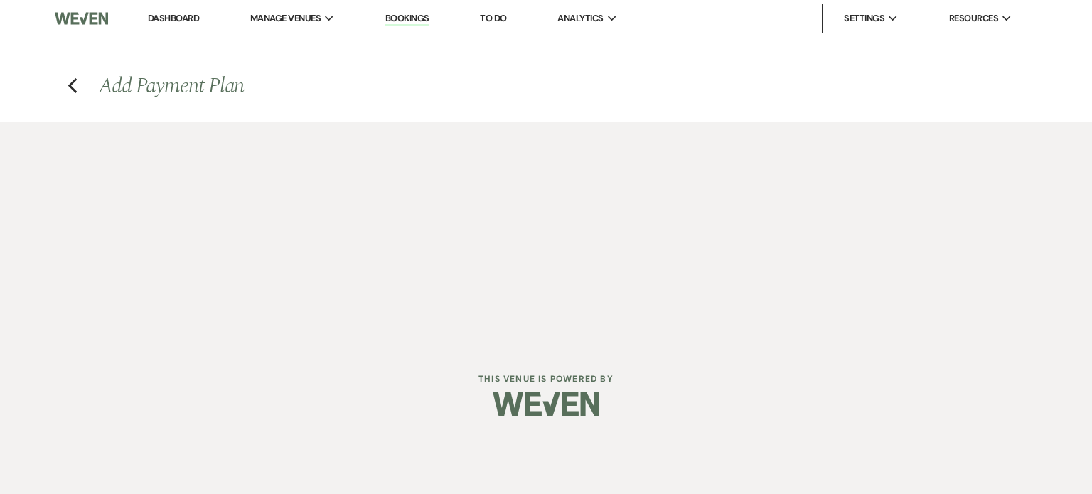
select select "true"
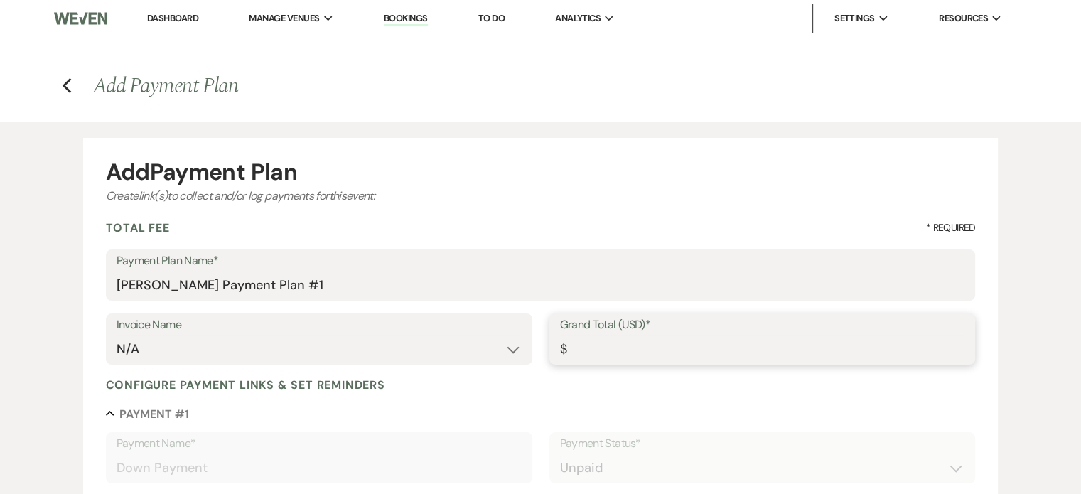
click at [588, 360] on input "Grand Total (USD)*" at bounding box center [762, 350] width 405 height 28
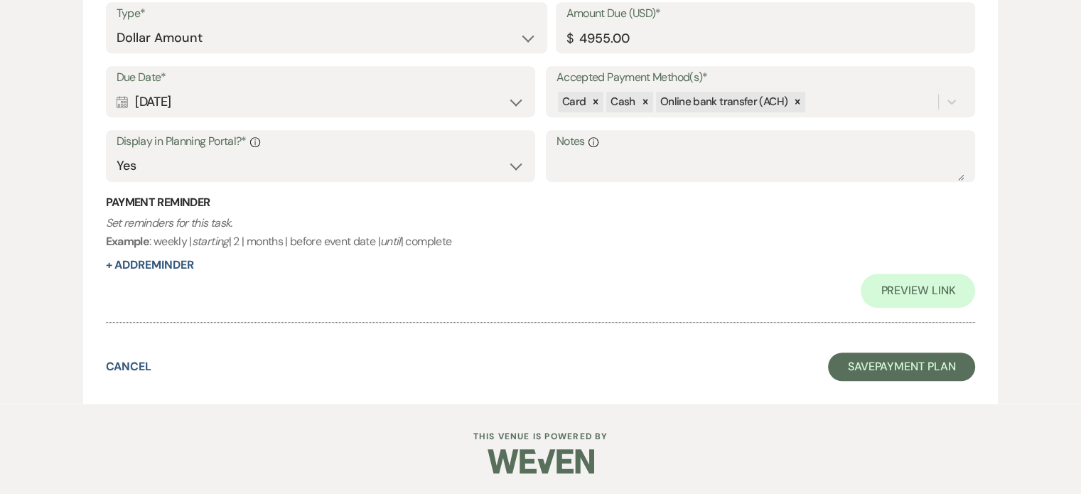
scroll to position [1047, 0]
type input "5455.00"
click at [897, 370] on button "Save Payment Plan" at bounding box center [902, 367] width 148 height 28
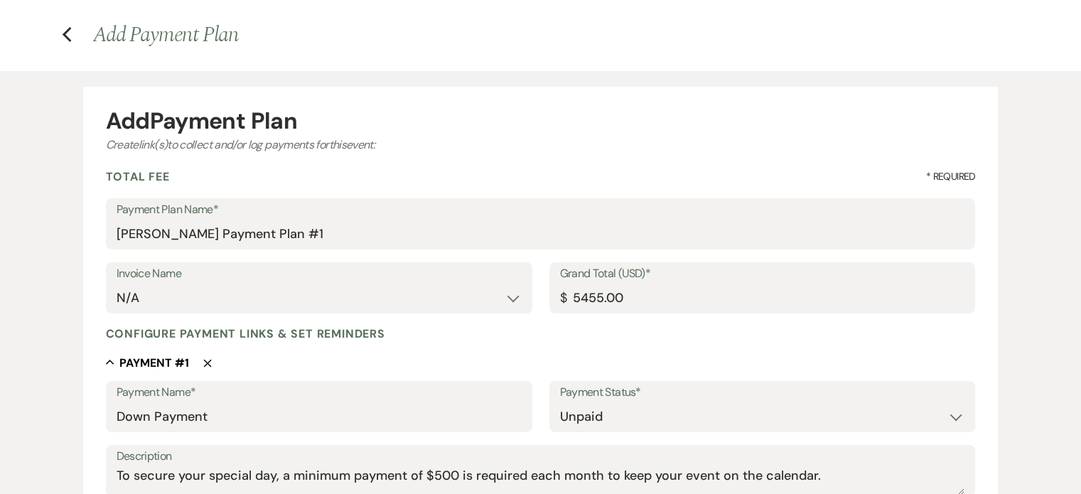
select select "12"
select select "4"
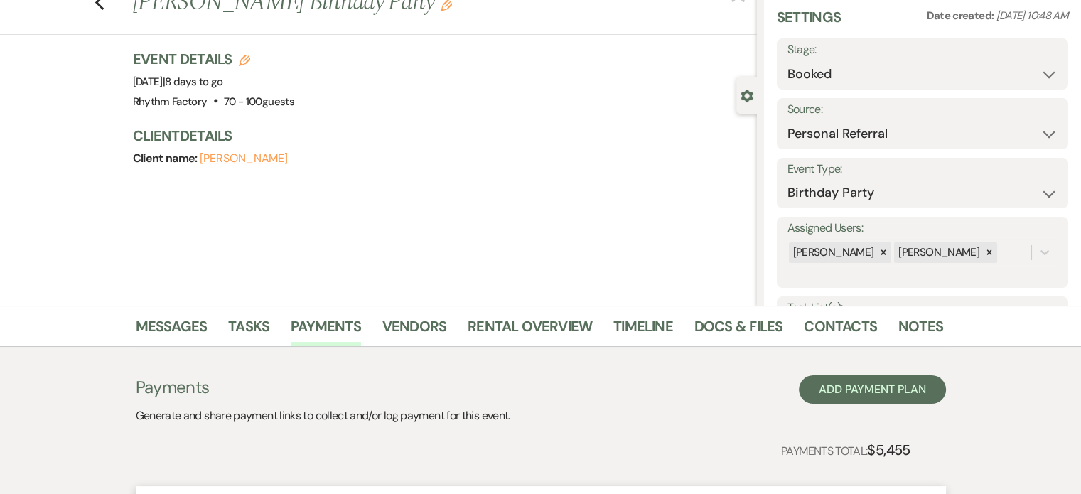
scroll to position [466, 0]
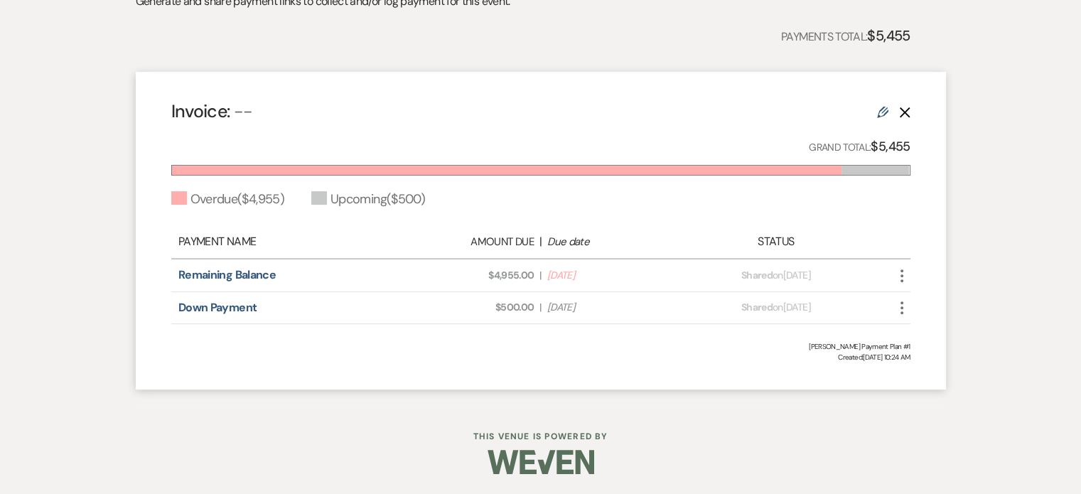
click at [884, 110] on use at bounding box center [882, 112] width 11 height 11
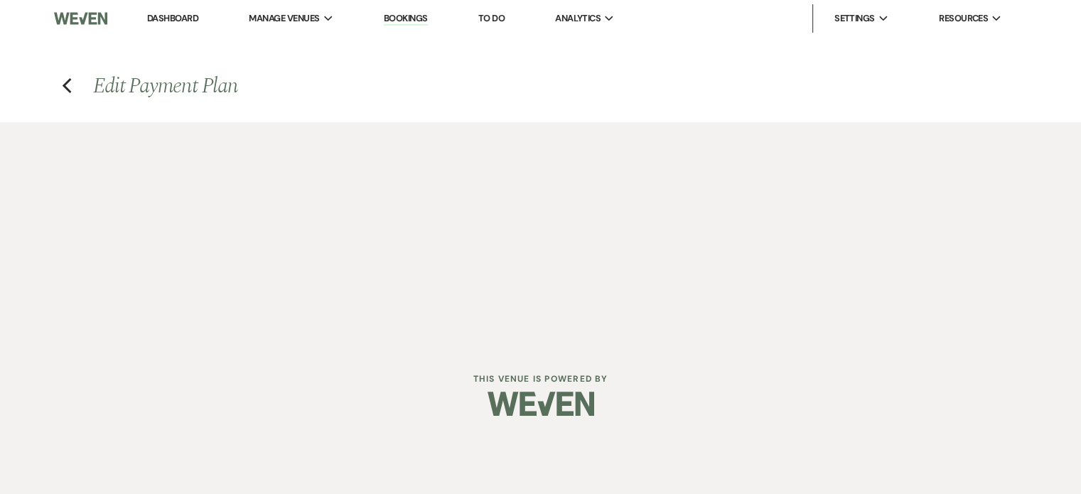
select select "2"
select select "flat"
select select "true"
select select "2"
select select "flat"
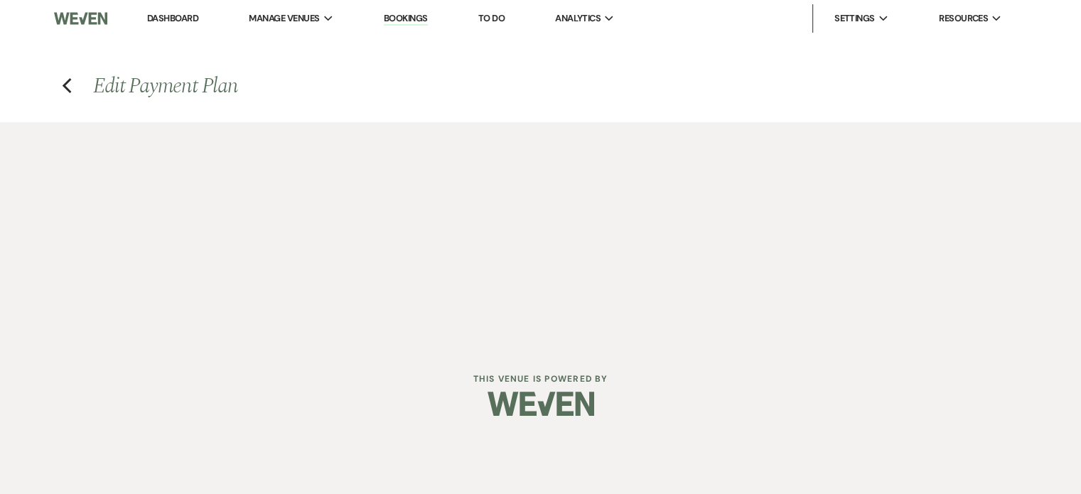
select select "true"
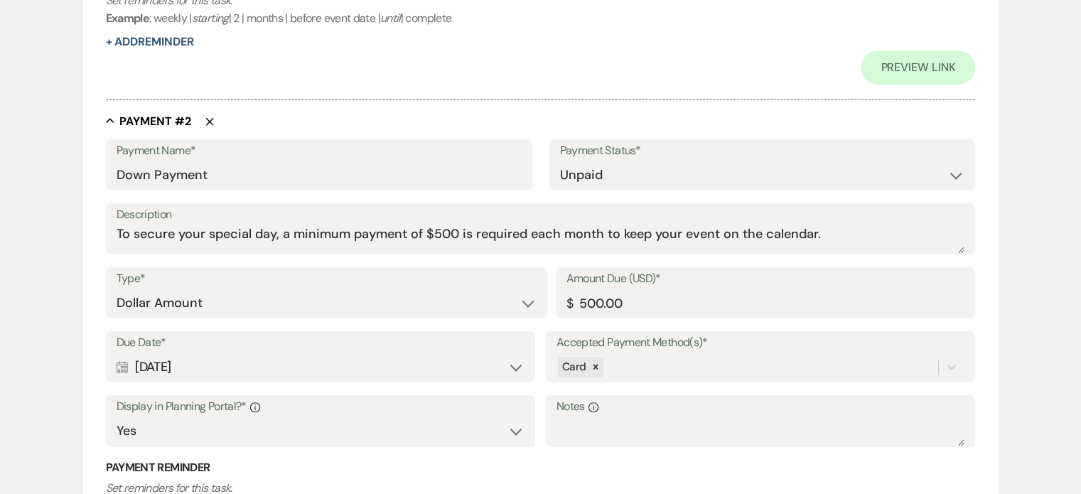
scroll to position [782, 0]
click at [958, 178] on select "Paid Unpaid" at bounding box center [762, 175] width 405 height 28
select select "1"
click at [560, 161] on select "Paid Unpaid" at bounding box center [762, 175] width 405 height 28
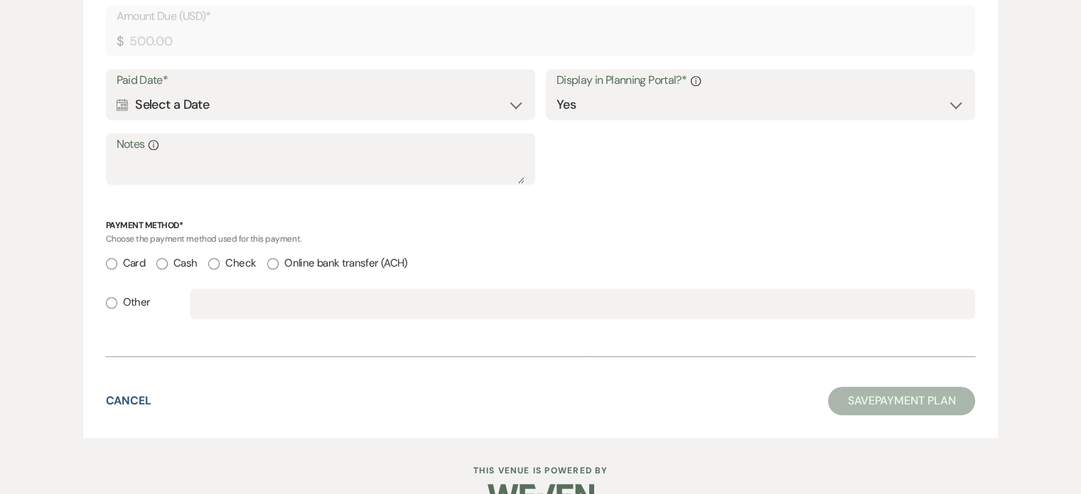
scroll to position [1044, 0]
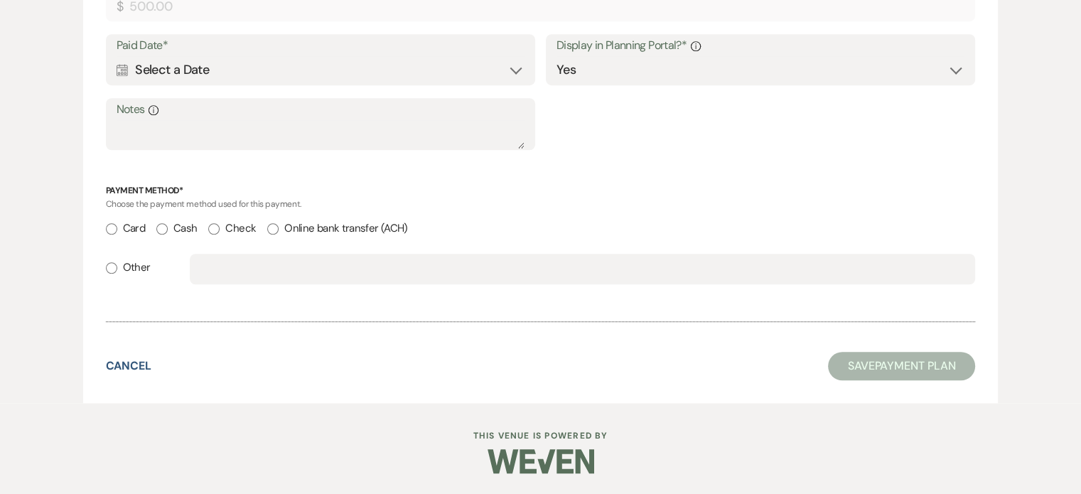
click at [237, 70] on div "Calendar Select a Date Expand" at bounding box center [321, 70] width 409 height 28
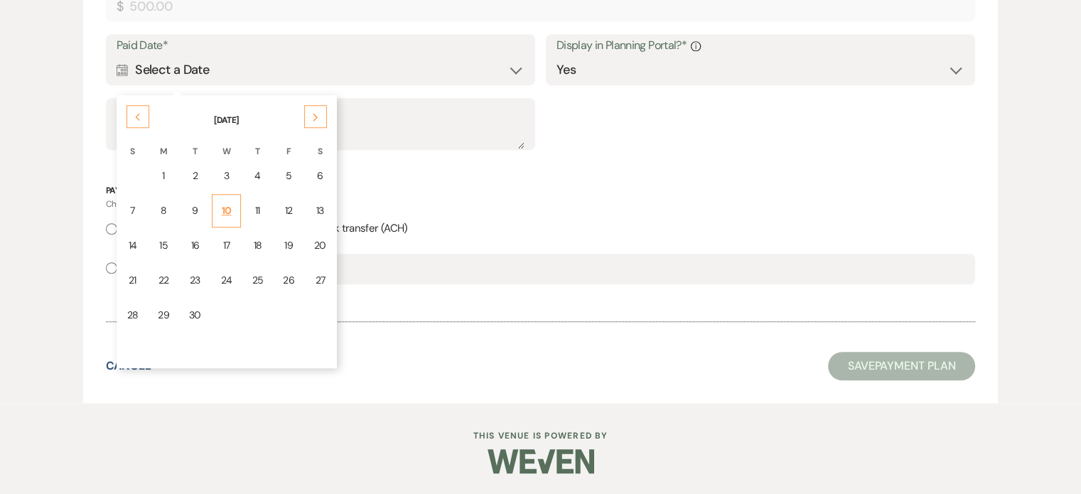
click at [223, 210] on div "10" at bounding box center [226, 210] width 11 height 15
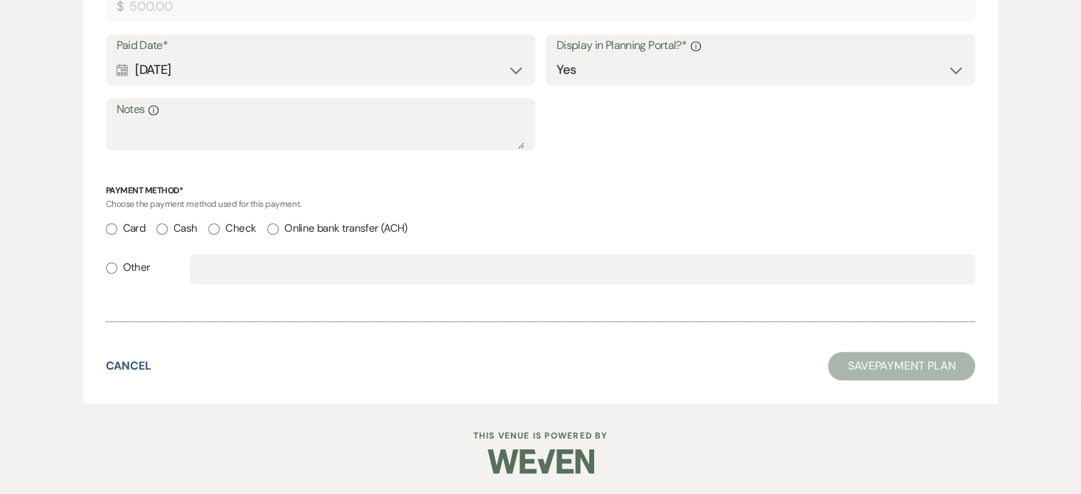
click at [113, 226] on input "Card" at bounding box center [111, 228] width 11 height 11
radio input "true"
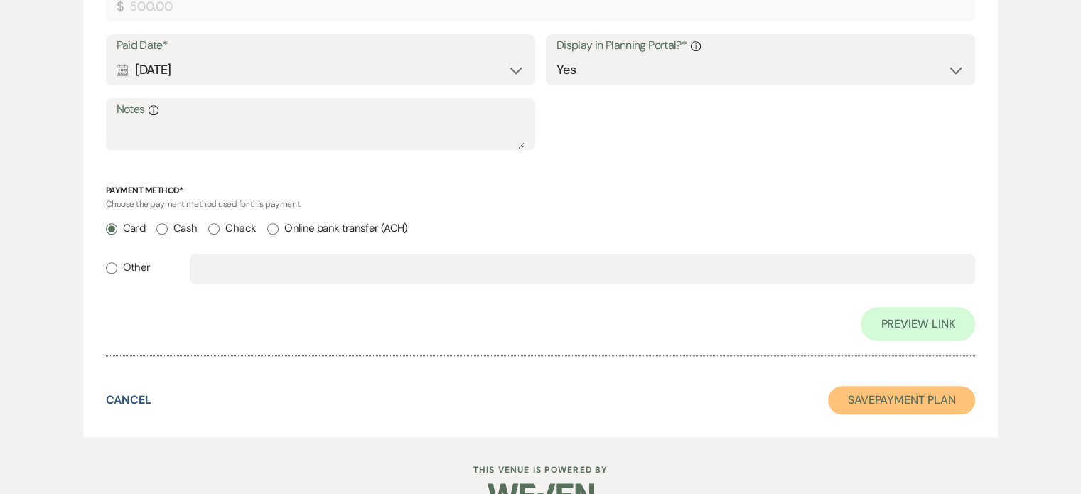
click at [935, 405] on button "Save Payment Plan" at bounding box center [902, 400] width 148 height 28
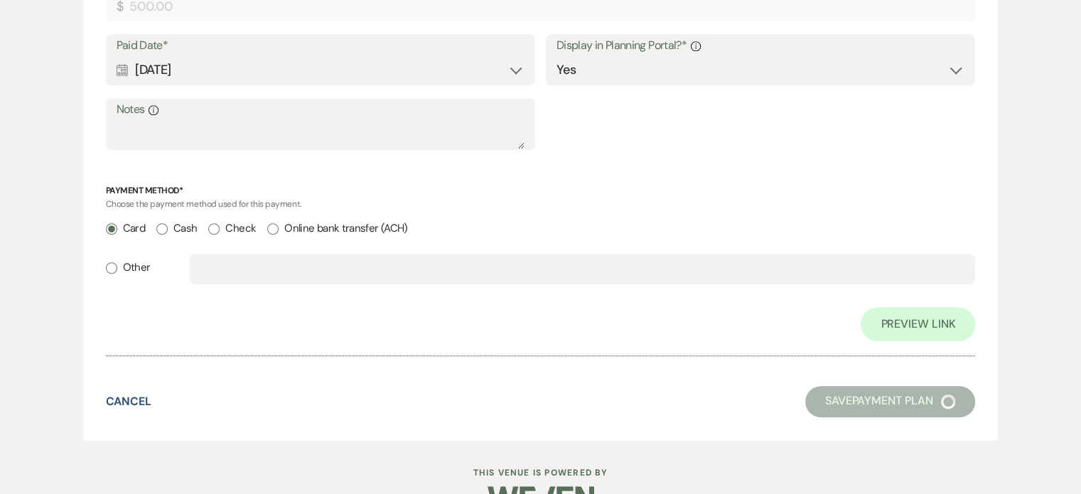
select select "12"
select select "4"
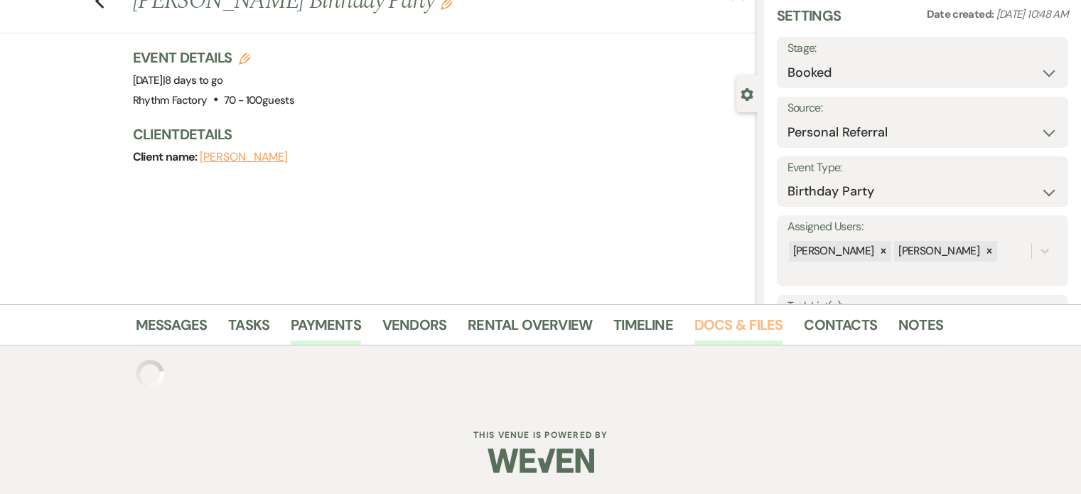
scroll to position [466, 0]
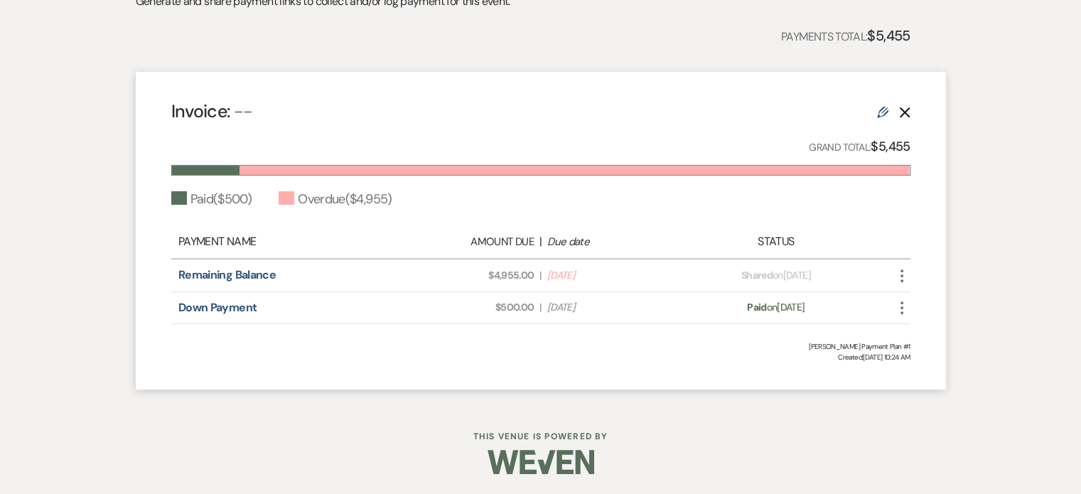
click at [880, 110] on use at bounding box center [882, 112] width 11 height 11
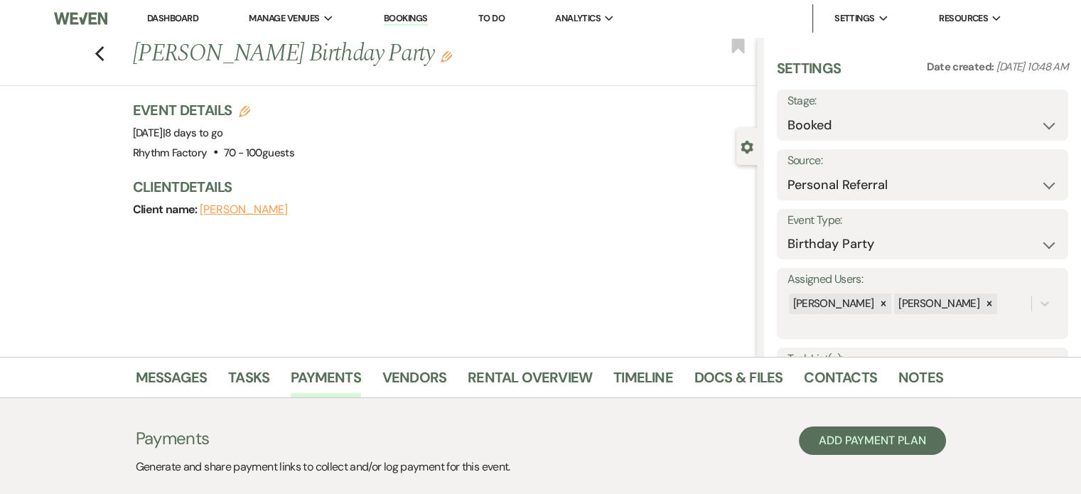
select select "2"
select select "flat"
select select "true"
select select "1"
select select "true"
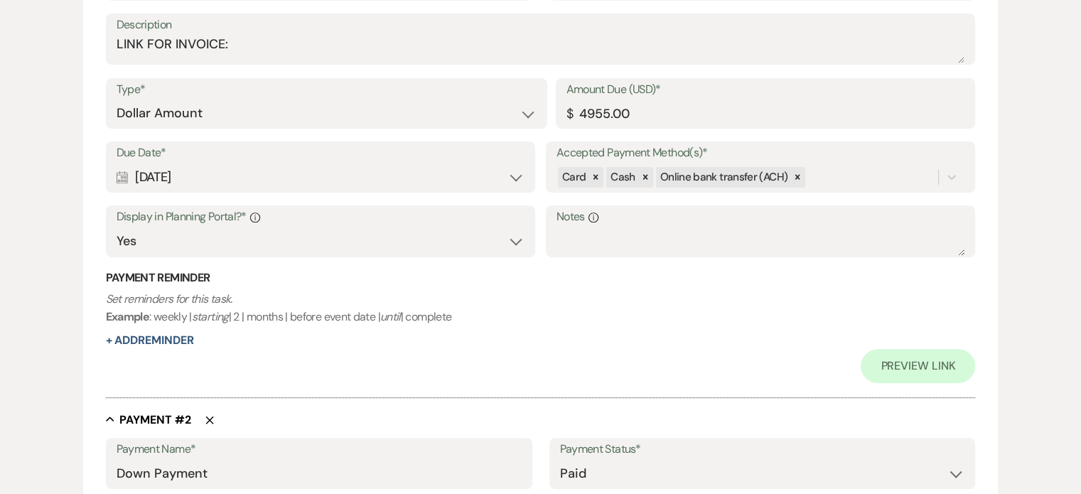
scroll to position [473, 0]
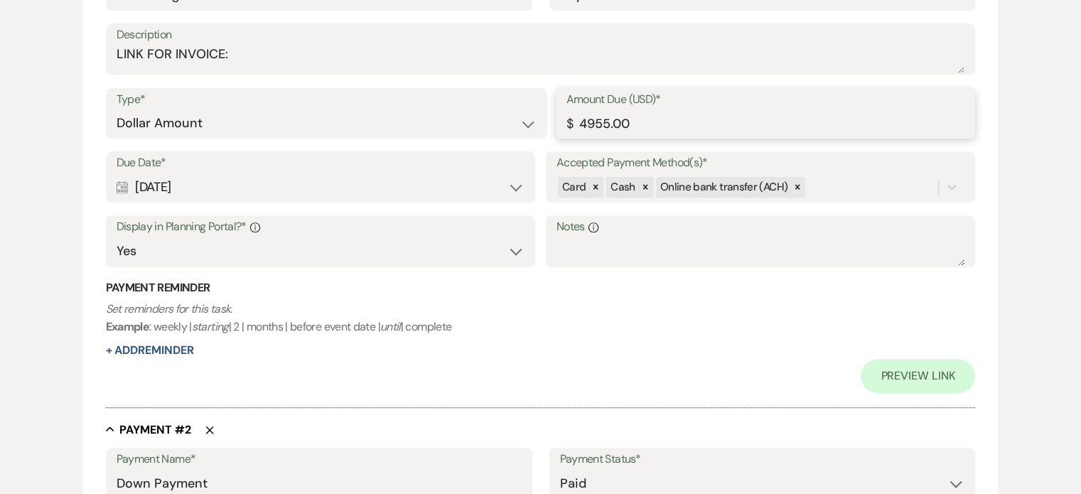
click at [589, 121] on input "4955.00" at bounding box center [766, 123] width 399 height 28
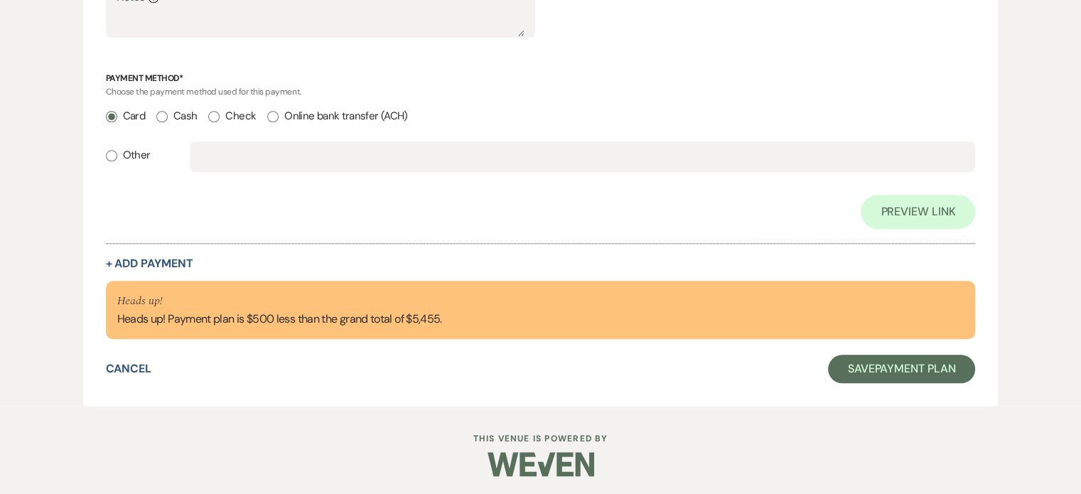
scroll to position [1194, 0]
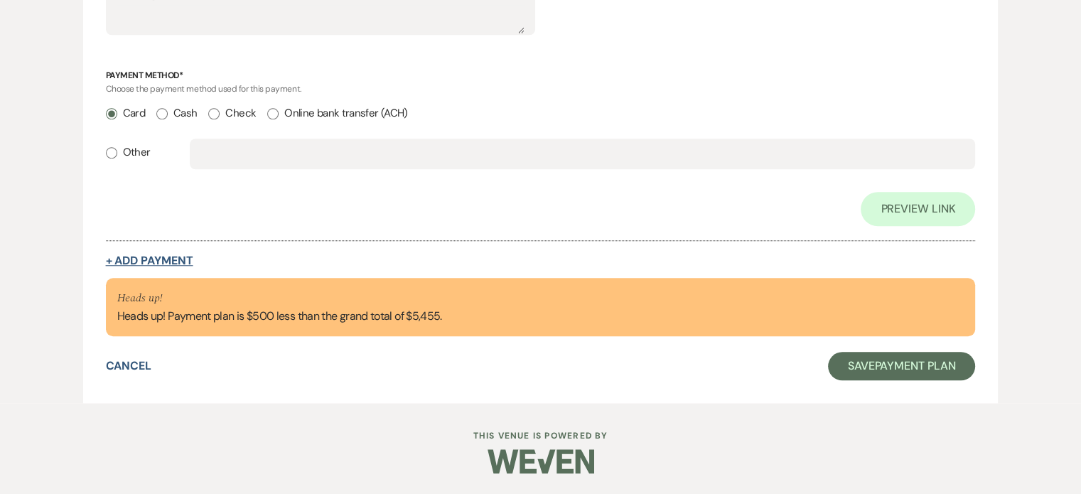
type input "4455.00"
click at [148, 260] on button "+ Add Payment" at bounding box center [149, 260] width 87 height 11
select select "2"
select select "flat"
select select "true"
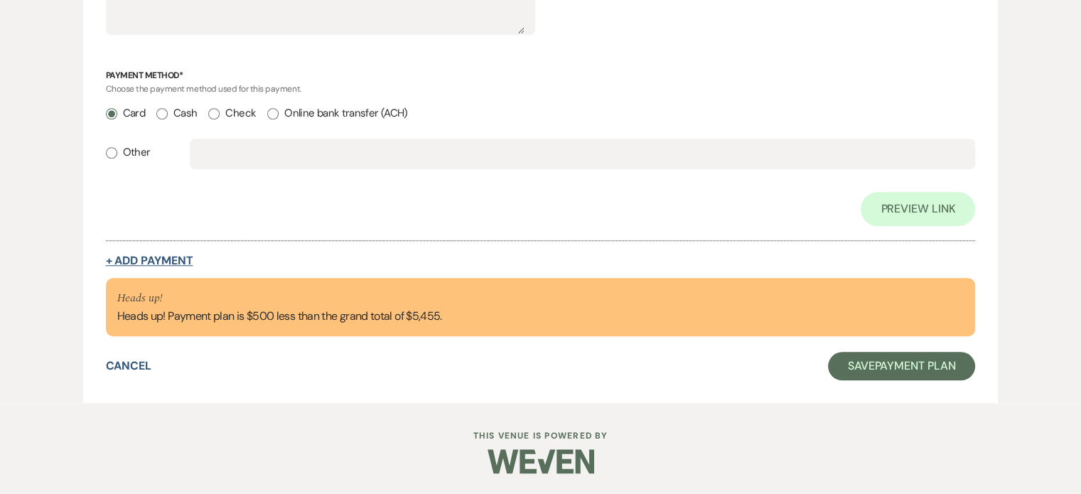
select select "client"
select select "weeks"
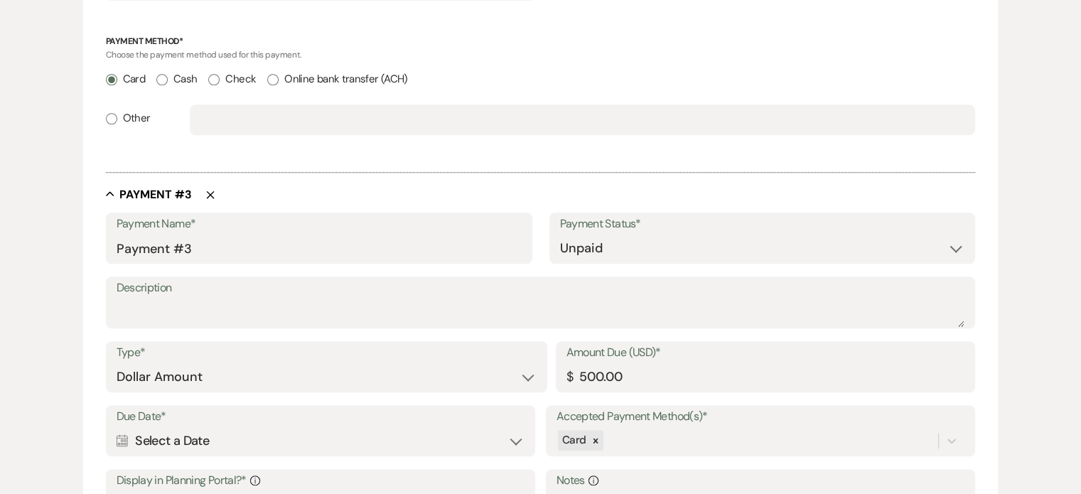
scroll to position [1160, 0]
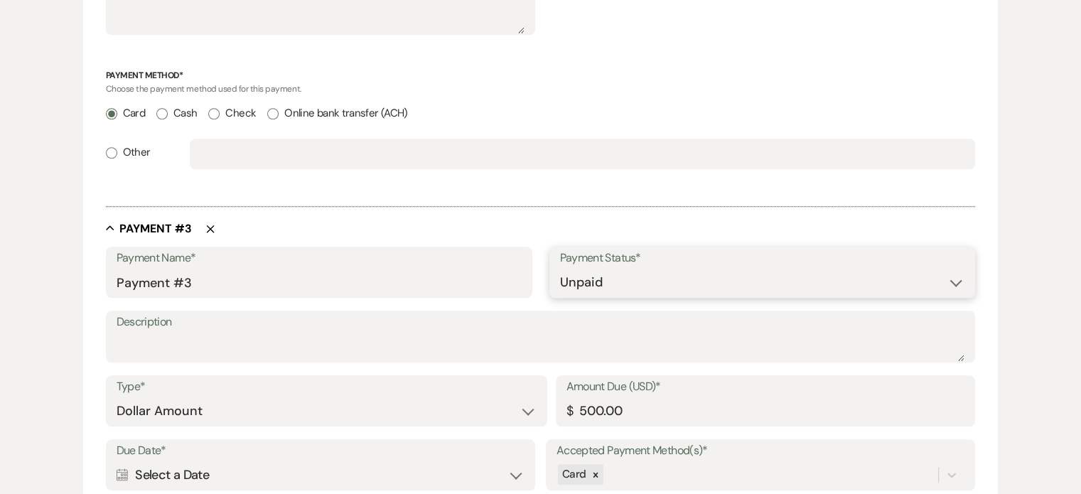
click at [956, 284] on select "Paid Unpaid" at bounding box center [762, 283] width 405 height 28
select select "1"
click at [560, 269] on select "Paid Unpaid" at bounding box center [762, 283] width 405 height 28
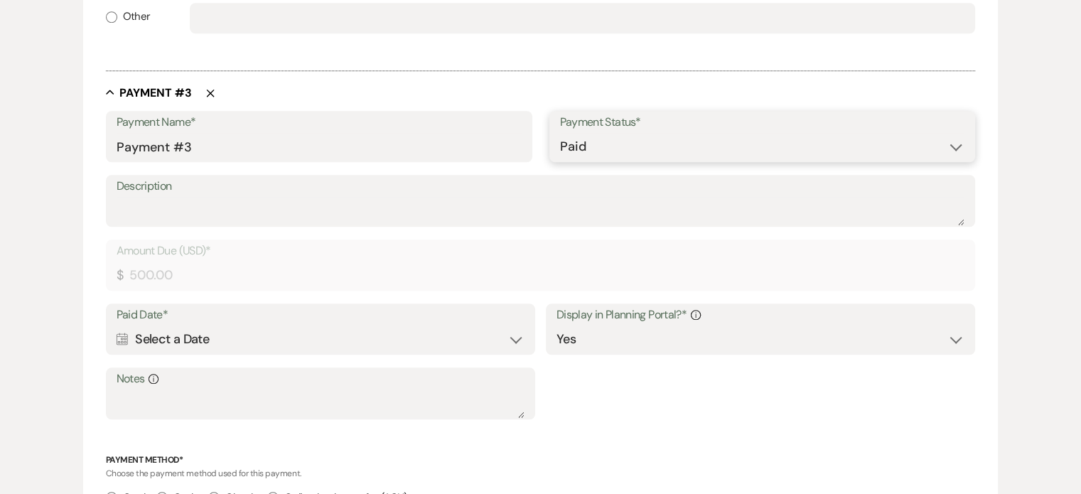
scroll to position [1444, 0]
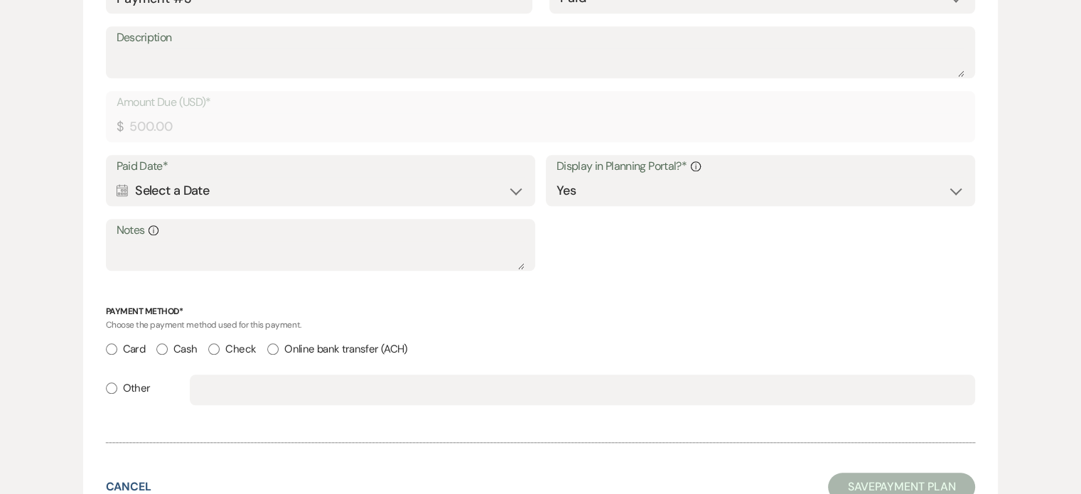
click at [164, 195] on div "Calendar Select a Date Expand" at bounding box center [321, 191] width 409 height 28
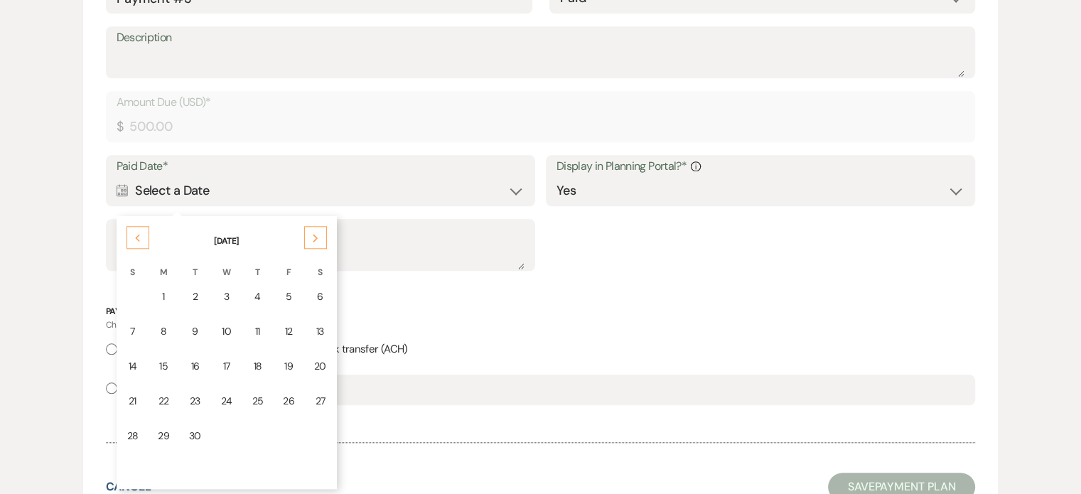
click at [228, 326] on td "10" at bounding box center [227, 331] width 30 height 33
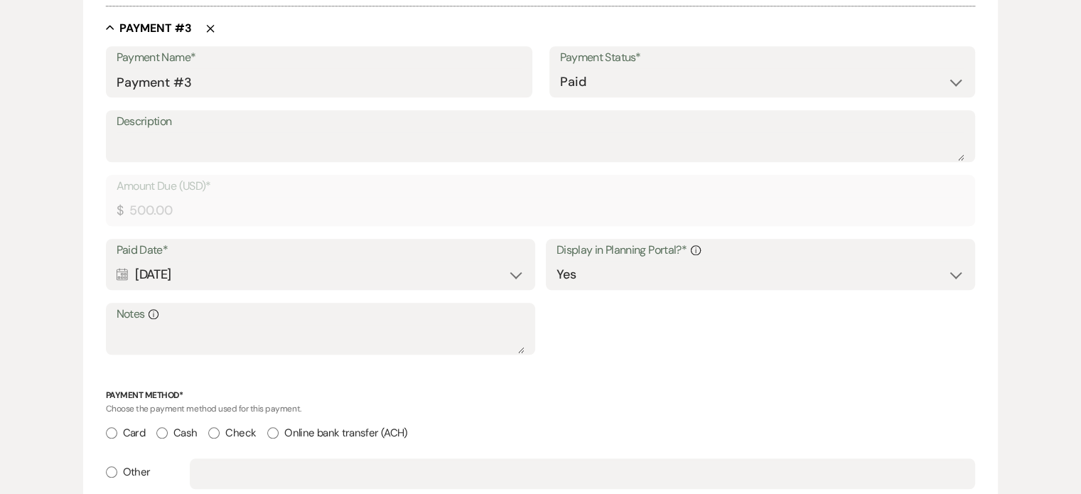
scroll to position [1160, 0]
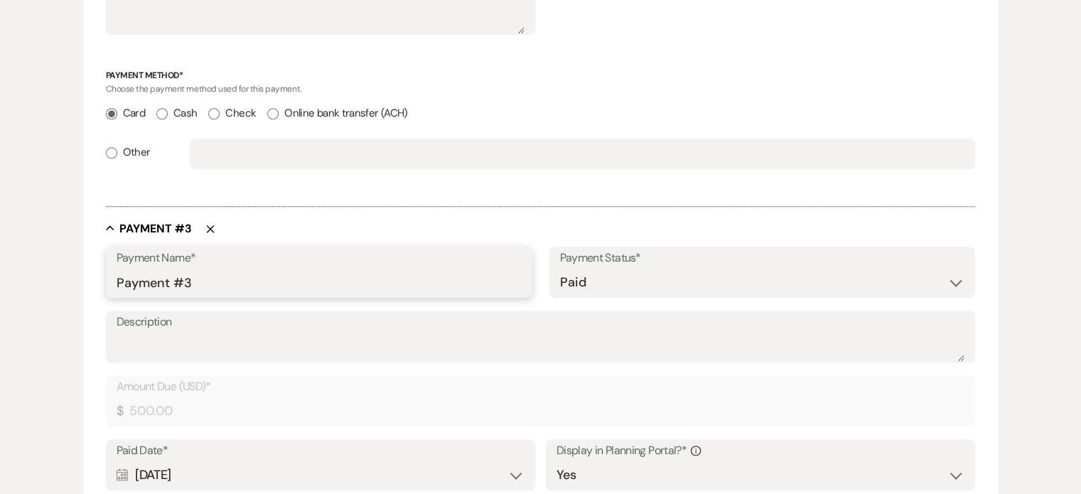
drag, startPoint x: 198, startPoint y: 283, endPoint x: 61, endPoint y: 261, distance: 138.3
type input "Down Payment"
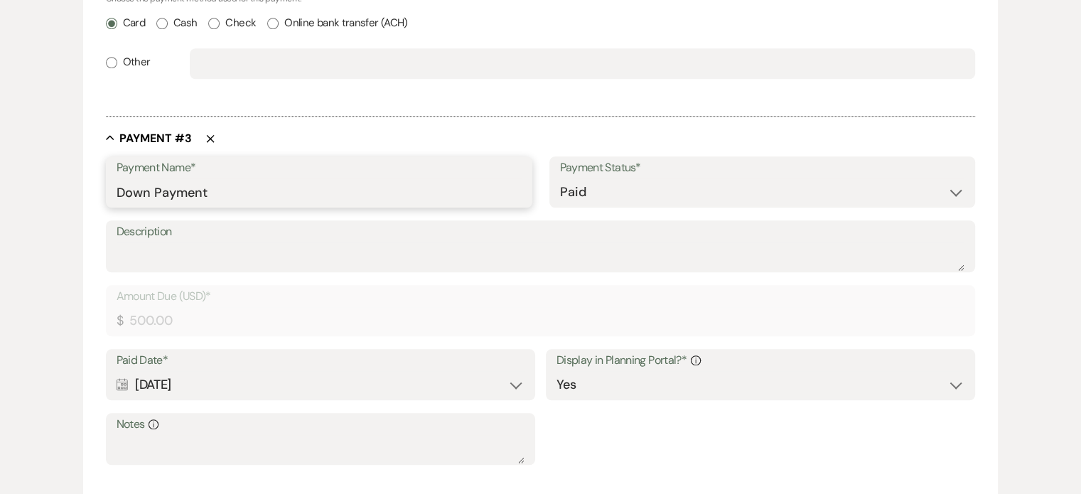
scroll to position [1444, 0]
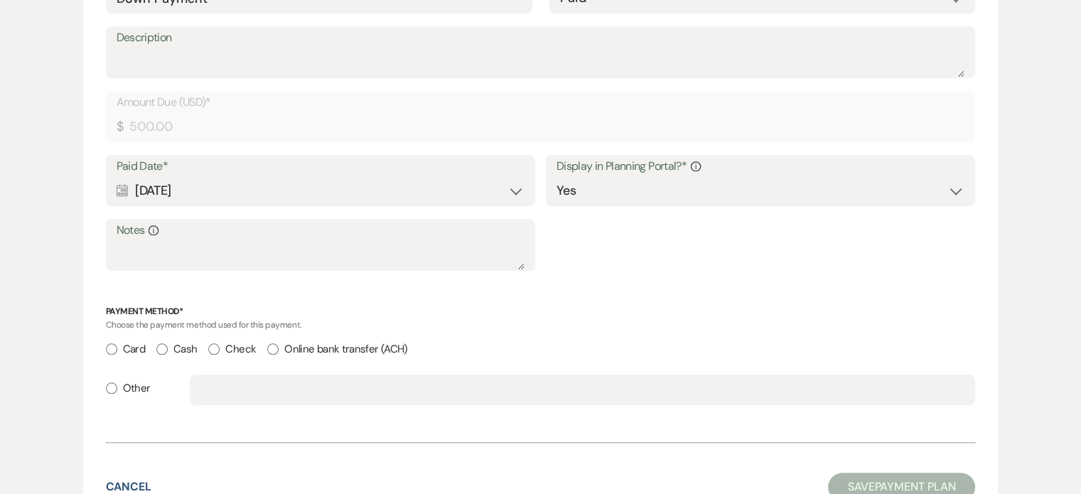
click at [110, 350] on input "Card" at bounding box center [111, 348] width 11 height 11
radio input "true"
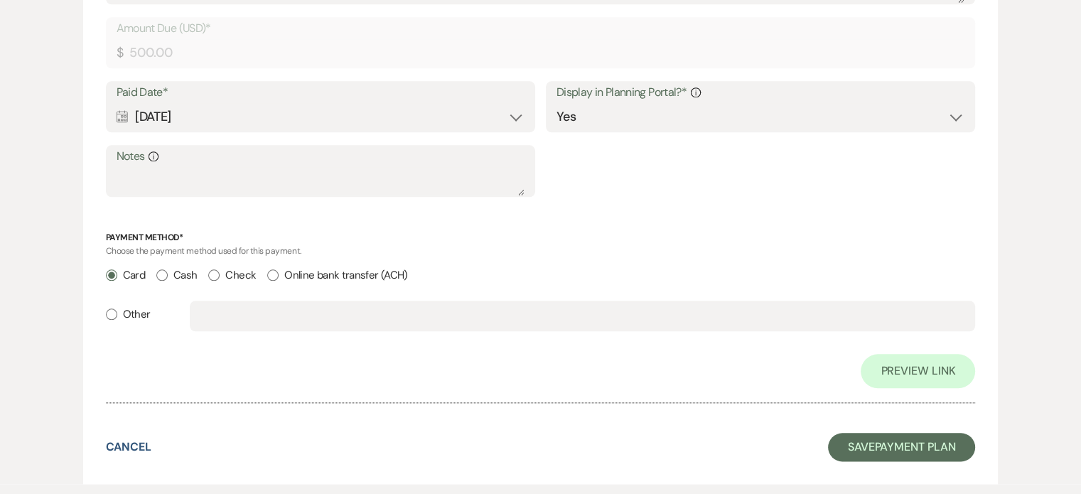
scroll to position [1666, 0]
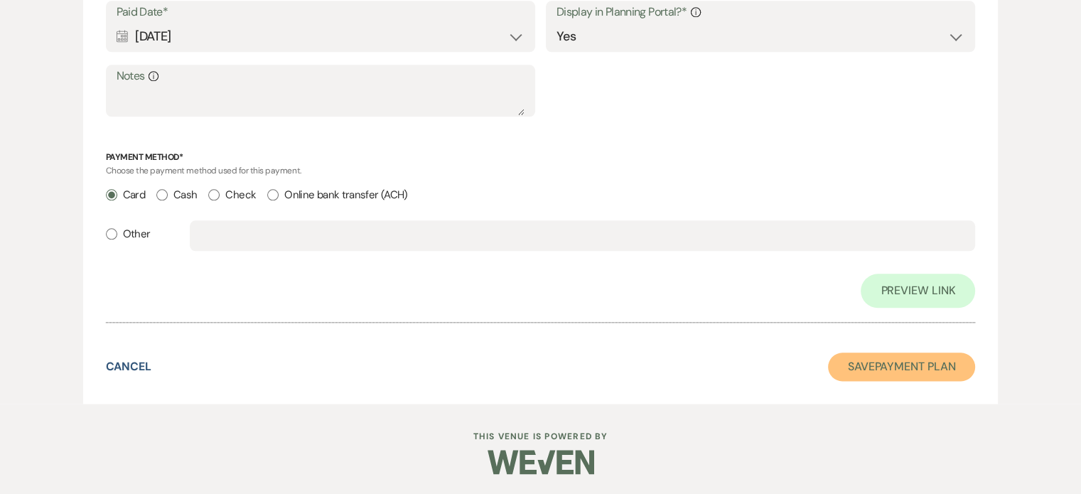
click at [933, 367] on button "Save Payment Plan" at bounding box center [902, 367] width 148 height 28
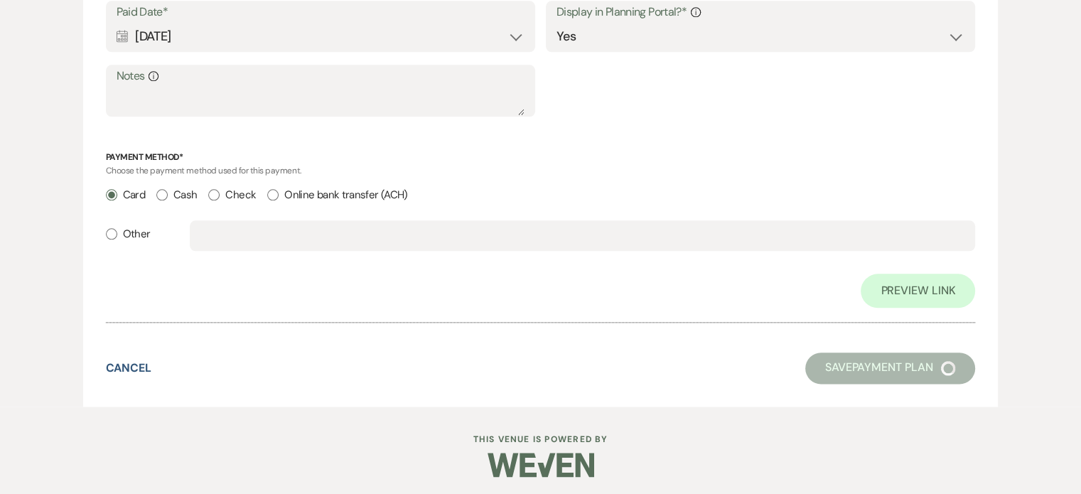
select select "12"
select select "4"
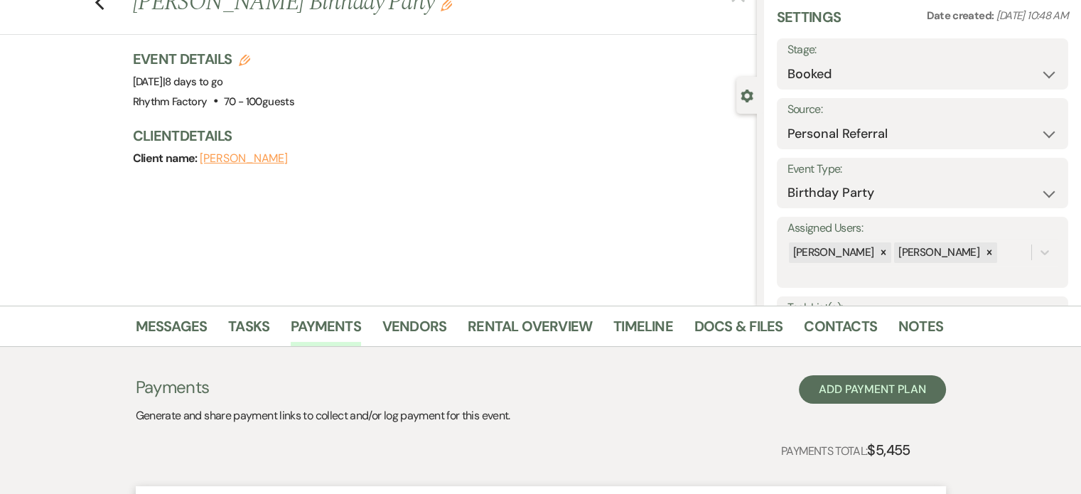
scroll to position [498, 0]
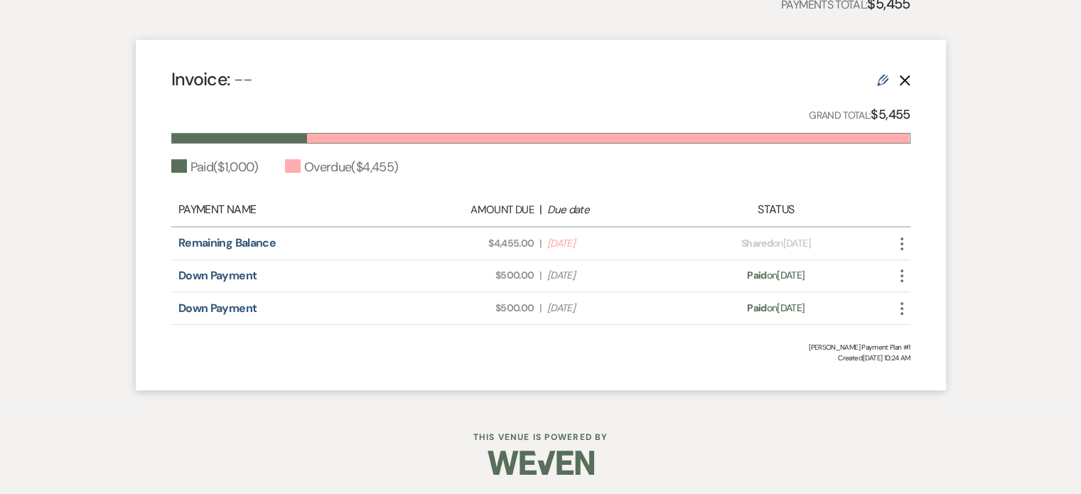
click at [882, 76] on icon "Edit" at bounding box center [882, 80] width 11 height 11
select select "2"
select select "flat"
select select "true"
select select "1"
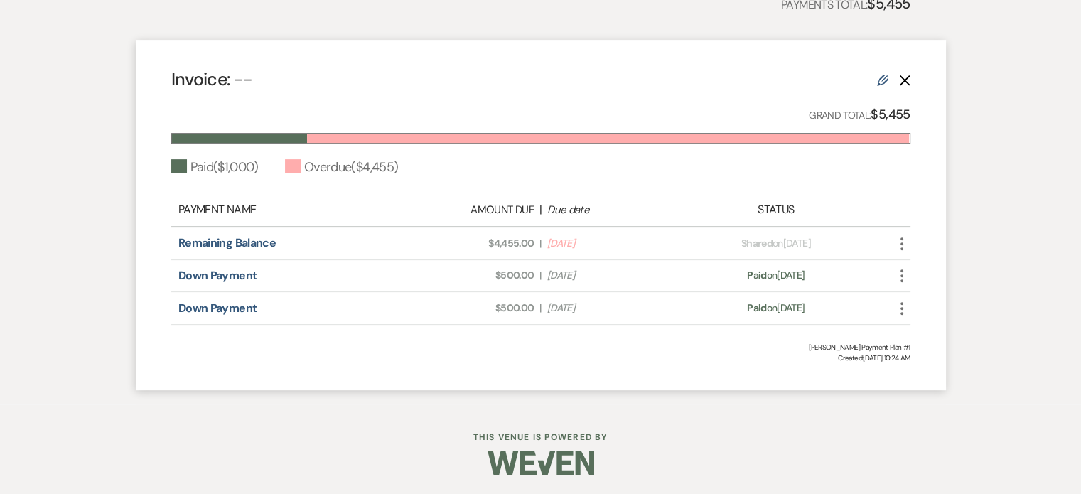
select select "true"
select select "1"
select select "true"
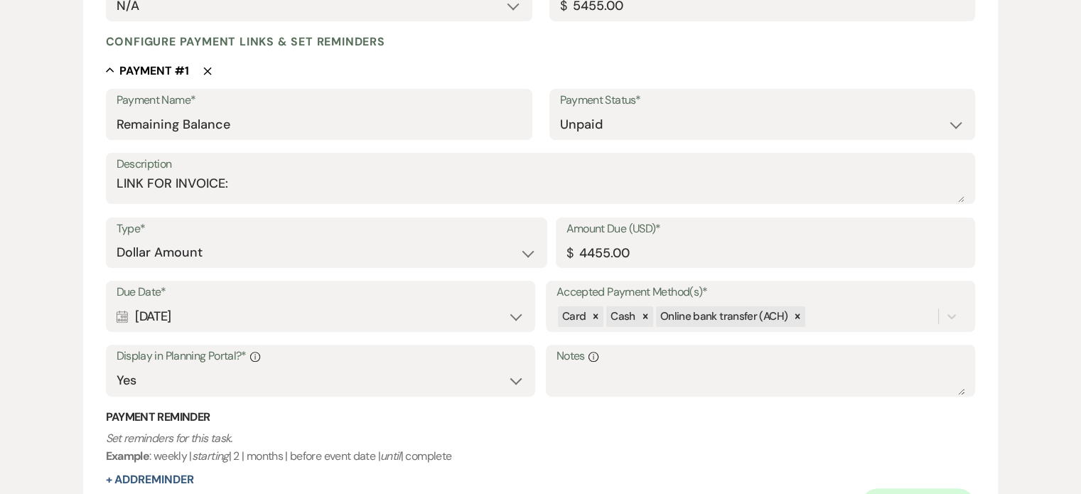
scroll to position [316, 0]
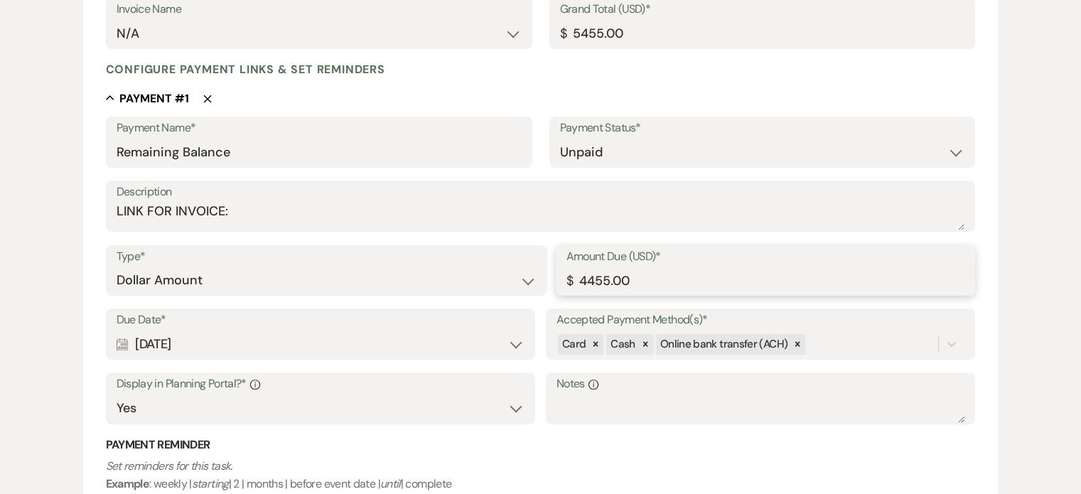
click at [578, 277] on input "4455.00" at bounding box center [766, 281] width 399 height 28
type input "2555.00"
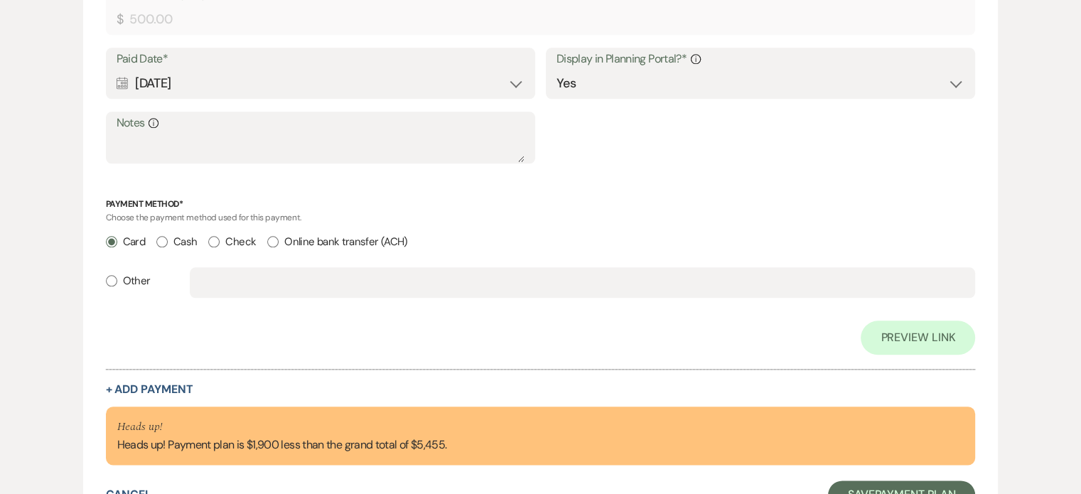
scroll to position [1738, 0]
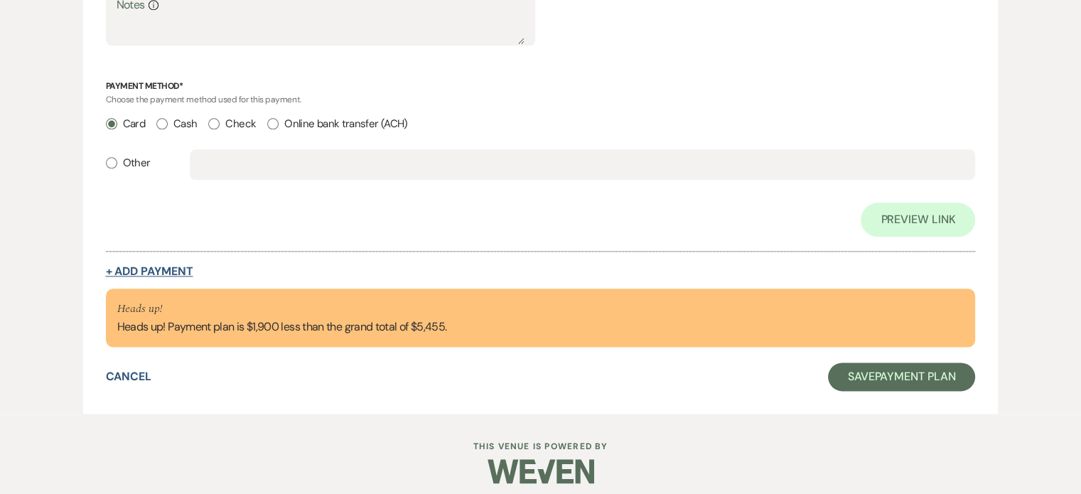
click at [169, 269] on button "+ Add Payment" at bounding box center [149, 271] width 87 height 11
select select "2"
select select "flat"
select select "true"
select select "client"
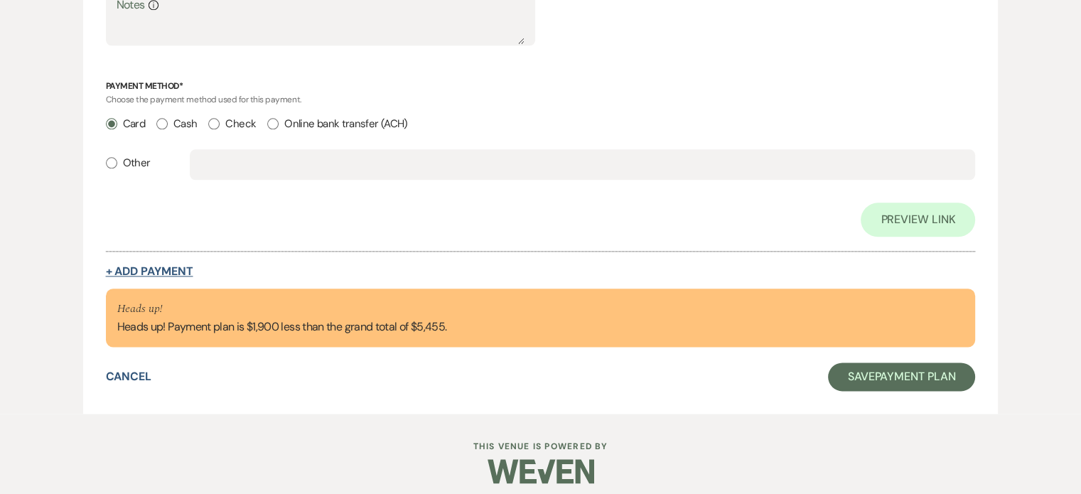
select select "weeks"
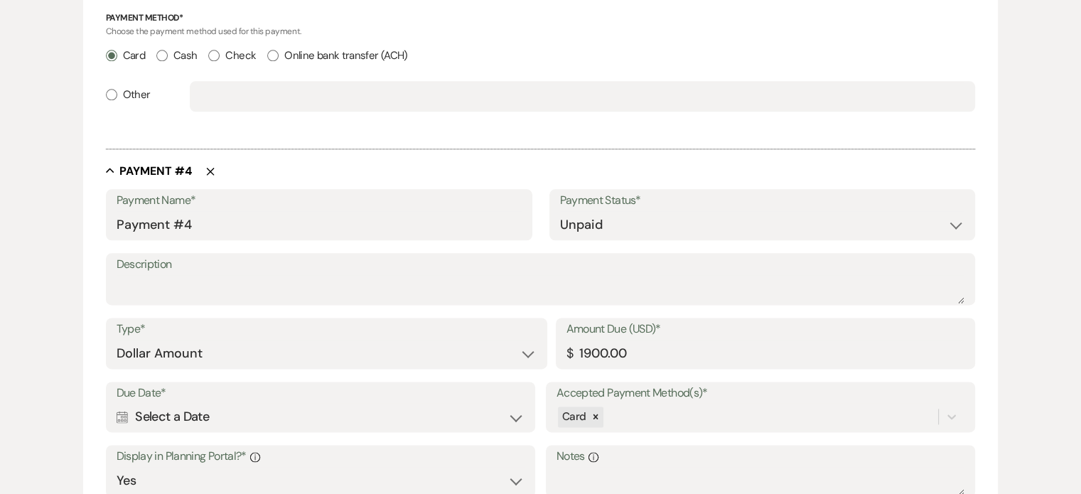
scroll to position [1669, 0]
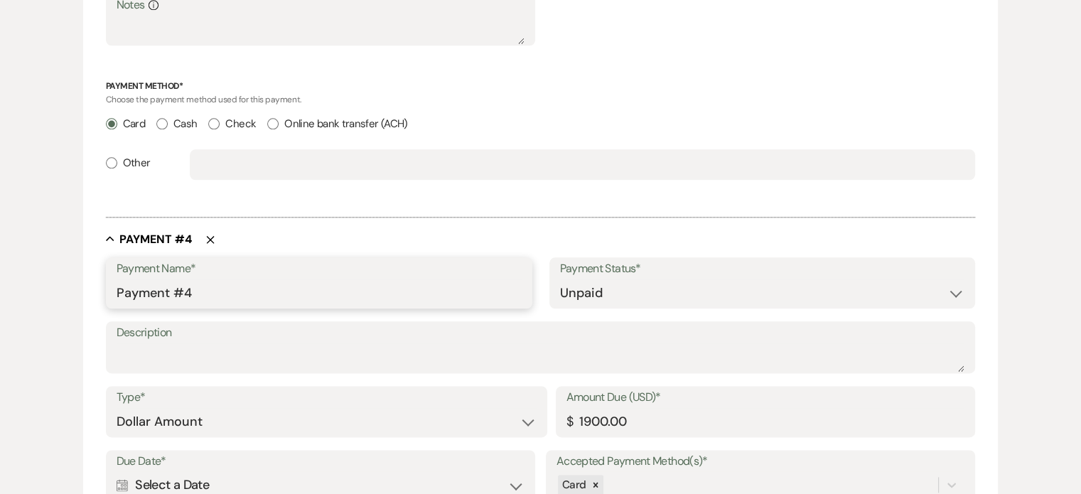
drag, startPoint x: 228, startPoint y: 296, endPoint x: 76, endPoint y: 284, distance: 151.9
type input "Room Upgrade Discount"
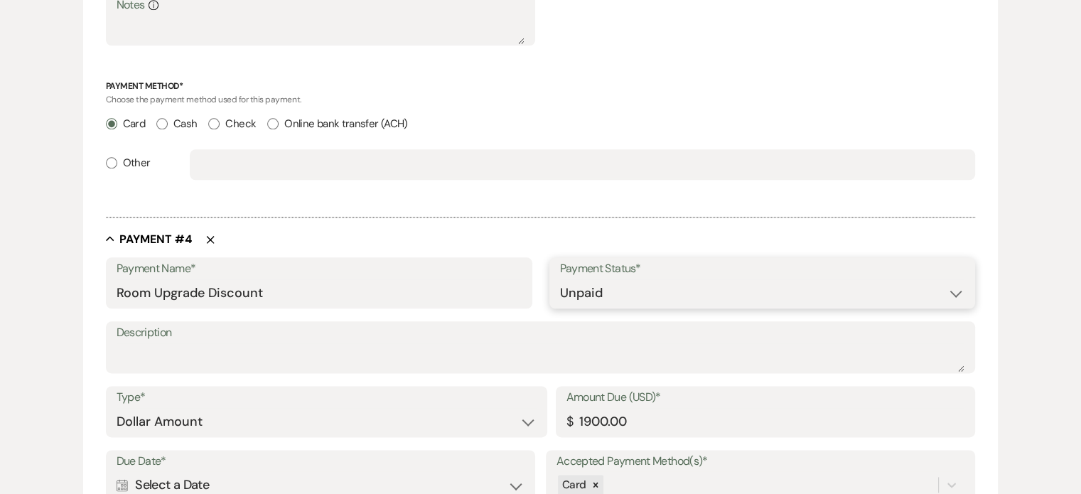
click at [961, 296] on select "Paid Unpaid" at bounding box center [762, 293] width 405 height 28
select select "1"
click at [560, 279] on select "Paid Unpaid" at bounding box center [762, 293] width 405 height 28
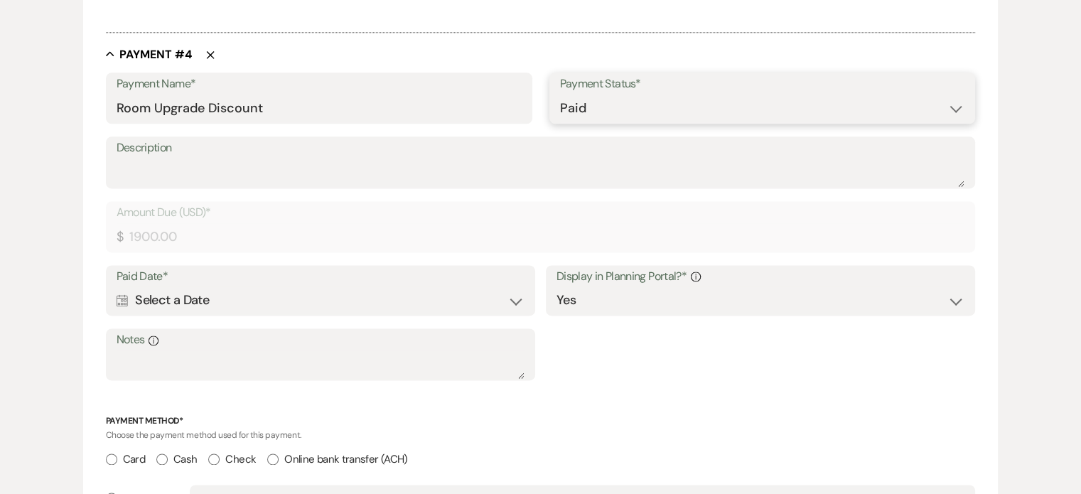
scroll to position [1883, 0]
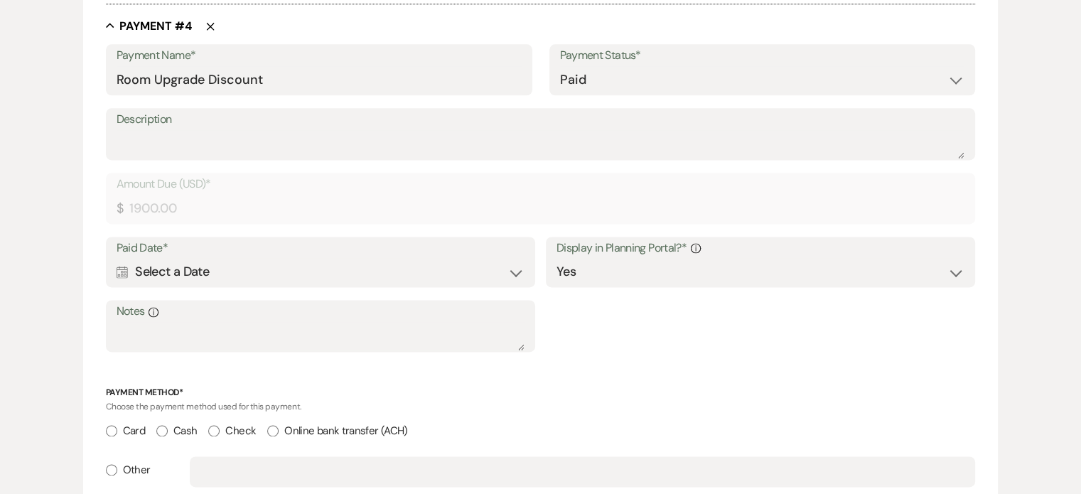
click at [153, 271] on div "Calendar Select a Date Expand" at bounding box center [321, 272] width 409 height 28
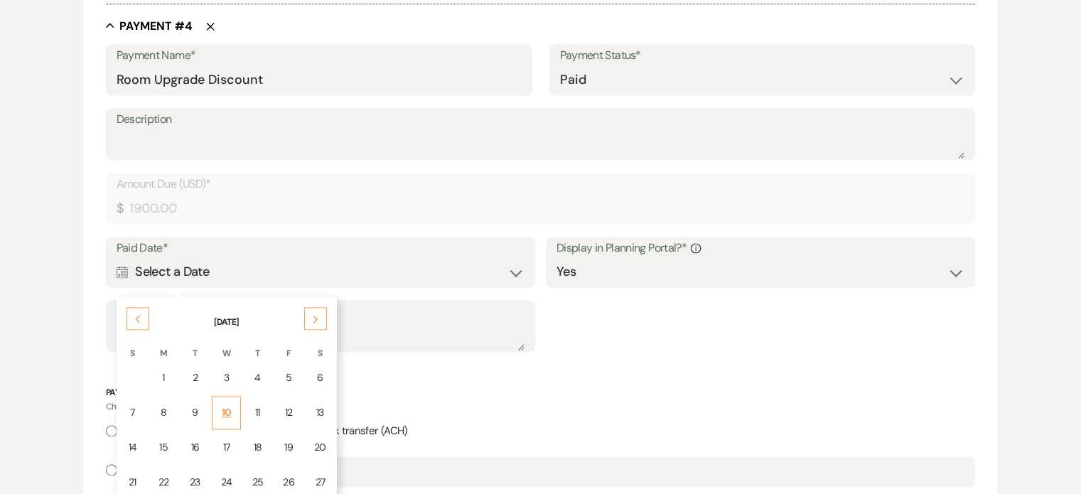
click at [221, 405] on div "10" at bounding box center [226, 412] width 11 height 15
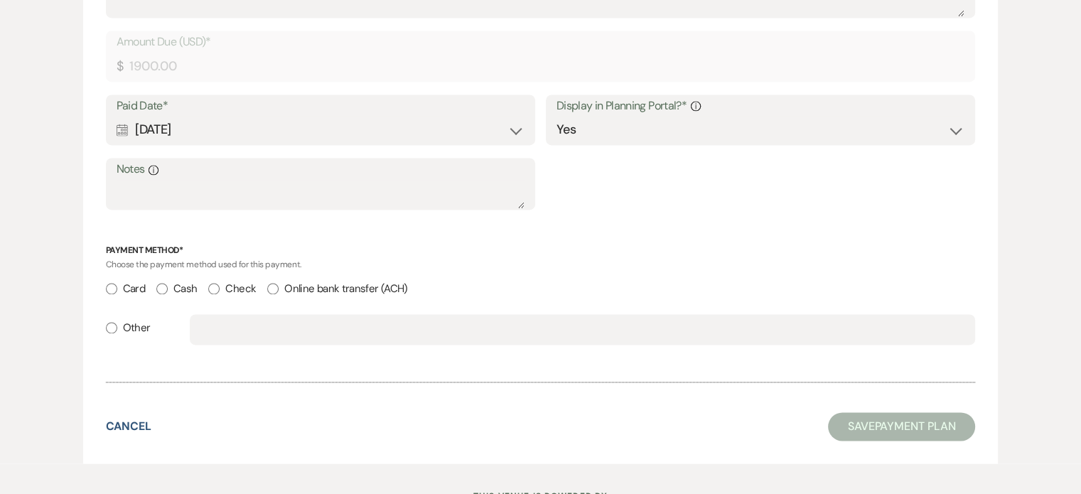
scroll to position [2025, 0]
click at [109, 324] on input "Other" at bounding box center [111, 327] width 11 height 11
radio input "true"
click at [258, 334] on input "text" at bounding box center [582, 330] width 764 height 28
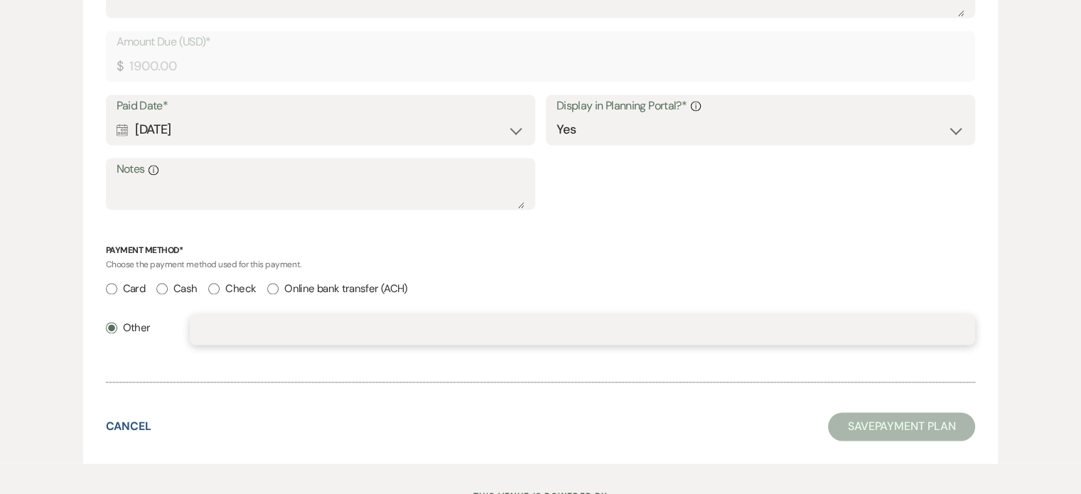
type input "Discount"
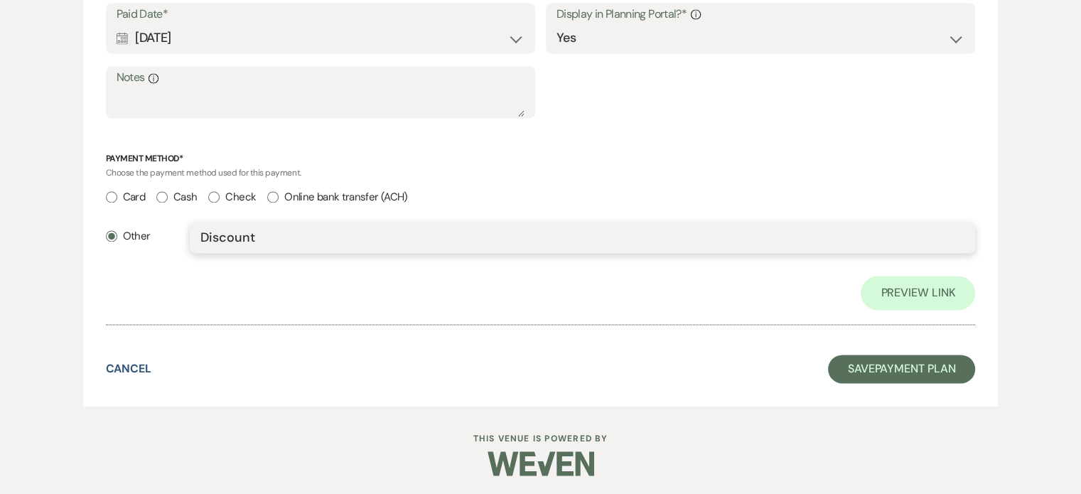
scroll to position [2221, 0]
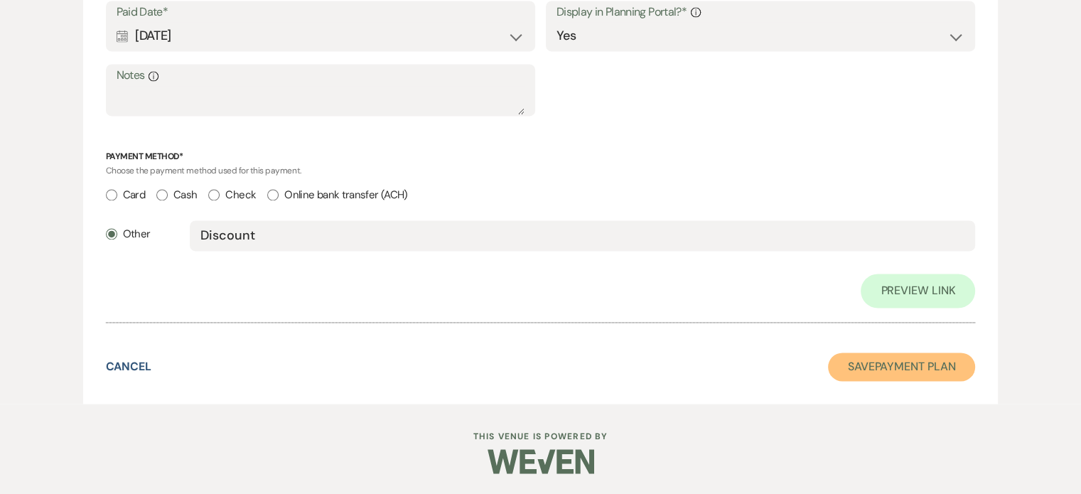
click at [898, 372] on button "Save Payment Plan" at bounding box center [902, 367] width 148 height 28
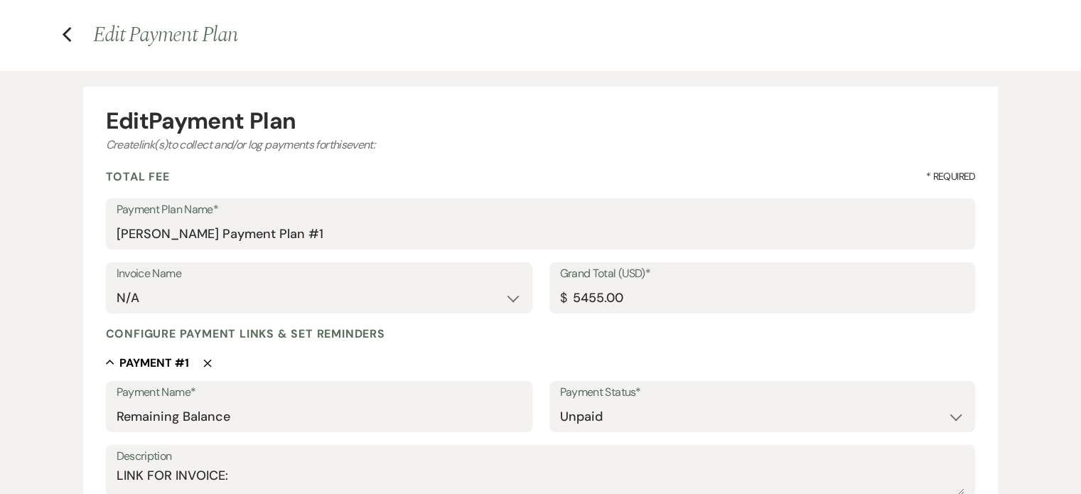
select select "12"
select select "4"
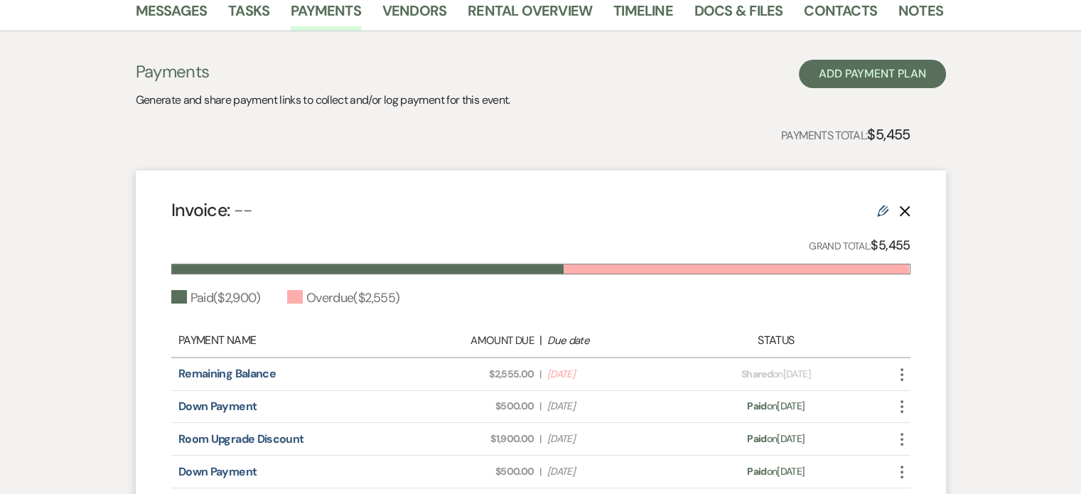
scroll to position [459, 0]
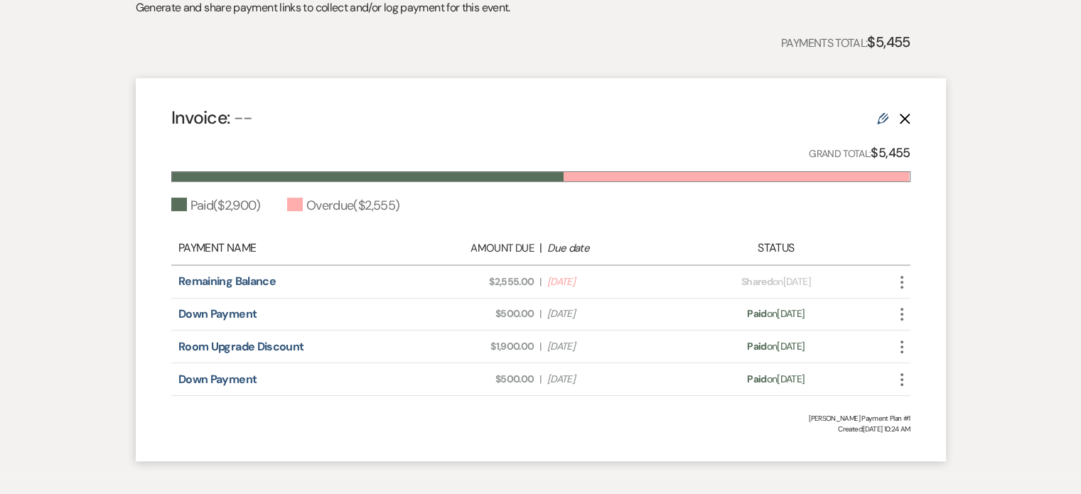
click at [884, 115] on icon "Edit" at bounding box center [882, 118] width 11 height 11
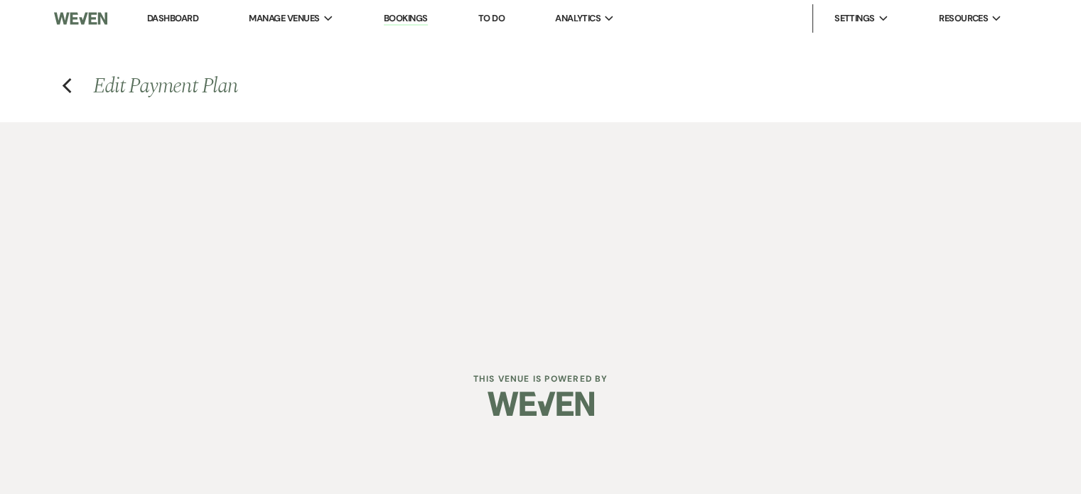
select select "2"
select select "flat"
select select "true"
select select "1"
select select "true"
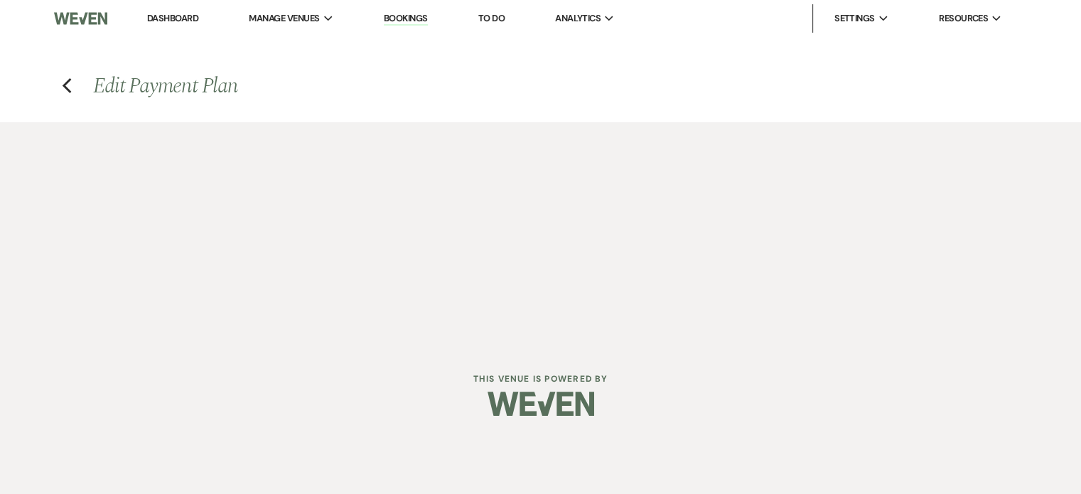
select select "1"
select select "true"
select select "1"
select select "true"
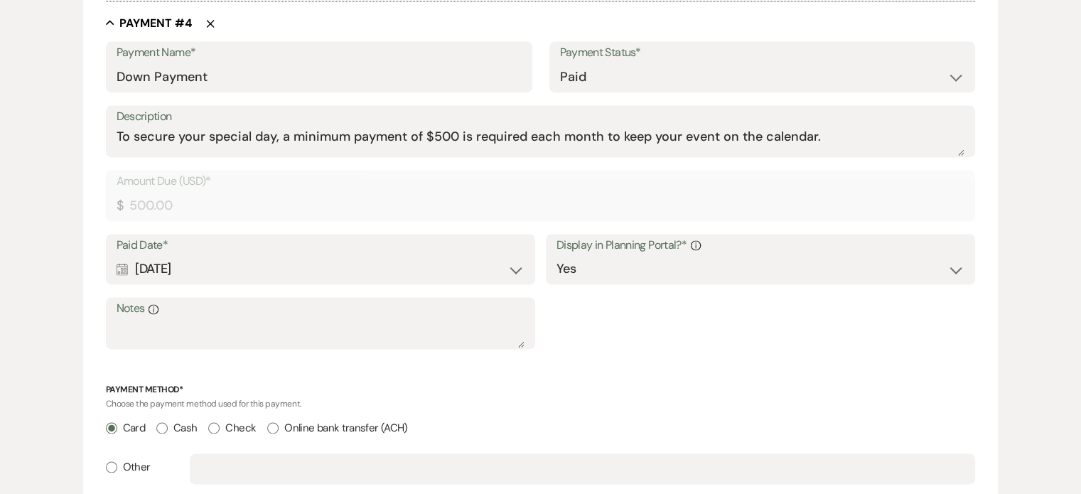
scroll to position [1937, 0]
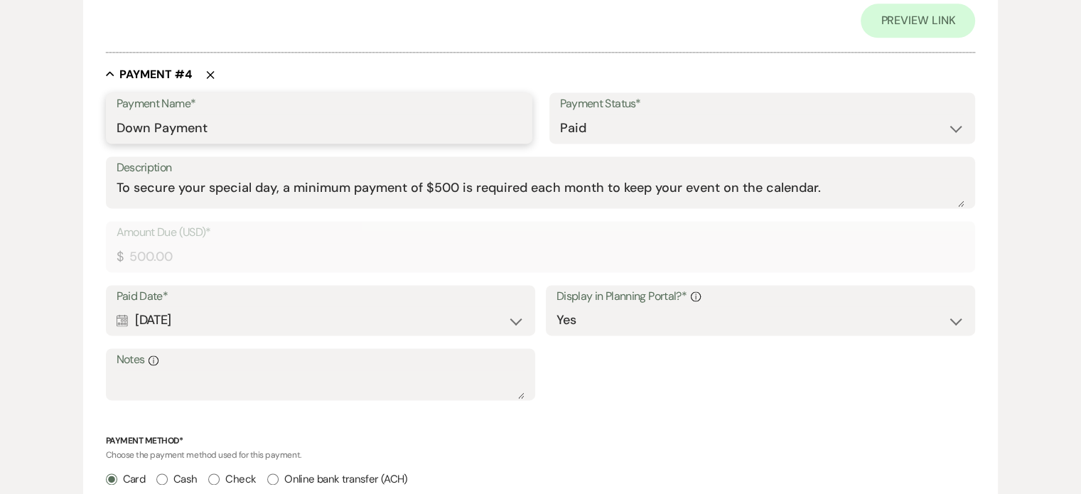
drag, startPoint x: 210, startPoint y: 126, endPoint x: 109, endPoint y: 117, distance: 101.3
click at [108, 117] on div "Payment Name* Down Payment" at bounding box center [319, 117] width 427 height 51
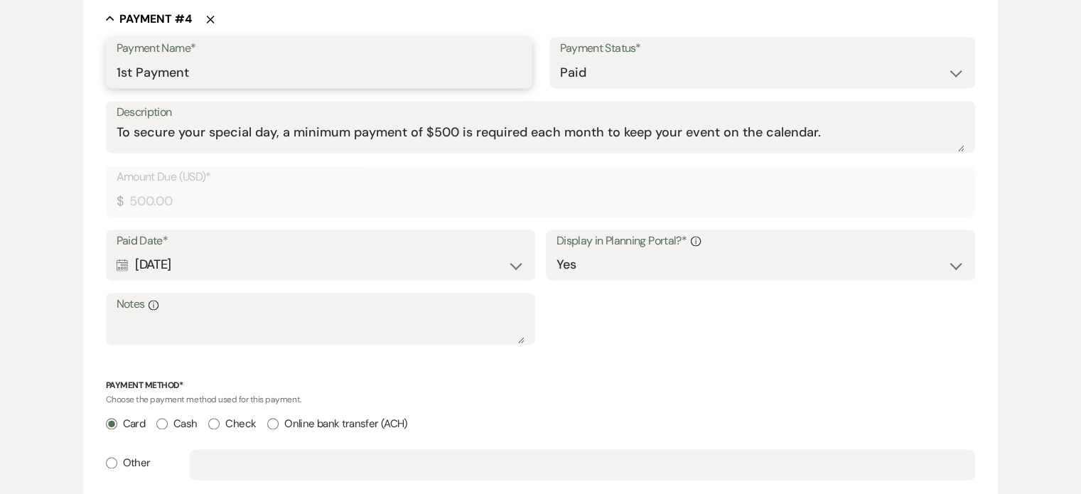
scroll to position [2150, 0]
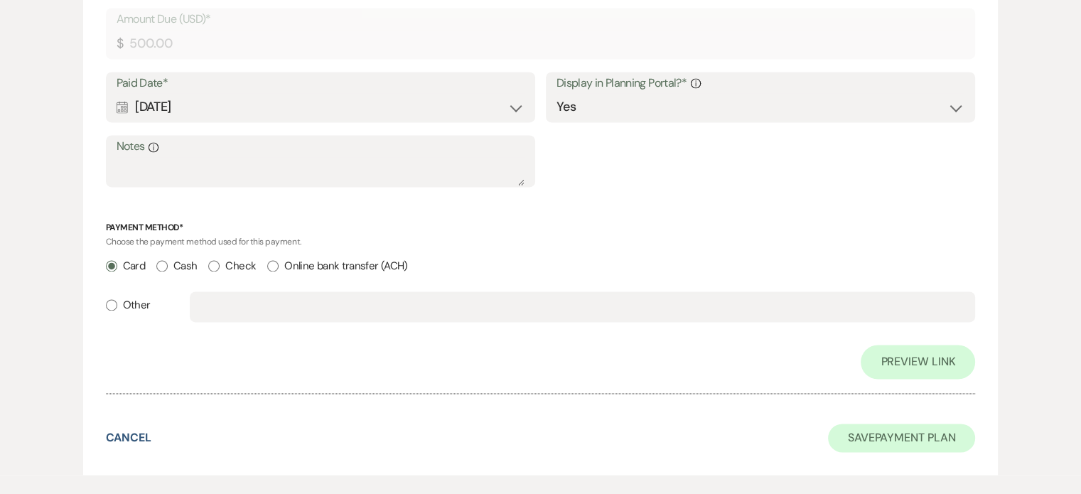
type input "1st Payment"
click at [850, 434] on button "Save Payment Plan" at bounding box center [902, 438] width 148 height 28
select select "12"
select select "4"
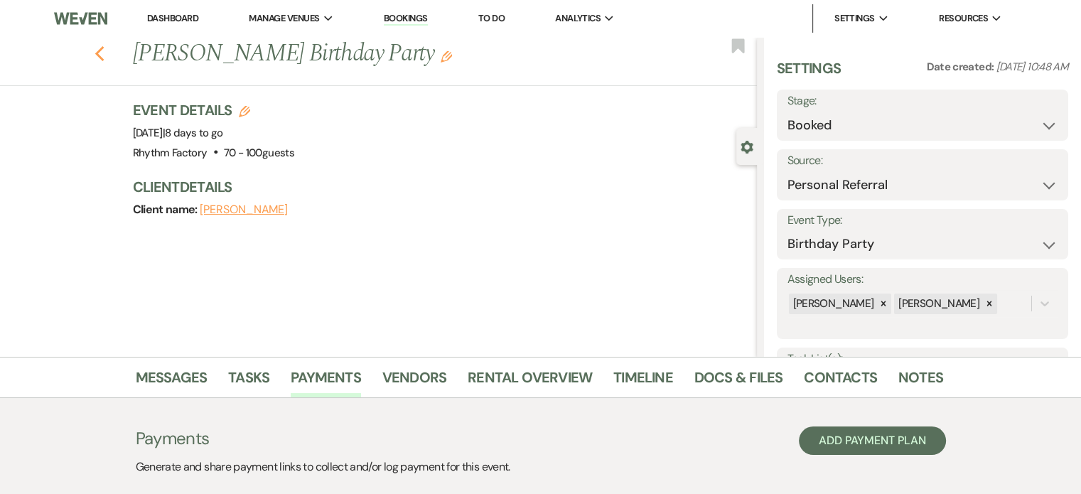
click at [100, 50] on icon "Previous" at bounding box center [100, 54] width 11 height 17
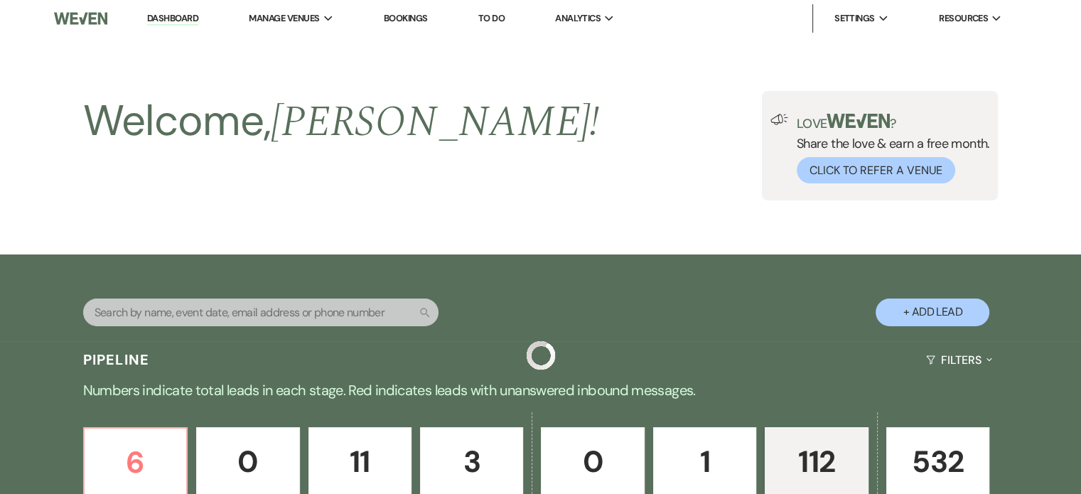
scroll to position [845, 0]
